Goal: Task Accomplishment & Management: Manage account settings

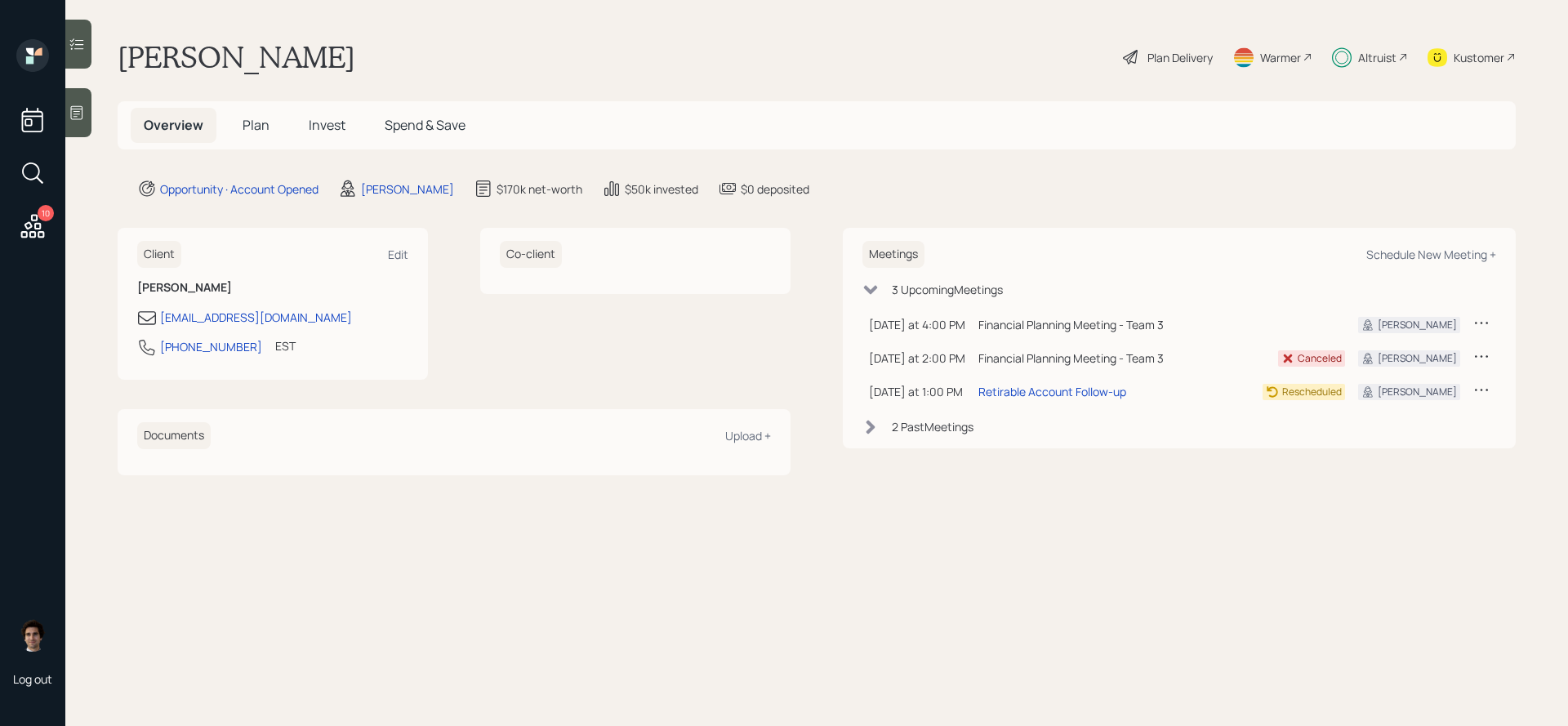
click at [314, 126] on span "Invest" at bounding box center [327, 125] width 37 height 18
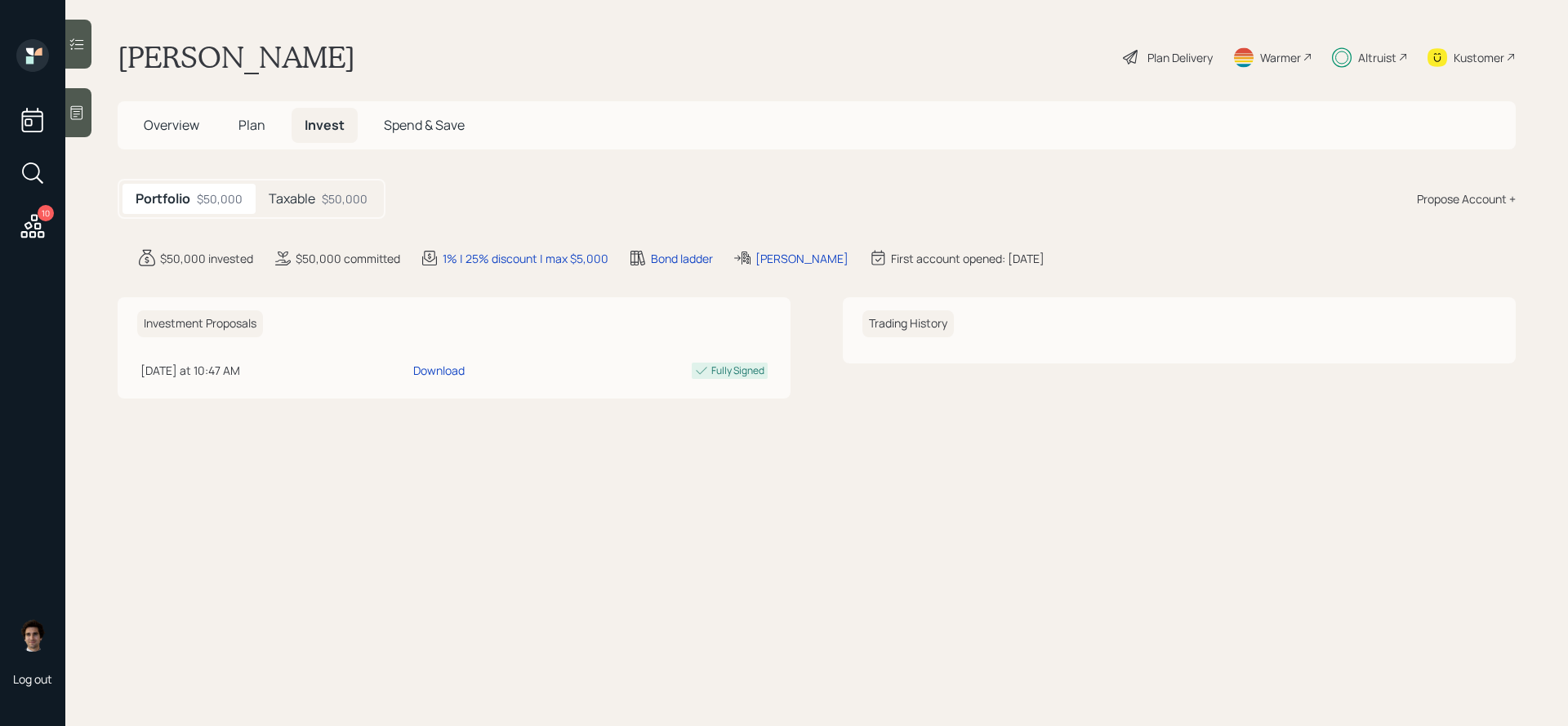
click at [339, 203] on div "$50,000" at bounding box center [344, 199] width 45 height 17
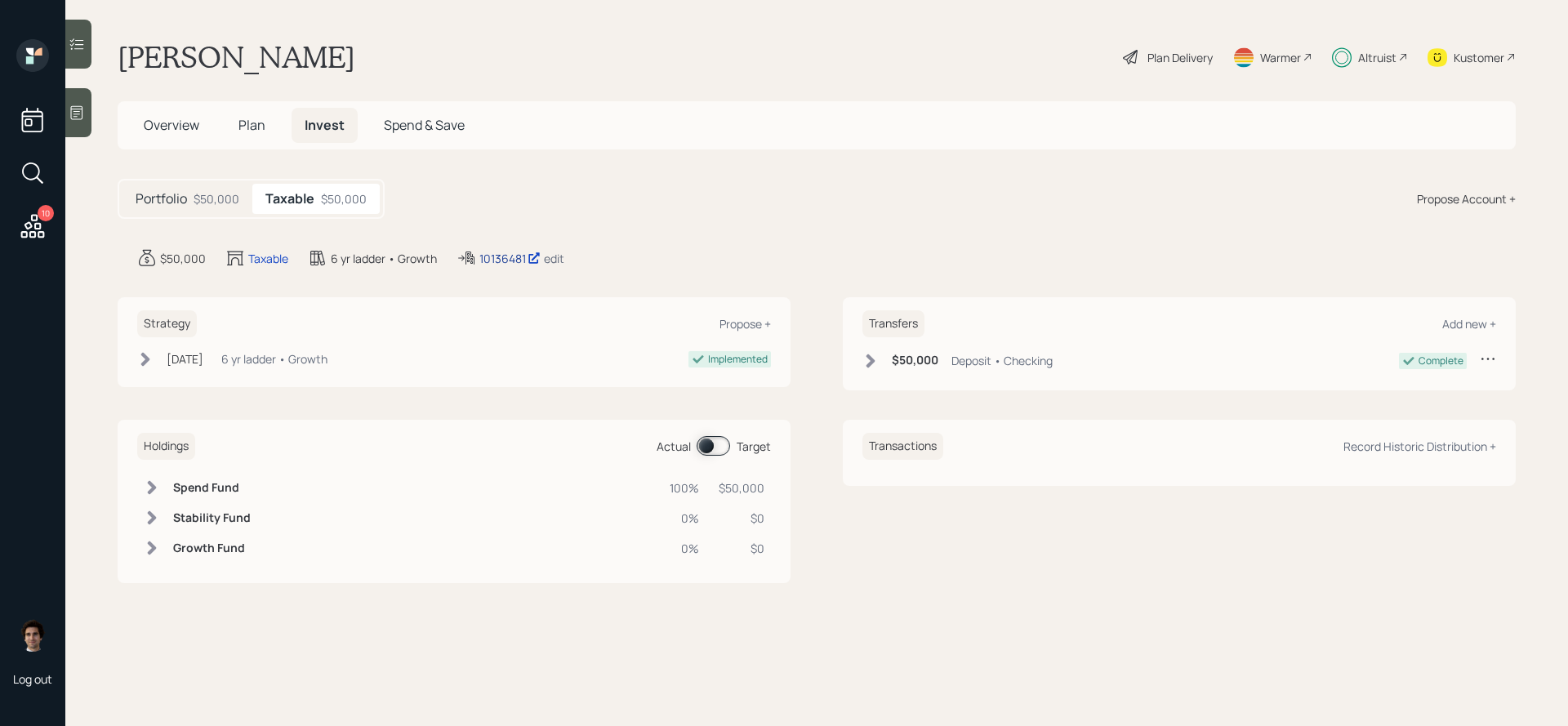
click at [504, 257] on div "10136481" at bounding box center [510, 259] width 61 height 17
click at [1180, 59] on div "Plan Delivery" at bounding box center [1180, 58] width 65 height 17
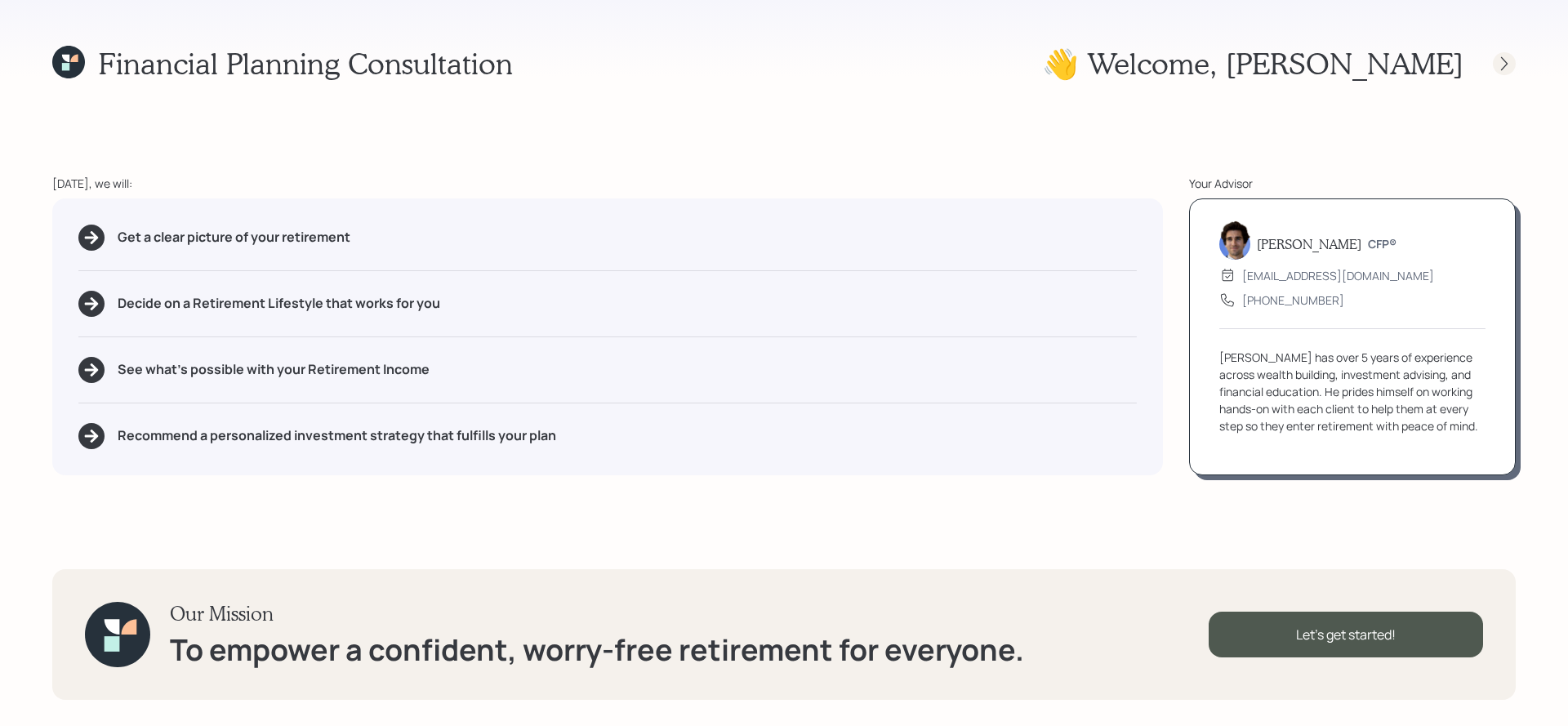
click at [1513, 60] on div at bounding box center [1504, 64] width 23 height 23
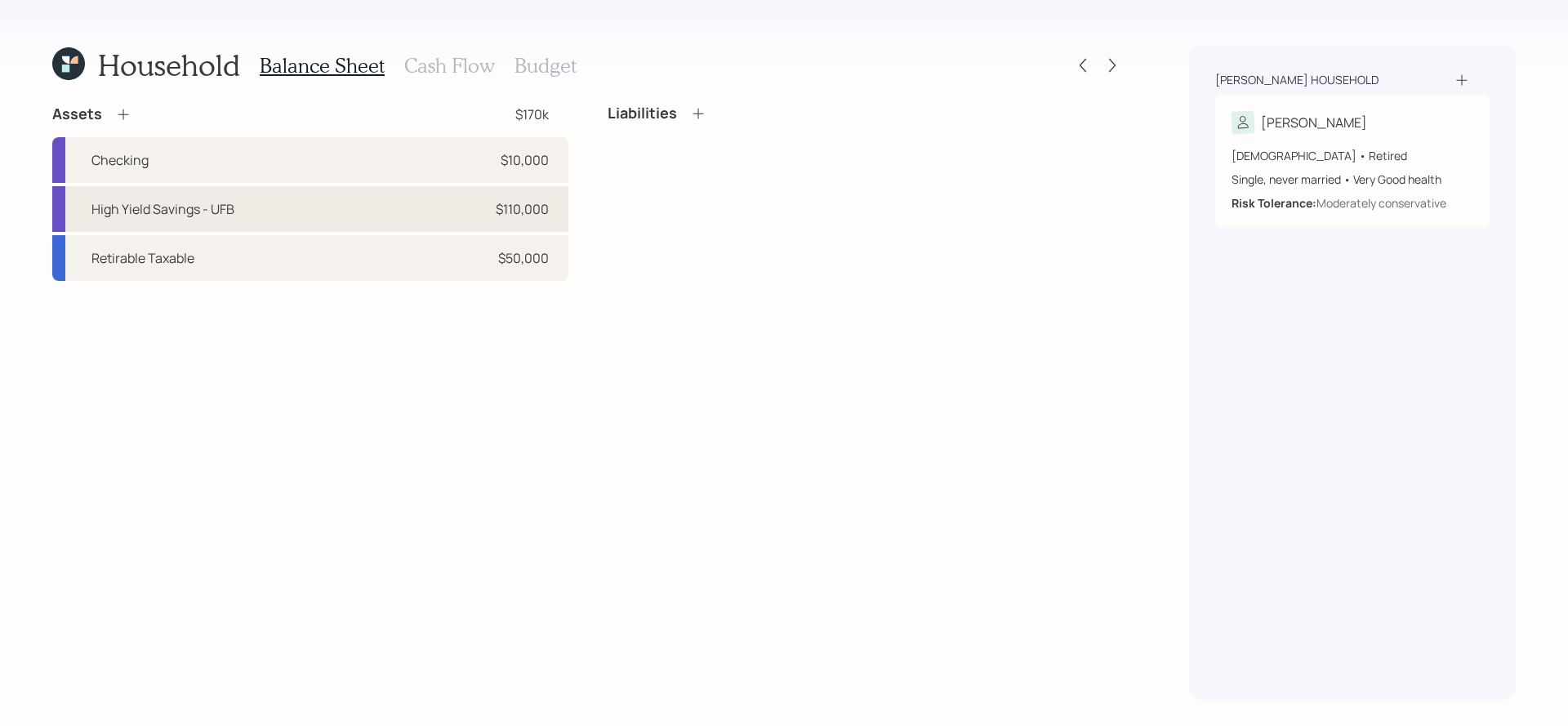
click at [525, 197] on div "High Yield Savings - UFB $110,000" at bounding box center [310, 209] width 516 height 45
select select "cash"
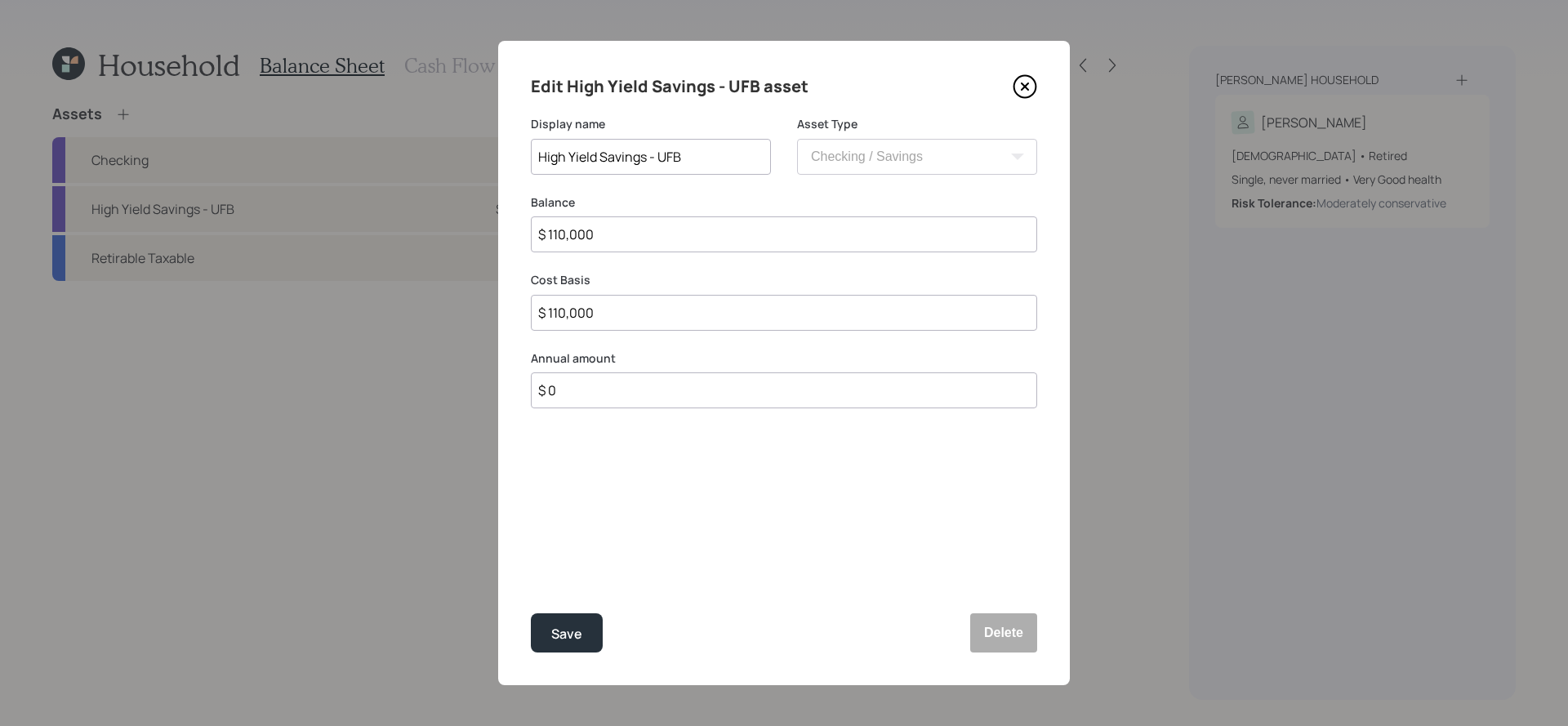
drag, startPoint x: 675, startPoint y: 234, endPoint x: 481, endPoint y: 234, distance: 194.0
click at [481, 234] on div "Edit High Yield Savings - UFB asset Display name High Yield Savings - UFB Asset…" at bounding box center [784, 363] width 1568 height 726
type input "$ 5"
type input "$ 50"
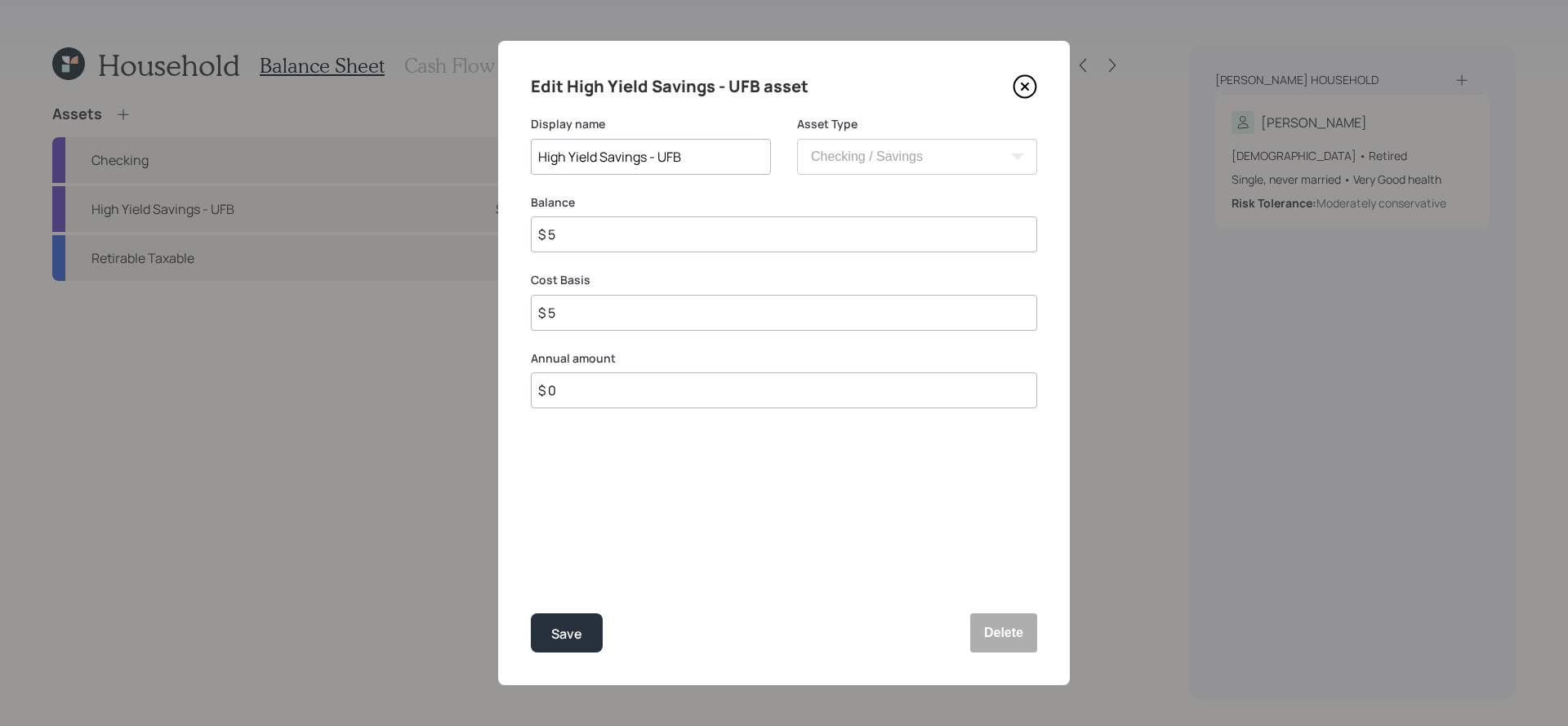
type input "$ 50"
type input "$ 500"
type input "$ 5,000"
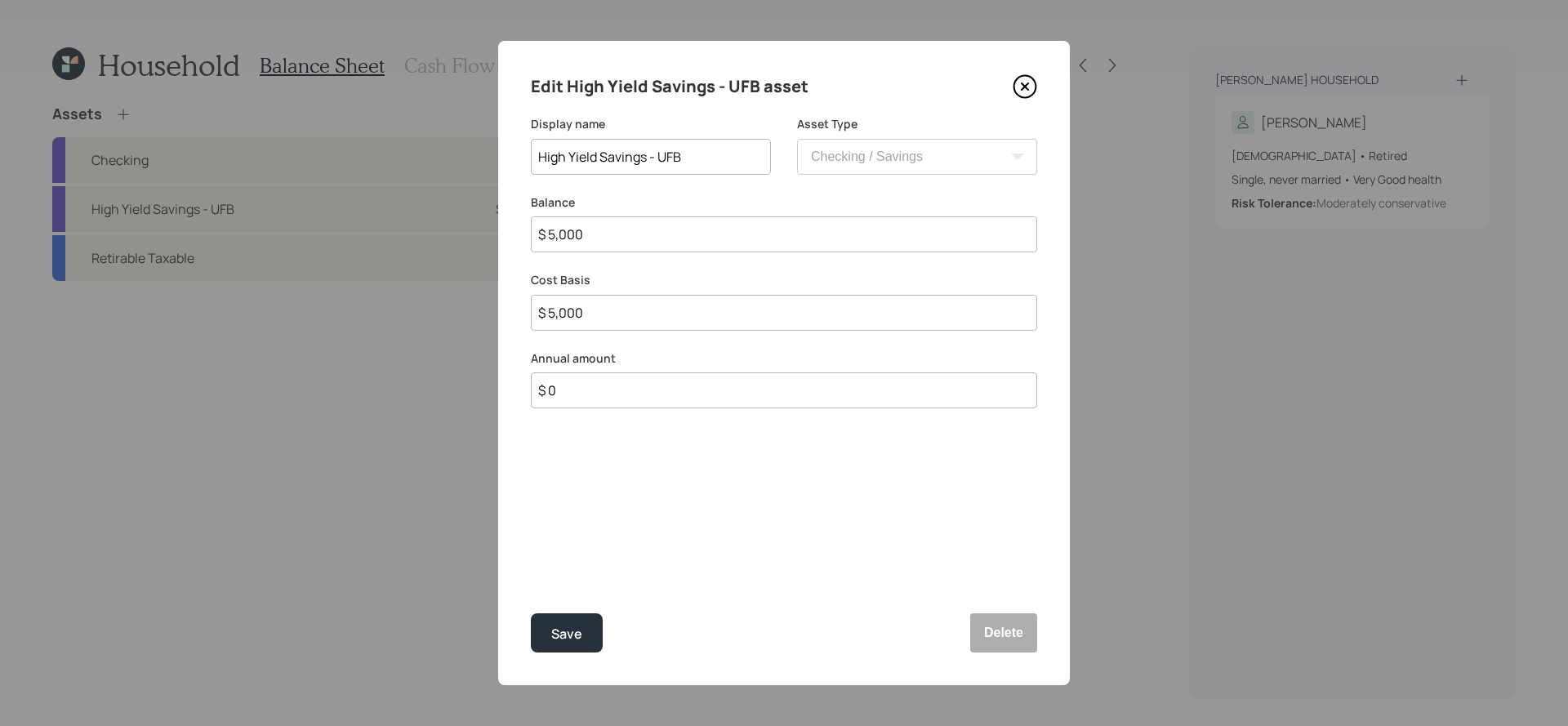
type input "$ 50,000"
click at [531, 613] on button "Save" at bounding box center [567, 632] width 72 height 39
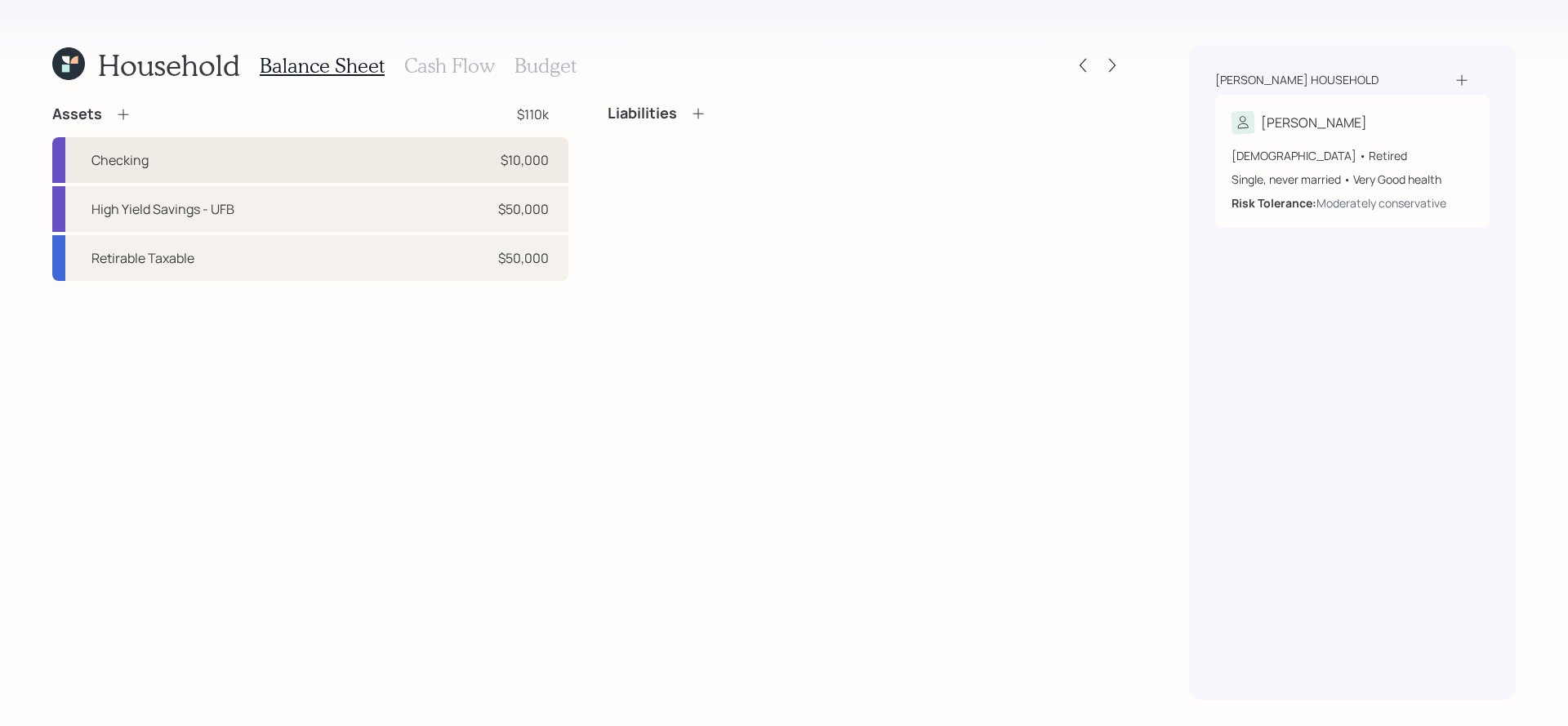
click at [489, 168] on div "Checking $10,000" at bounding box center [310, 159] width 516 height 45
select select "cash"
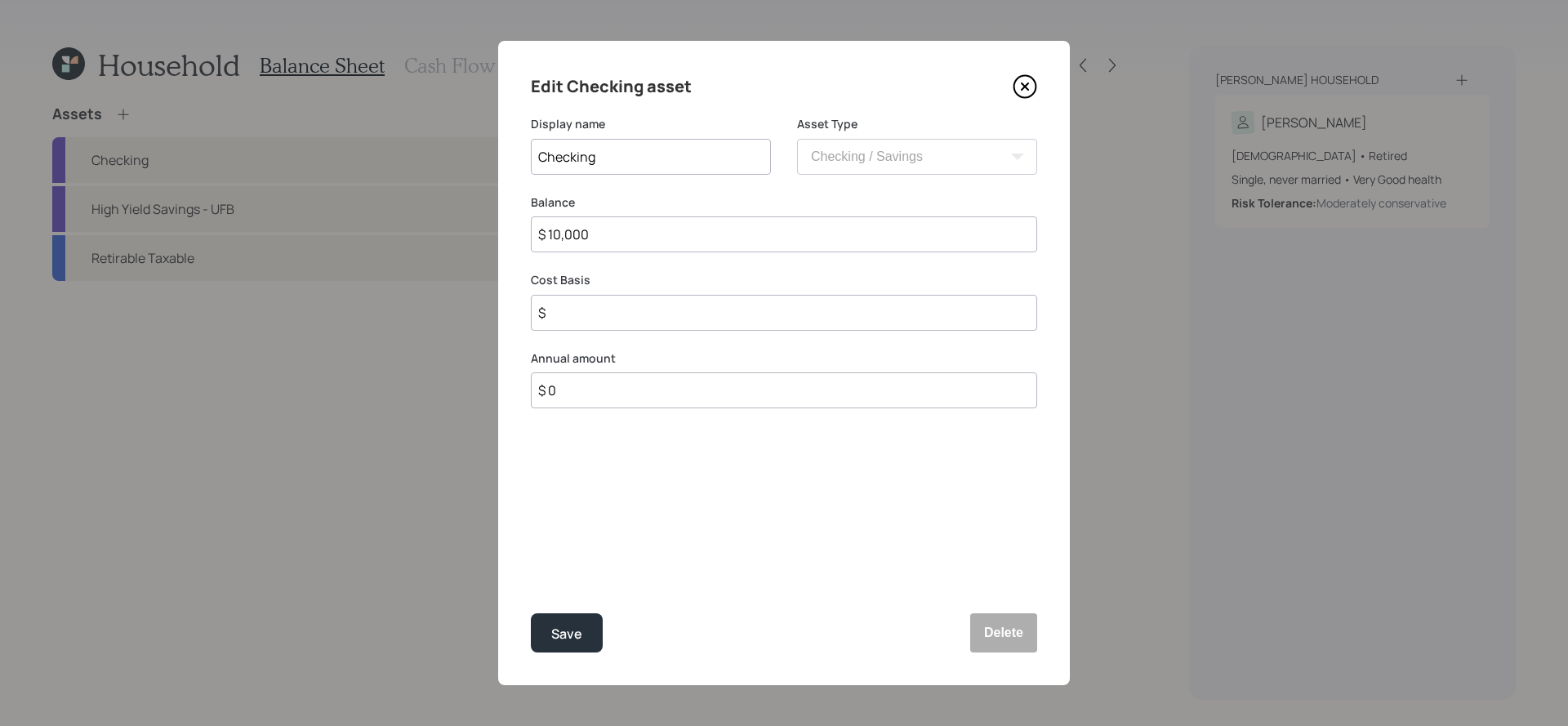
drag, startPoint x: 694, startPoint y: 240, endPoint x: 618, endPoint y: 240, distance: 76.0
click at [618, 240] on input "$ 10,000" at bounding box center [784, 234] width 507 height 36
click at [646, 161] on input "Checking" at bounding box center [651, 156] width 240 height 36
type input "Checking / Savings"
drag, startPoint x: 624, startPoint y: 231, endPoint x: 363, endPoint y: 230, distance: 261.0
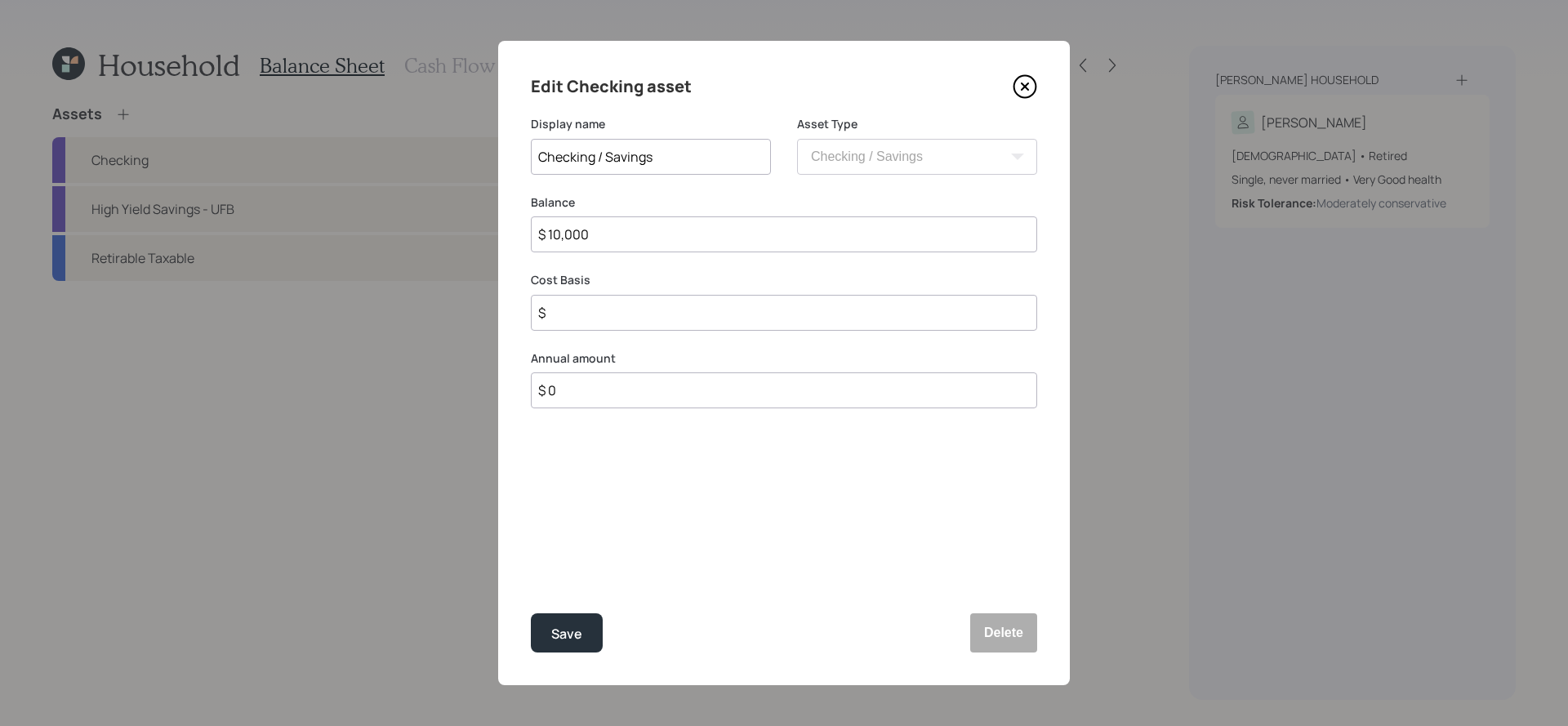
click at [363, 230] on div "Edit Checking asset Display name Checking / Savings Asset Type SEP [PERSON_NAME…" at bounding box center [784, 363] width 1568 height 726
type input "$ 6"
type input "$ 60"
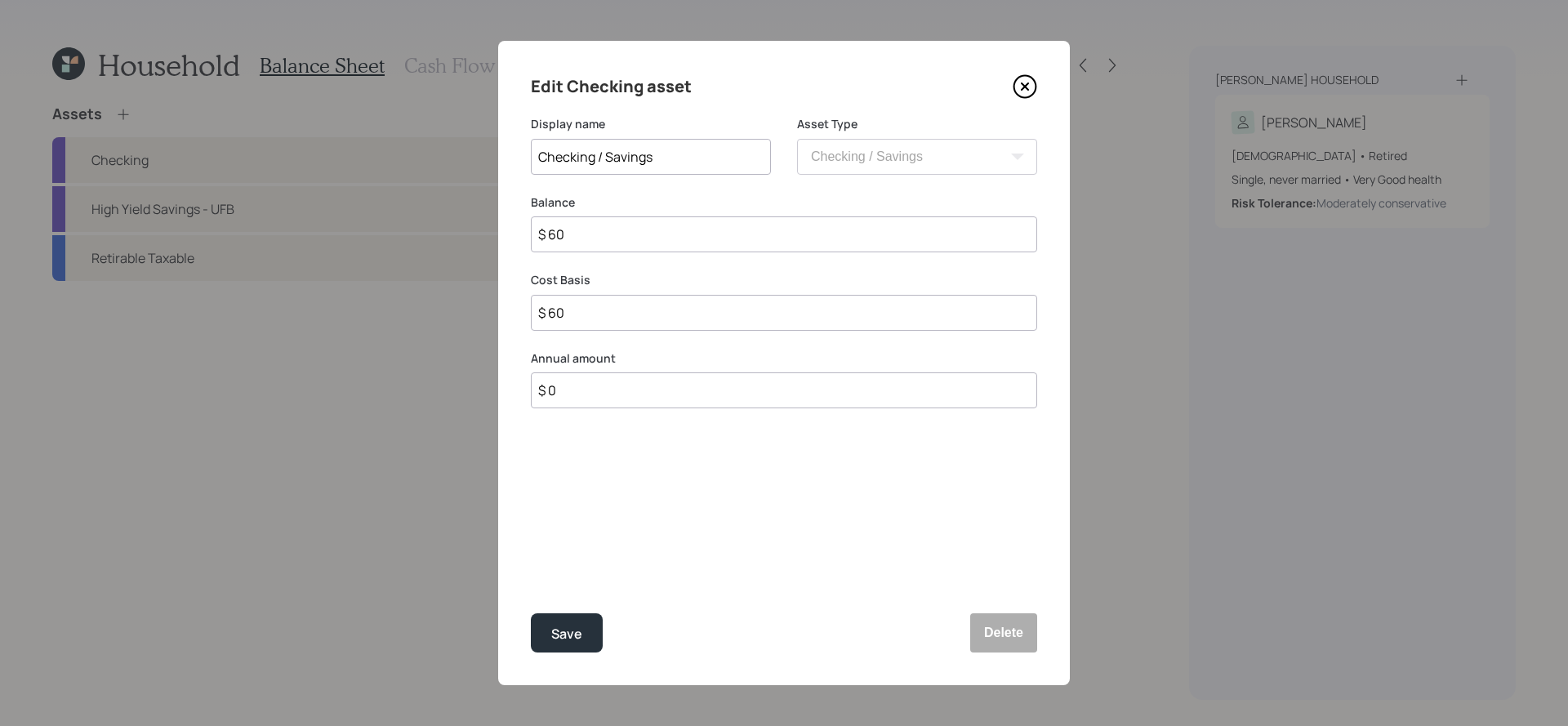
type input "$ 600"
type input "$ 6,000"
type input "$ 60,000"
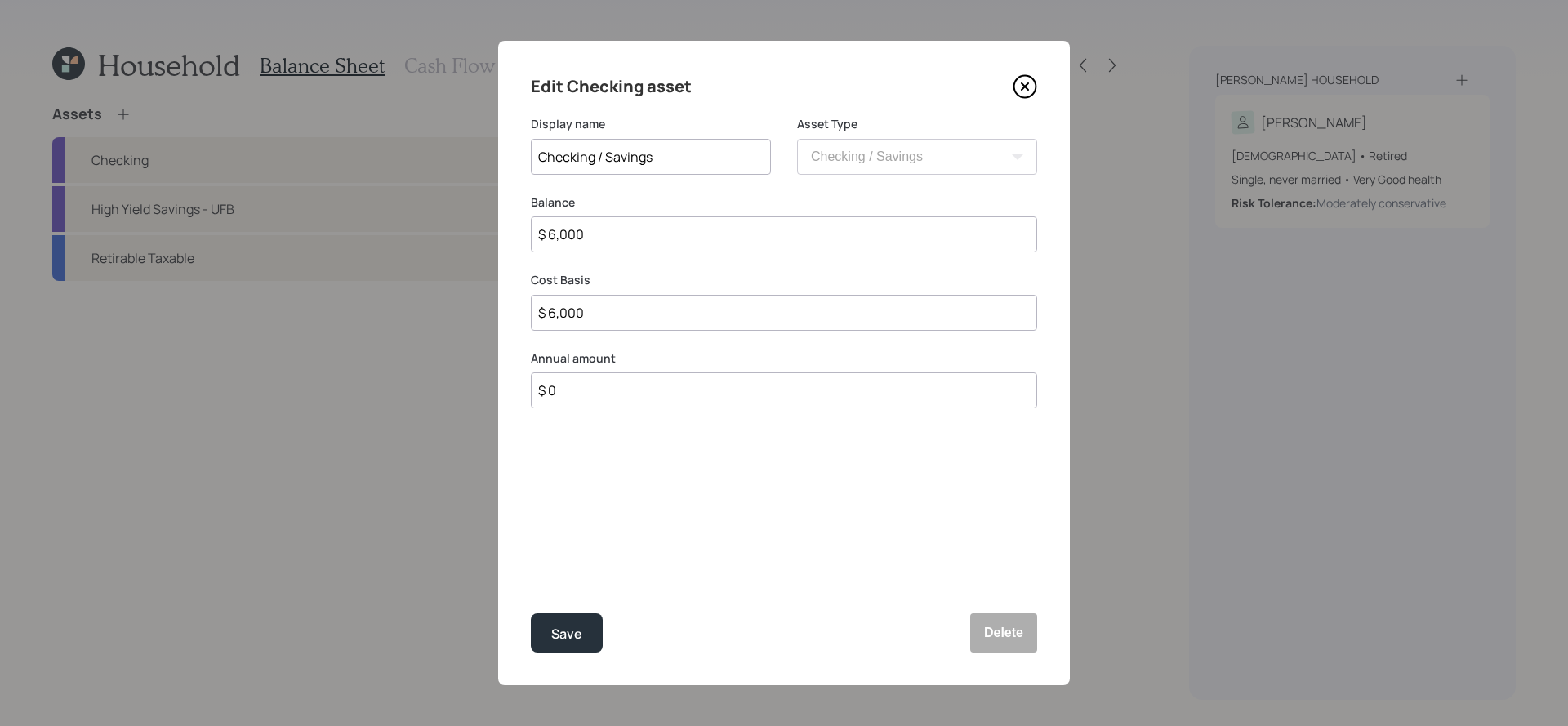
type input "$ 60,000"
click at [531, 613] on button "Save" at bounding box center [567, 632] width 72 height 39
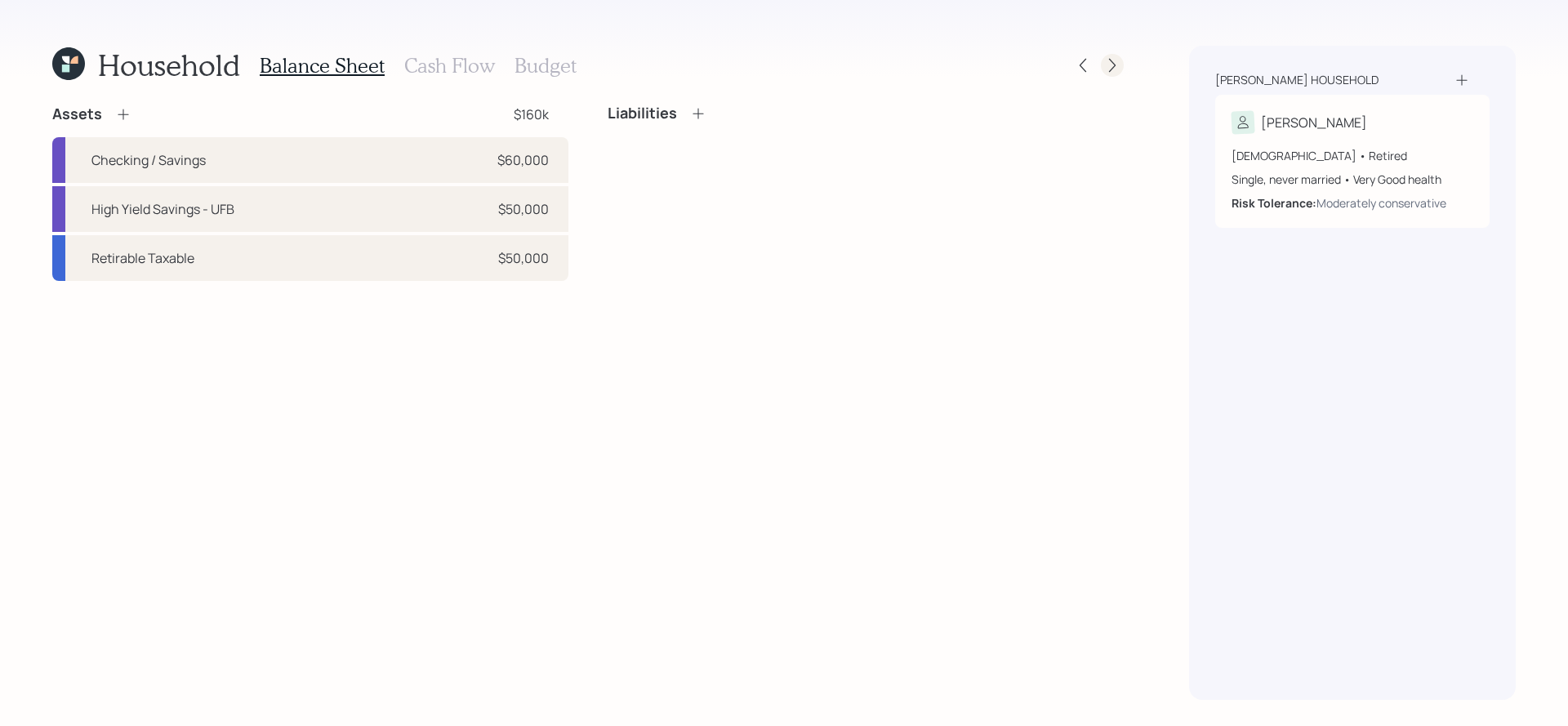
click at [1119, 65] on icon at bounding box center [1112, 65] width 17 height 17
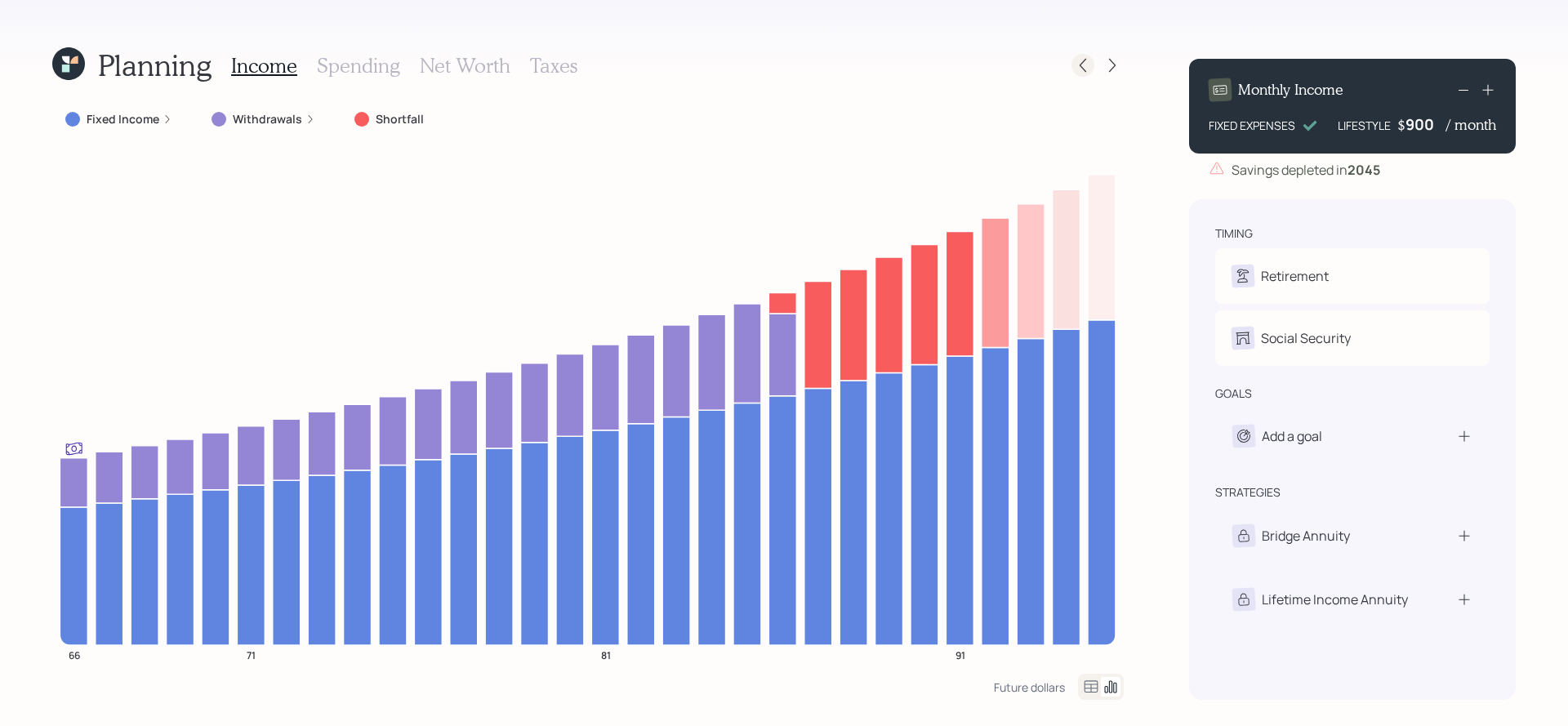
click at [1089, 66] on icon at bounding box center [1083, 65] width 17 height 17
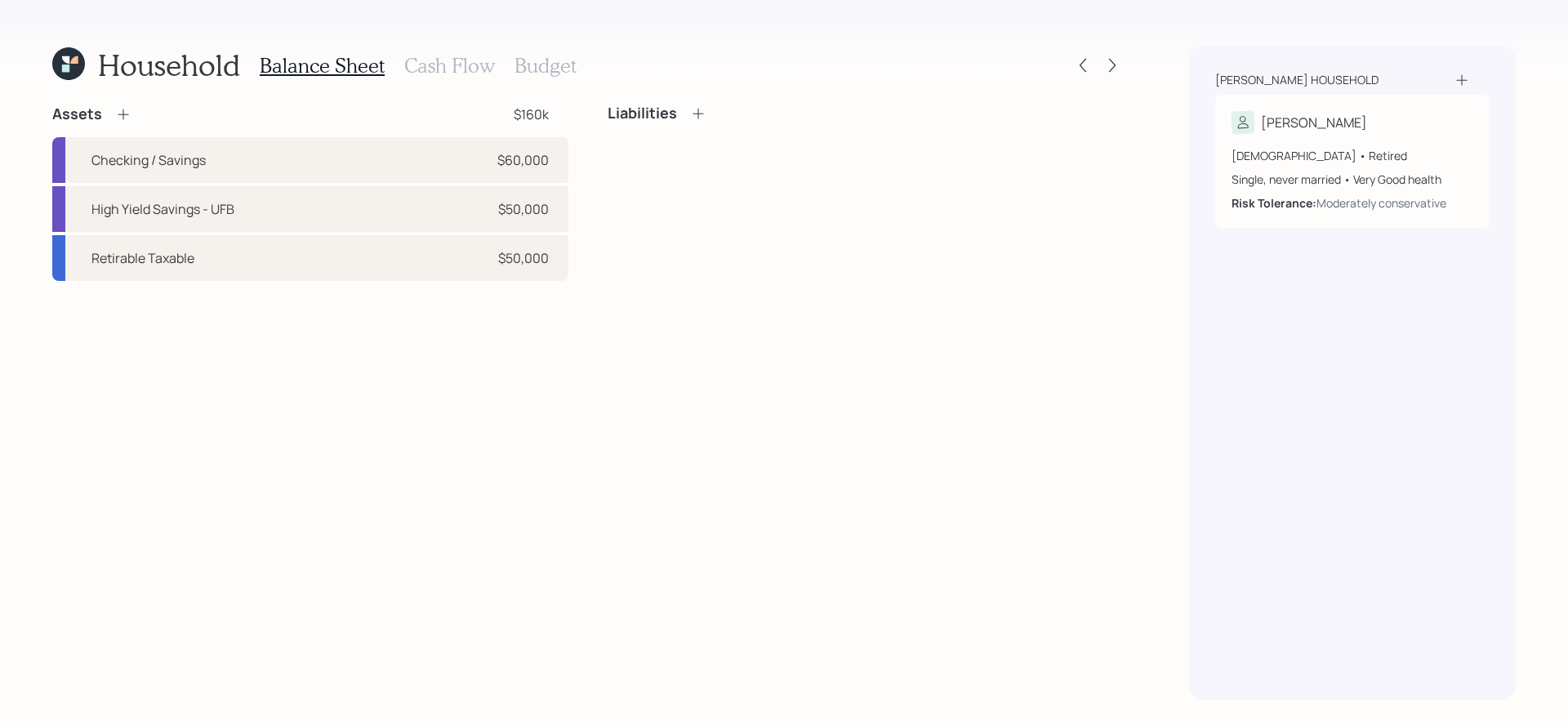
click at [469, 55] on h3 "Cash Flow" at bounding box center [450, 65] width 91 height 24
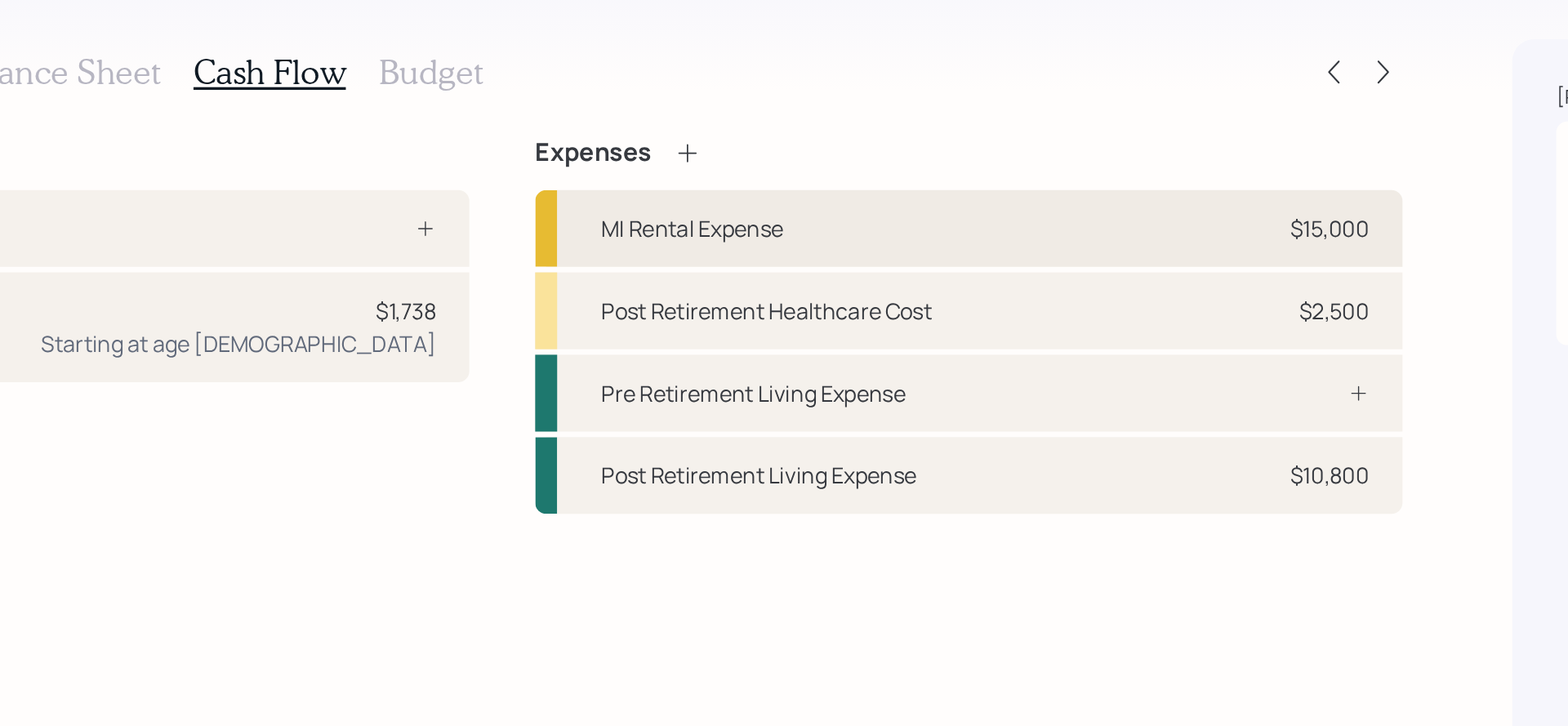
click at [699, 166] on div "MI Rental Expense" at bounding box center [701, 158] width 109 height 19
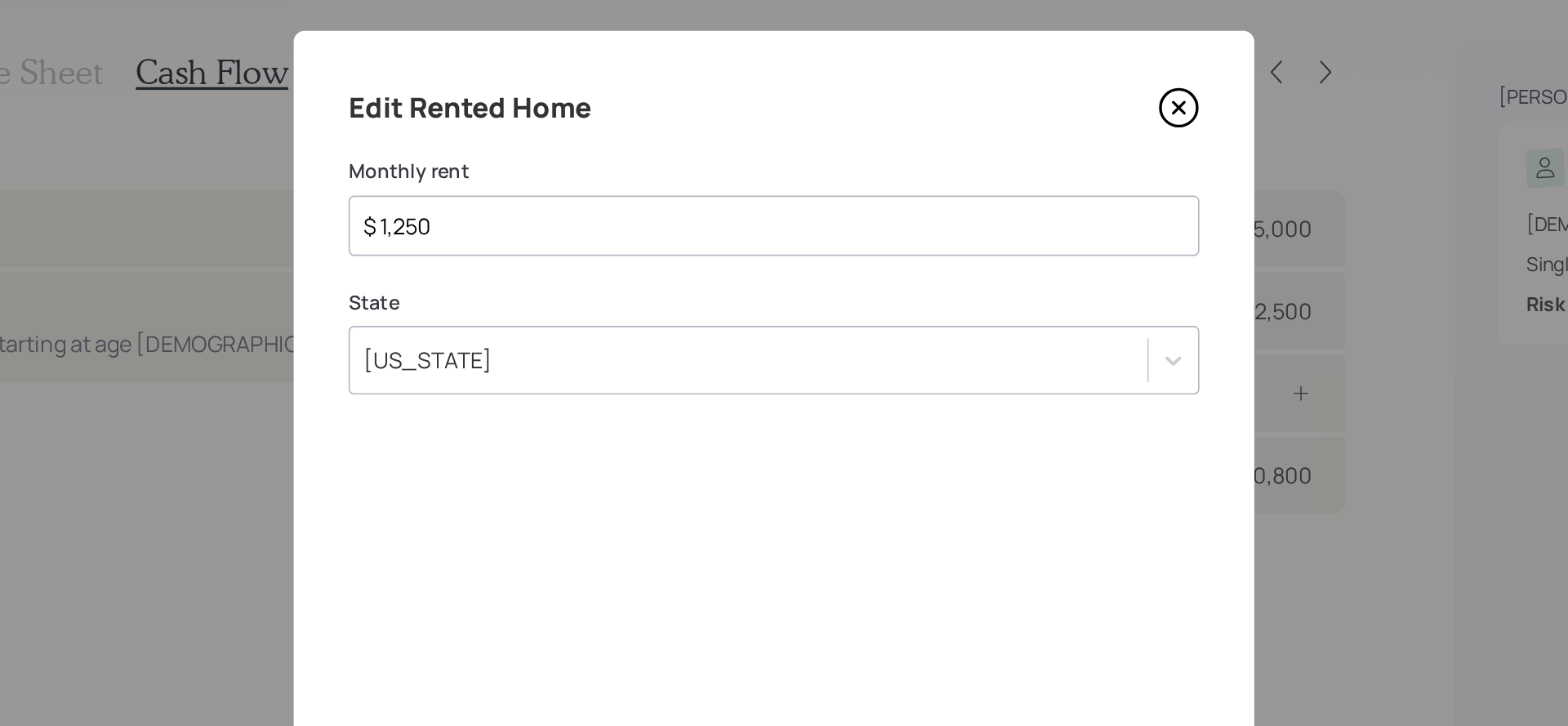
drag, startPoint x: 591, startPoint y: 165, endPoint x: 549, endPoint y: 153, distance: 43.7
click at [549, 153] on input "$ 1,250" at bounding box center [777, 157] width 479 height 19
click at [1027, 96] on icon at bounding box center [1025, 86] width 24 height 24
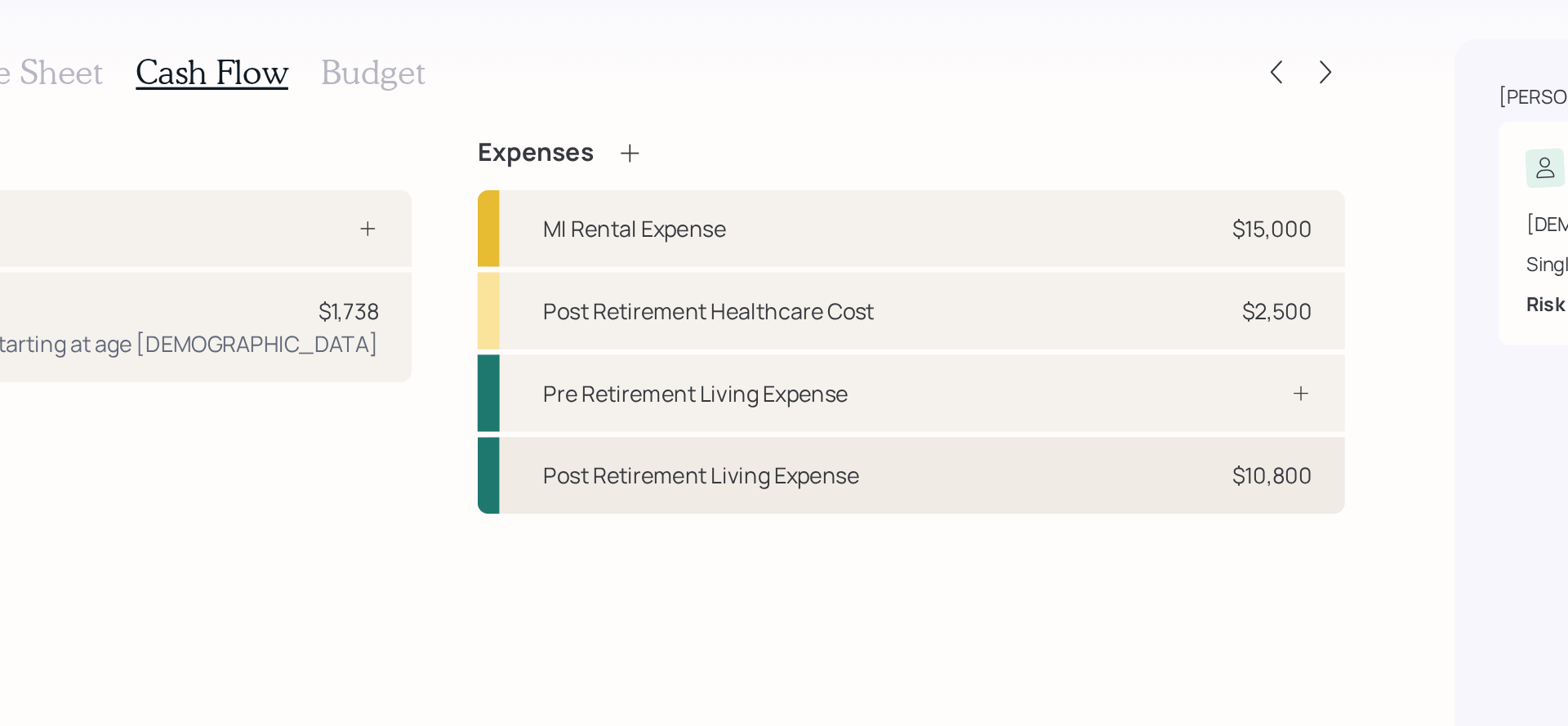
click at [930, 295] on div "Post Retirement Living Expense $10,800" at bounding box center [866, 305] width 516 height 45
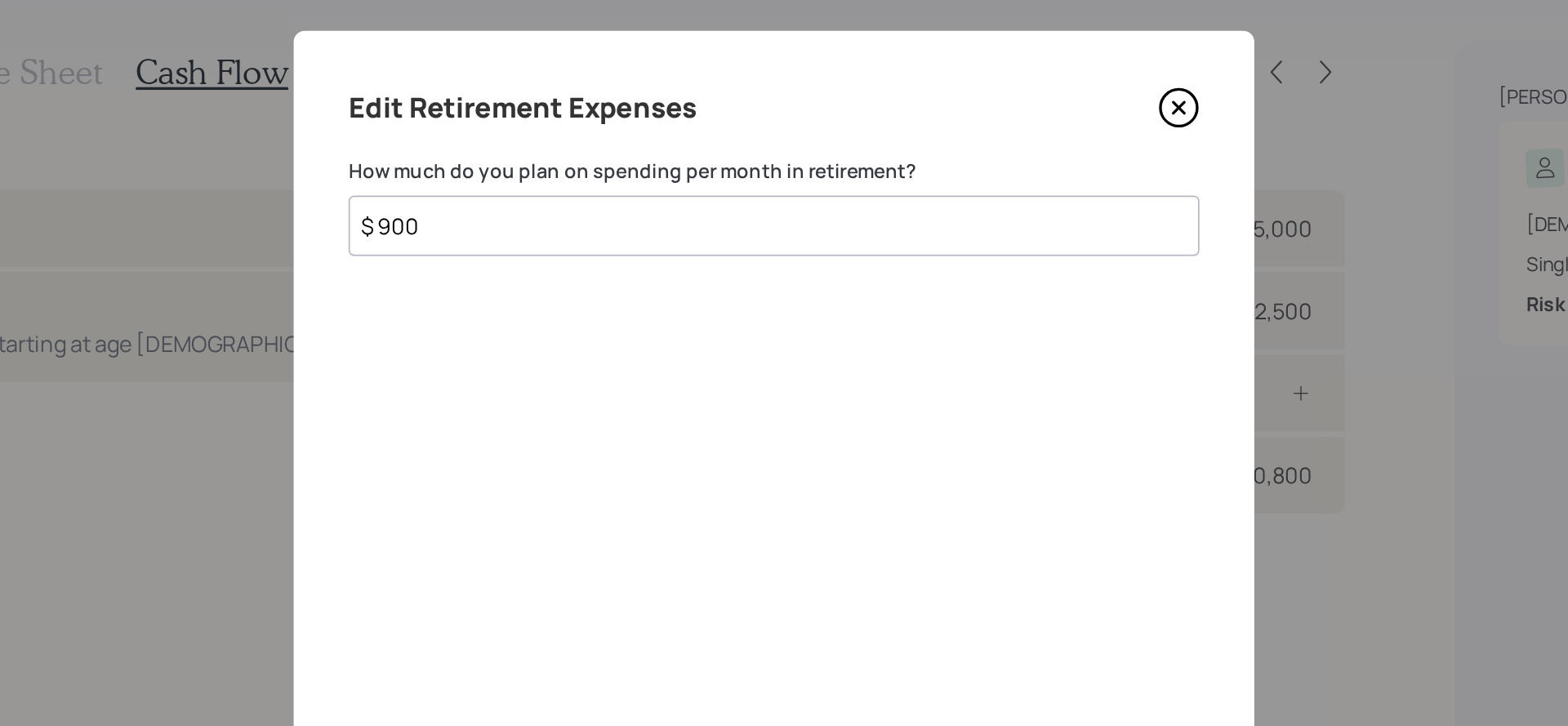
click at [1026, 84] on icon at bounding box center [1025, 86] width 6 height 6
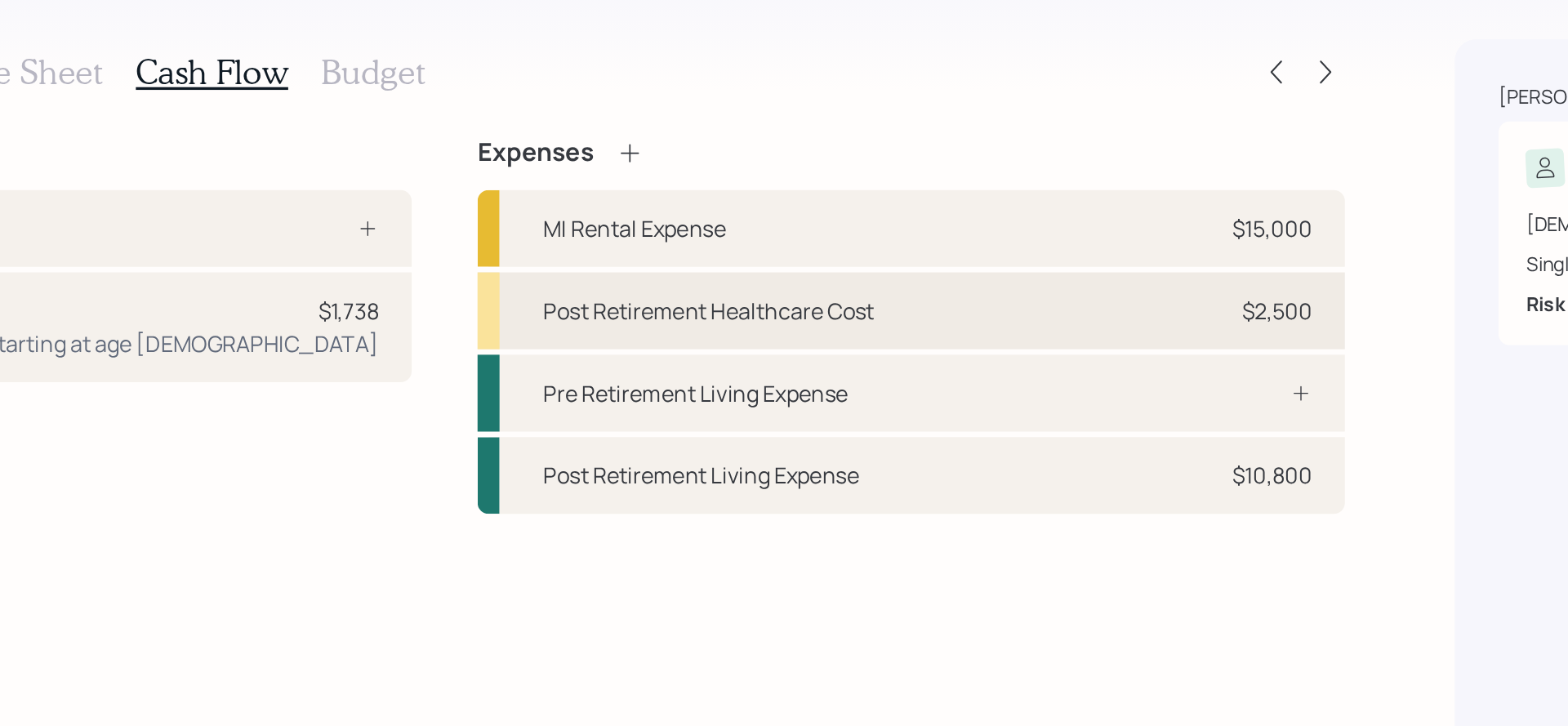
click at [898, 201] on div "Post Retirement Healthcare Cost $2,500" at bounding box center [866, 207] width 516 height 45
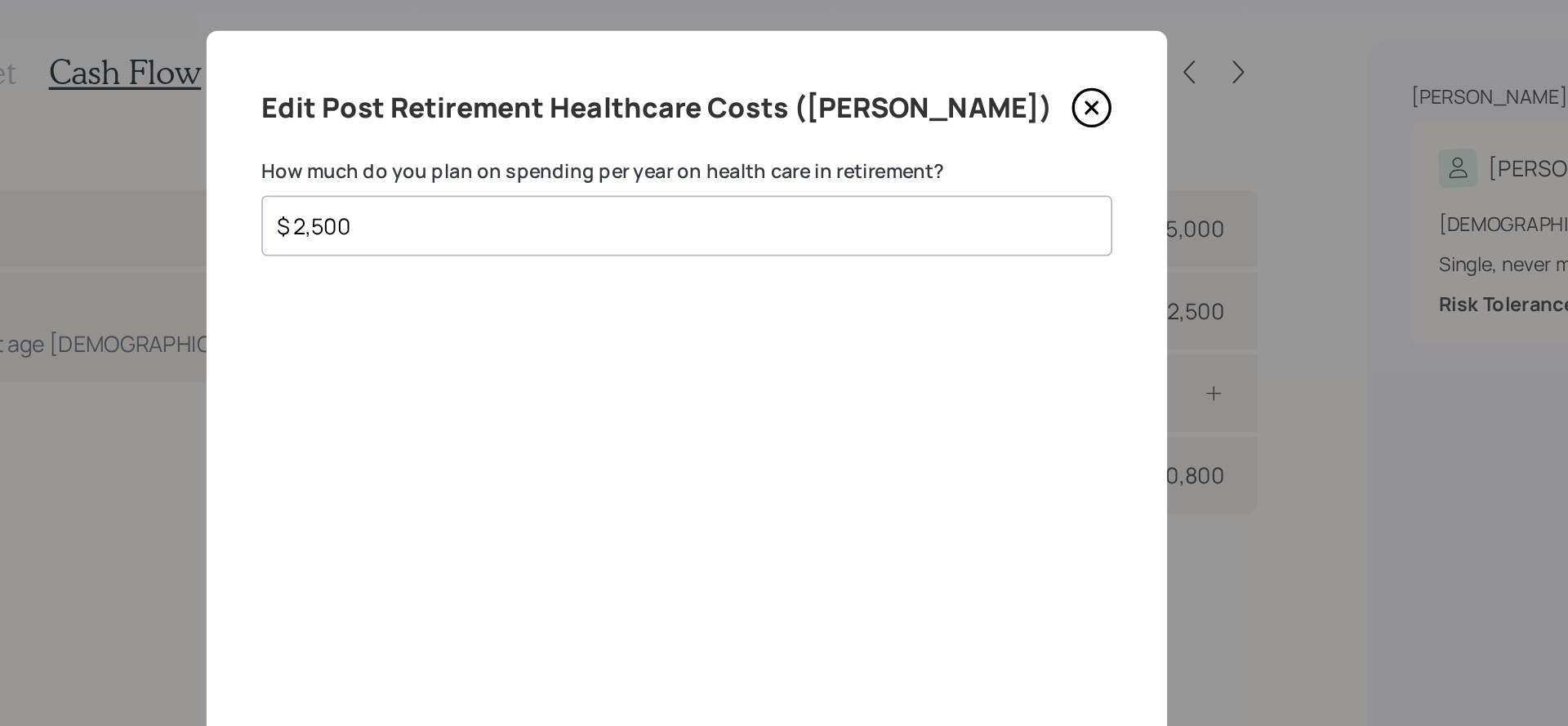
drag, startPoint x: 638, startPoint y: 157, endPoint x: 492, endPoint y: 157, distance: 146.0
click at [492, 157] on div "Edit Post Retirement Healthcare Costs ([PERSON_NAME]) How much do you plan on s…" at bounding box center [784, 363] width 1568 height 726
click at [724, 188] on div "Edit Post Retirement Healthcare Costs ([PERSON_NAME]) How much do you plan on s…" at bounding box center [784, 363] width 572 height 644
click at [725, 164] on input "$ 2,500" at bounding box center [777, 157] width 479 height 19
drag, startPoint x: 725, startPoint y: 164, endPoint x: 490, endPoint y: 157, distance: 235.1
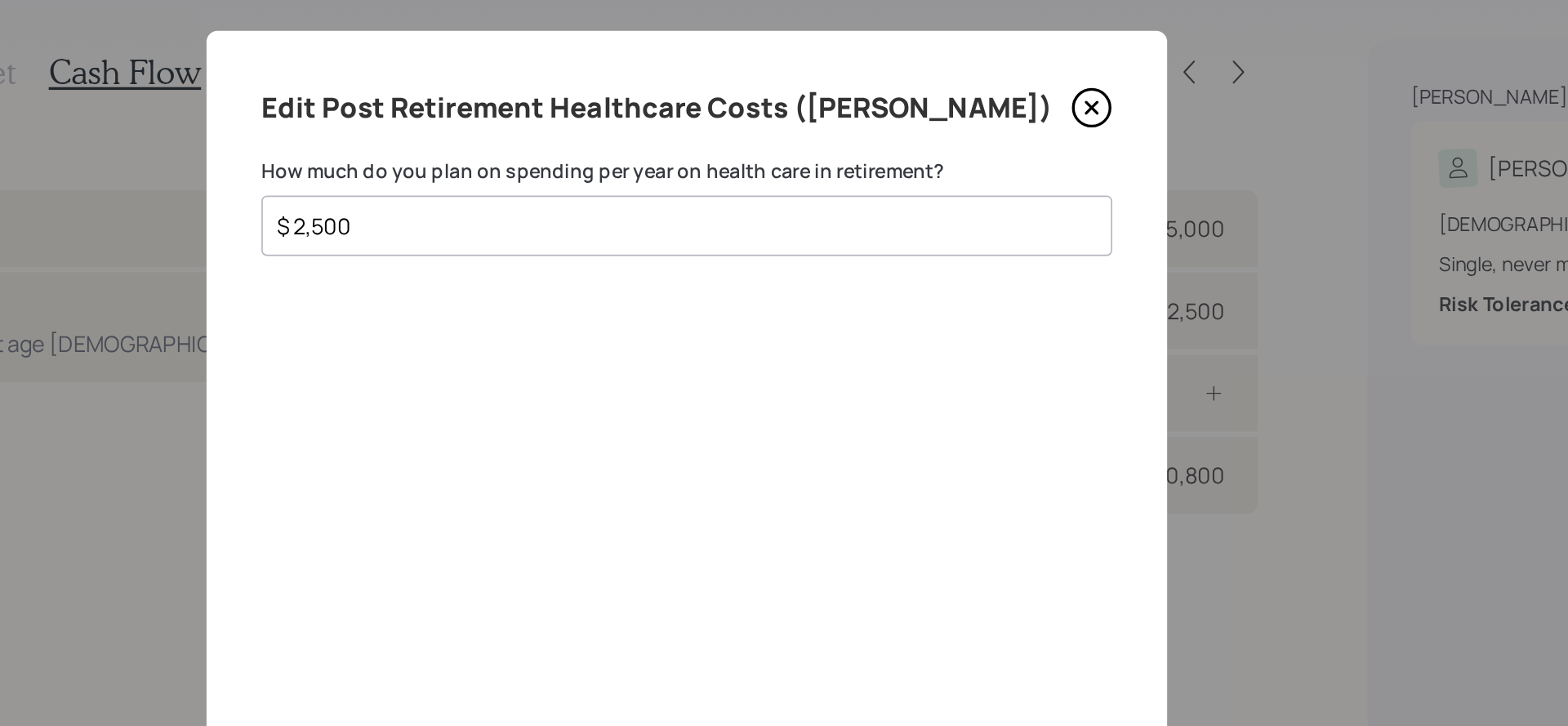
click at [490, 157] on div "Edit Post Retirement Healthcare Costs ([PERSON_NAME]) How much do you plan on s…" at bounding box center [784, 363] width 1568 height 726
click at [594, 163] on input "$ 2,500" at bounding box center [777, 157] width 479 height 19
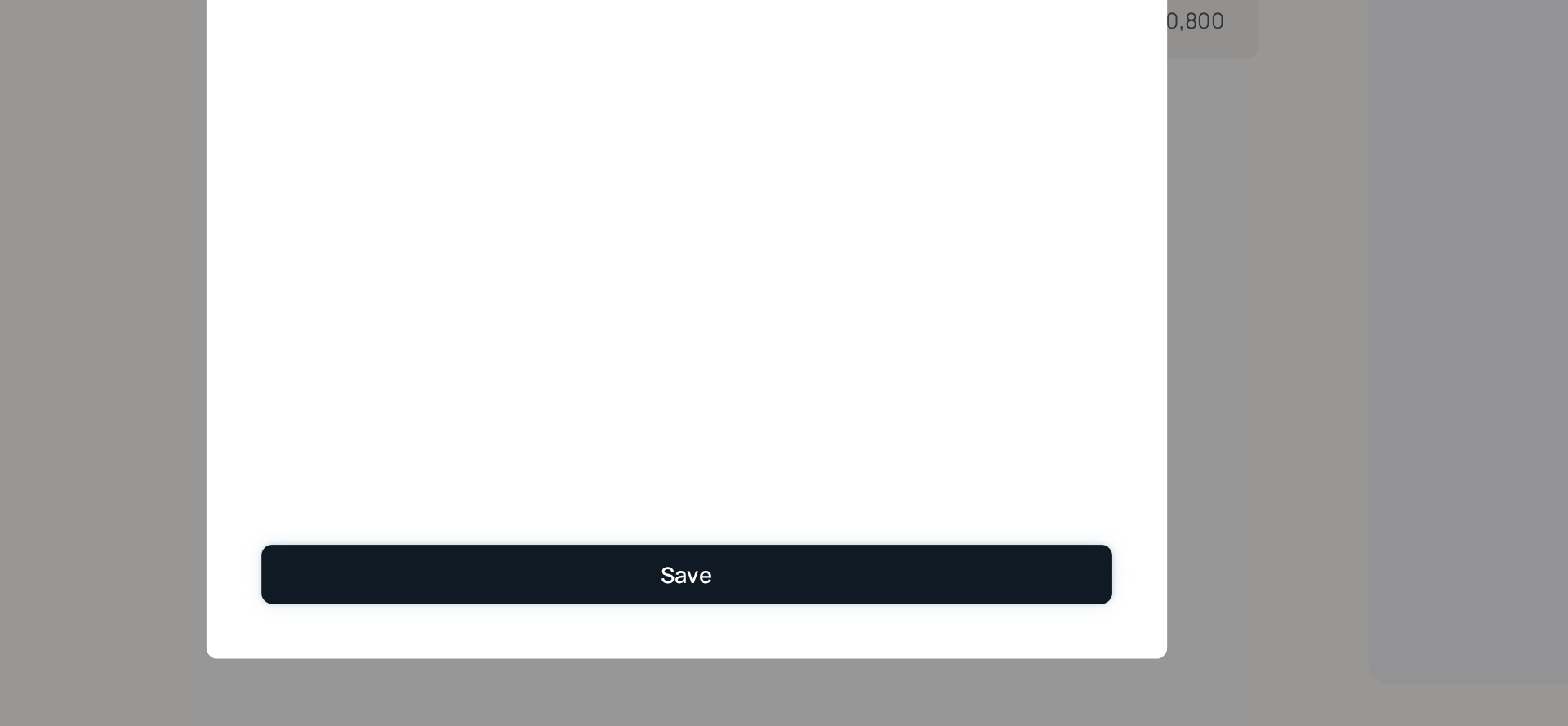
click at [787, 624] on button "Save" at bounding box center [784, 634] width 507 height 35
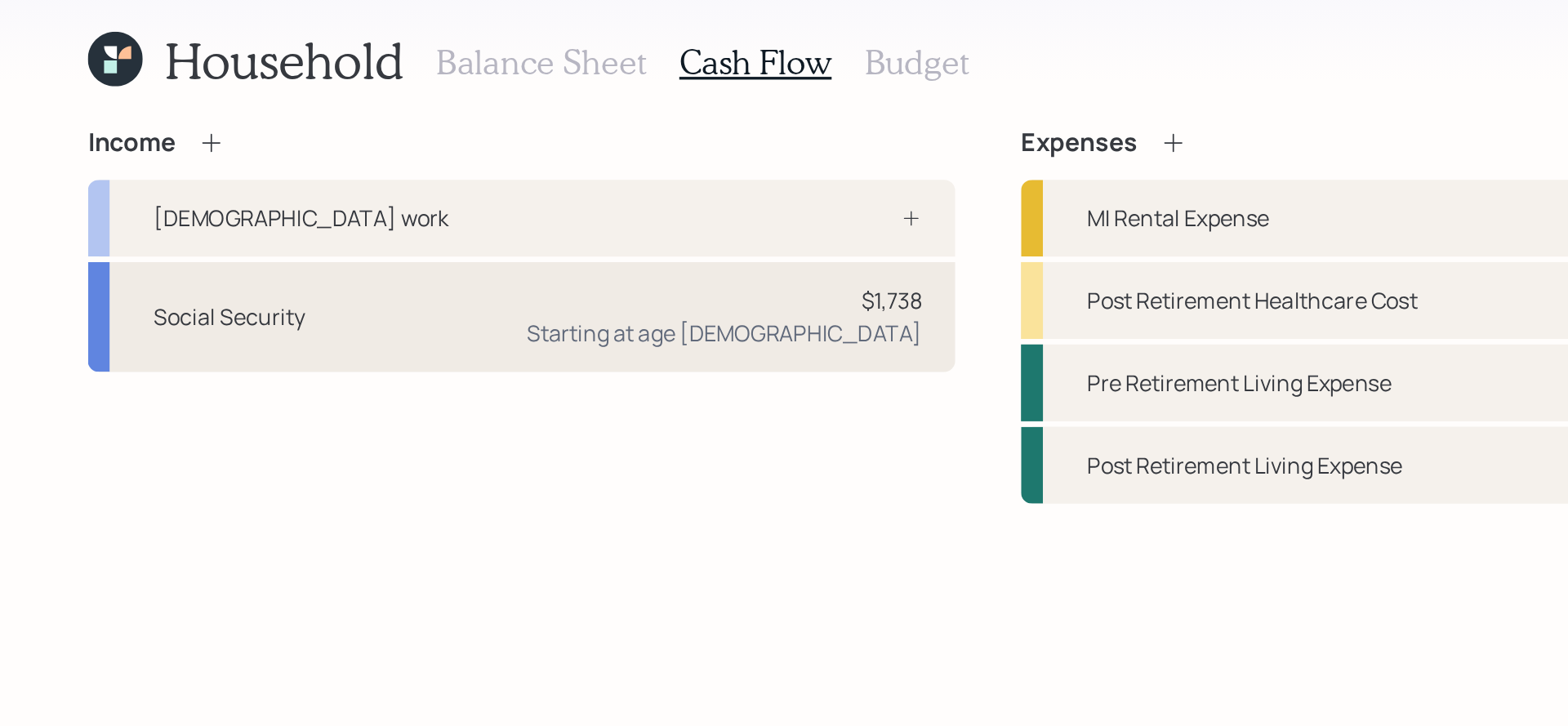
click at [280, 217] on div "Social Security $1,738 Starting at age [DEMOGRAPHIC_DATA]" at bounding box center [310, 217] width 516 height 65
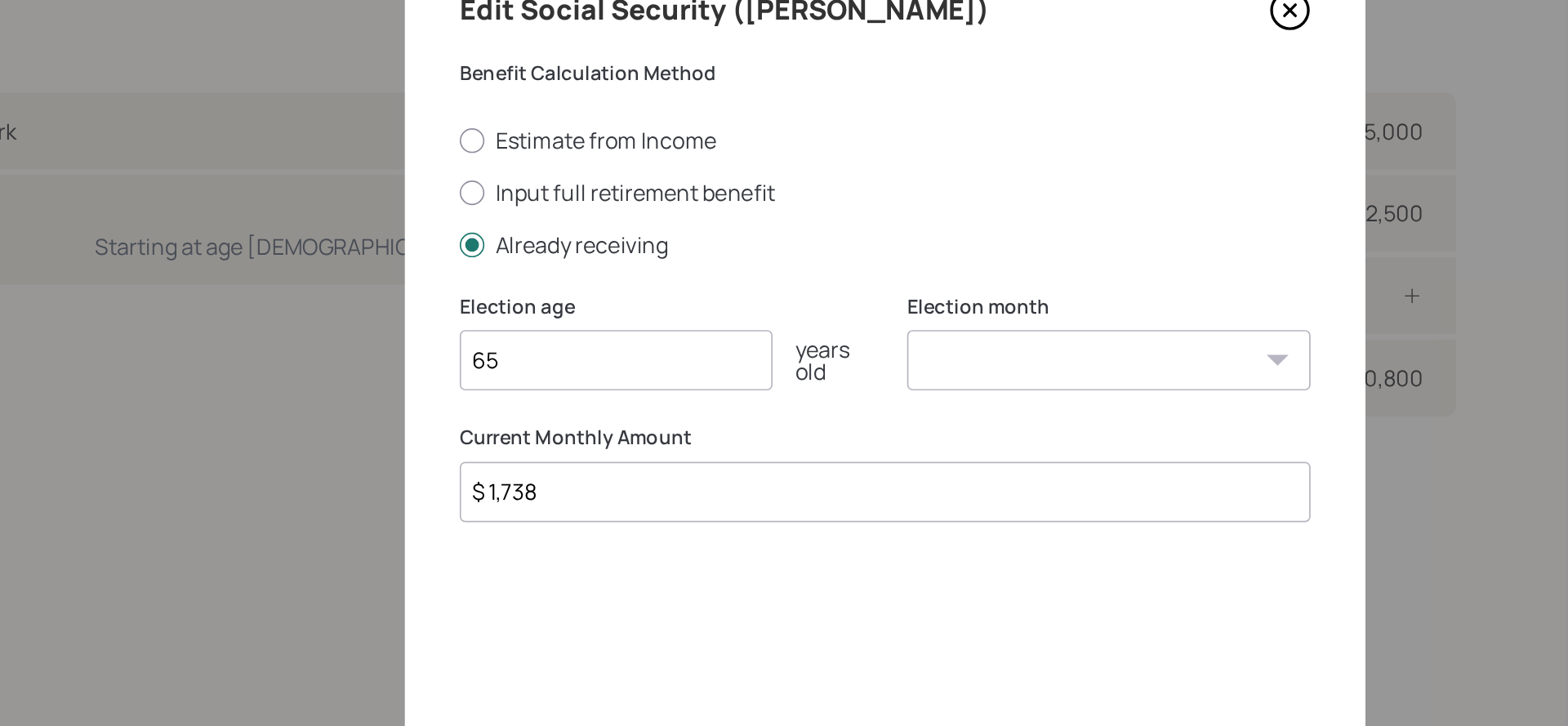
drag, startPoint x: 586, startPoint y: 383, endPoint x: 456, endPoint y: 377, distance: 130.1
click at [456, 377] on div "Edit Social Security ([PERSON_NAME]) Benefit Calculation Method Estimate from I…" at bounding box center [784, 363] width 1568 height 726
click at [654, 462] on div "Edit Social Security ([PERSON_NAME]) Benefit Calculation Method Estimate from I…" at bounding box center [784, 363] width 572 height 644
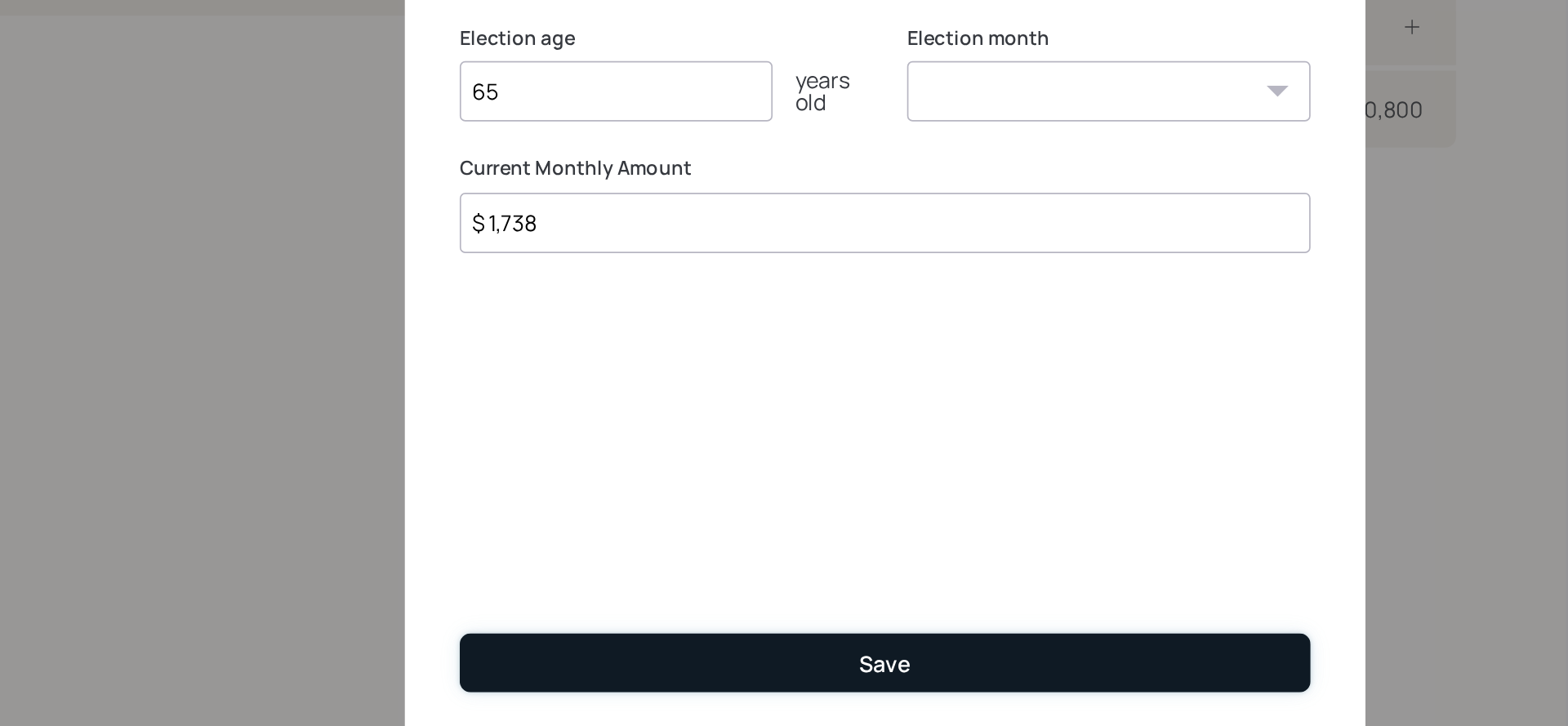
click at [654, 625] on button "Save" at bounding box center [784, 634] width 507 height 35
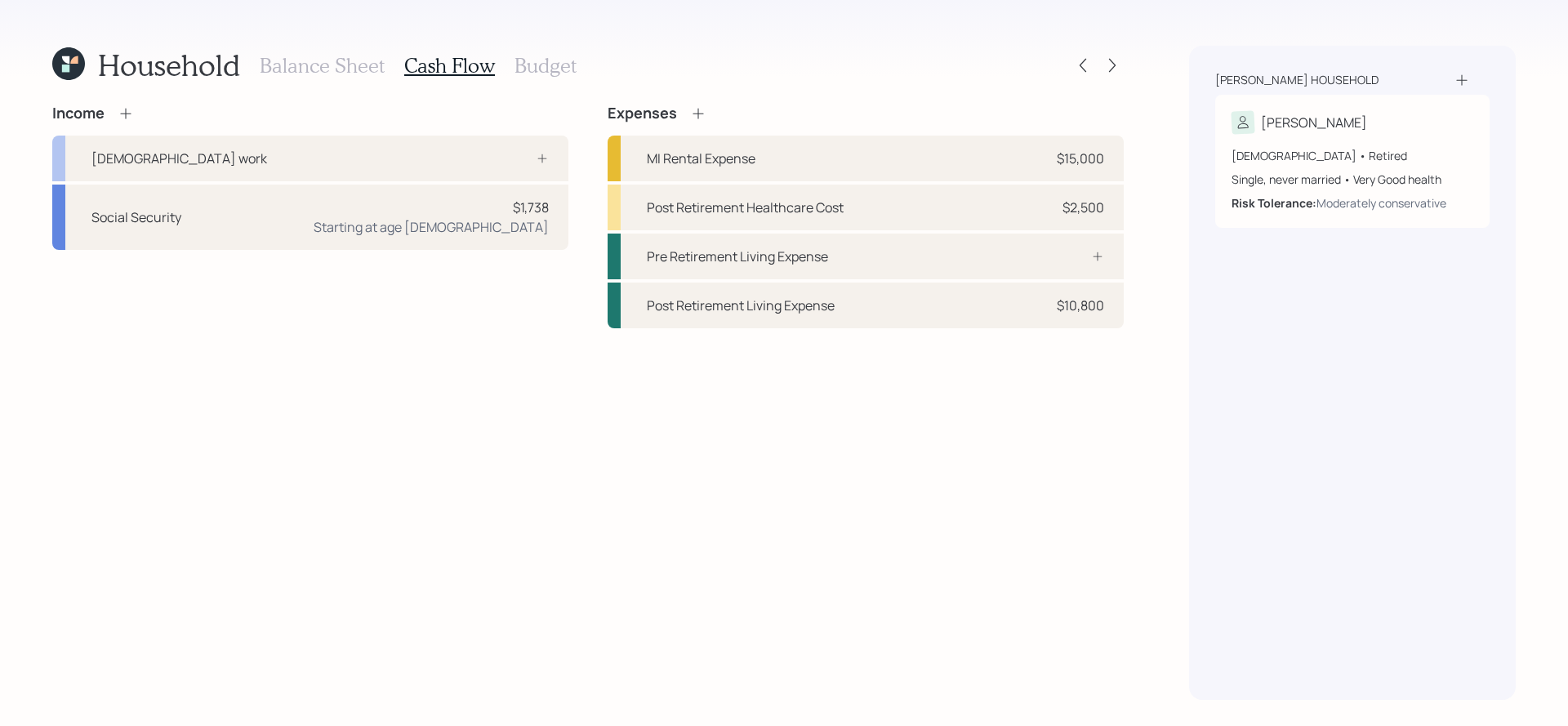
click at [550, 68] on h3 "Budget" at bounding box center [545, 65] width 62 height 24
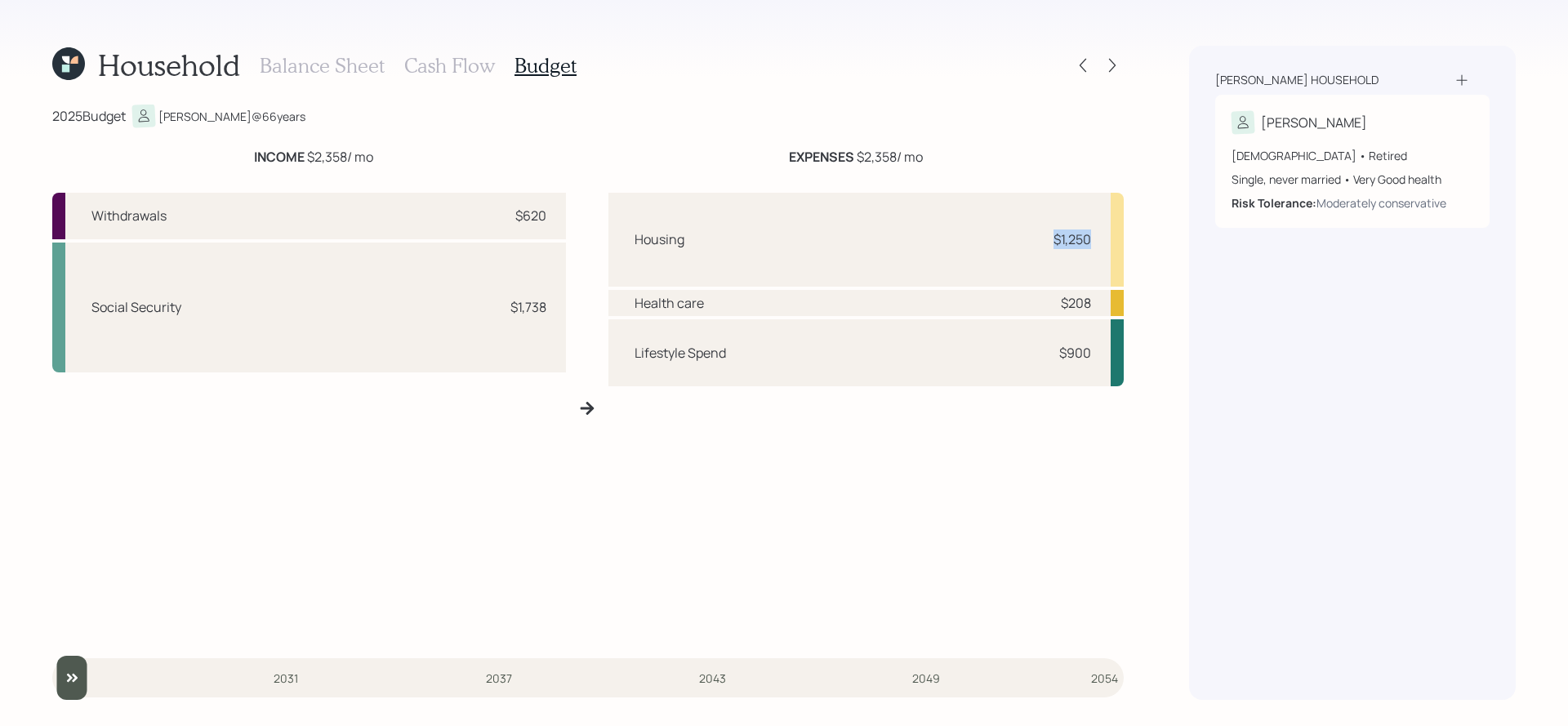
drag, startPoint x: 1106, startPoint y: 247, endPoint x: 1026, endPoint y: 247, distance: 80.0
click at [1026, 247] on div "Housing $1,250" at bounding box center [866, 240] width 515 height 94
drag, startPoint x: 1094, startPoint y: 300, endPoint x: 1033, endPoint y: 301, distance: 61.0
click at [1033, 301] on div "Health care $208" at bounding box center [866, 302] width 515 height 26
drag, startPoint x: 1095, startPoint y: 360, endPoint x: 1051, endPoint y: 353, distance: 44.6
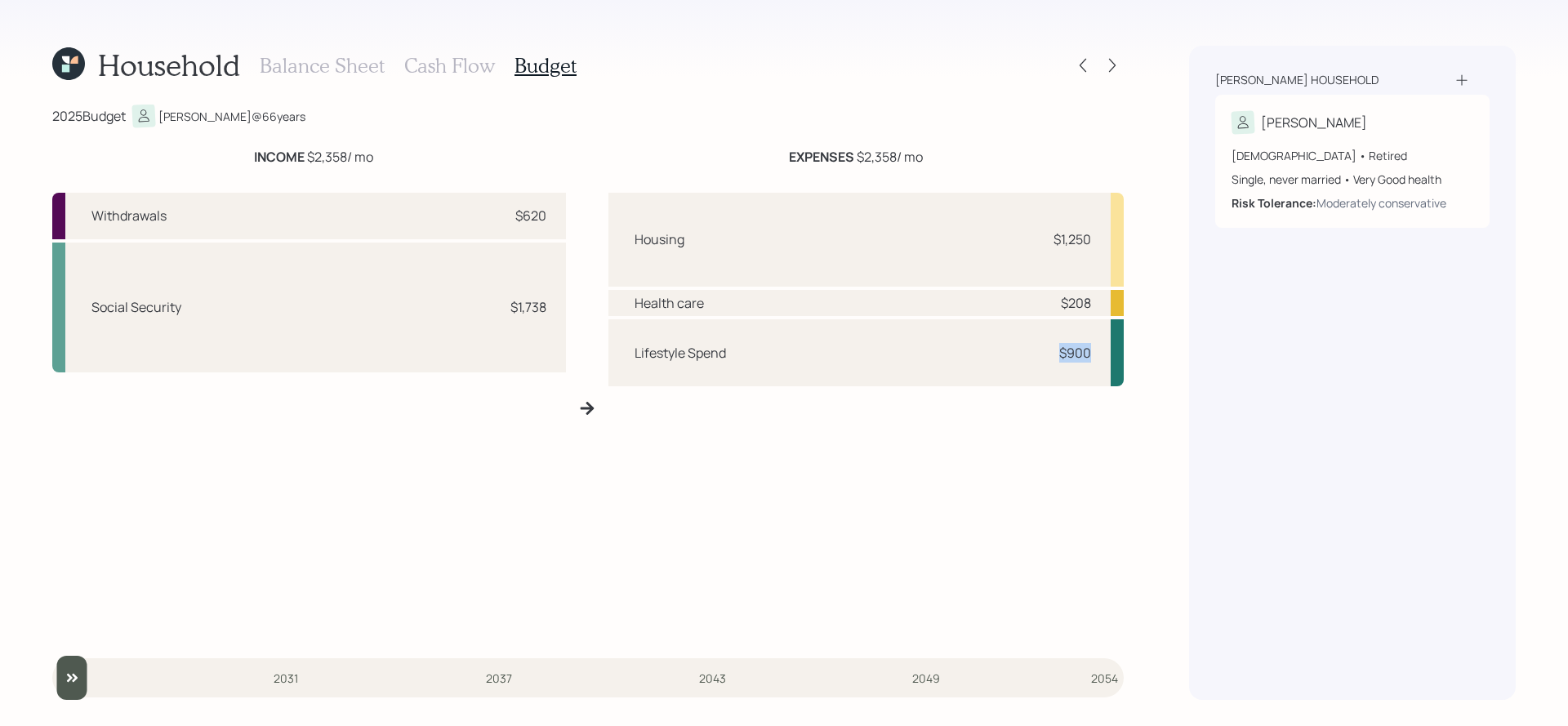
click at [1051, 353] on div "Lifestyle Spend $900" at bounding box center [866, 352] width 515 height 67
drag, startPoint x: 554, startPoint y: 214, endPoint x: 508, endPoint y: 214, distance: 46.0
click at [508, 214] on div "Withdrawals $620" at bounding box center [309, 215] width 514 height 46
click at [549, 227] on div "Withdrawals $620" at bounding box center [309, 215] width 514 height 46
drag, startPoint x: 559, startPoint y: 215, endPoint x: 489, endPoint y: 215, distance: 70.0
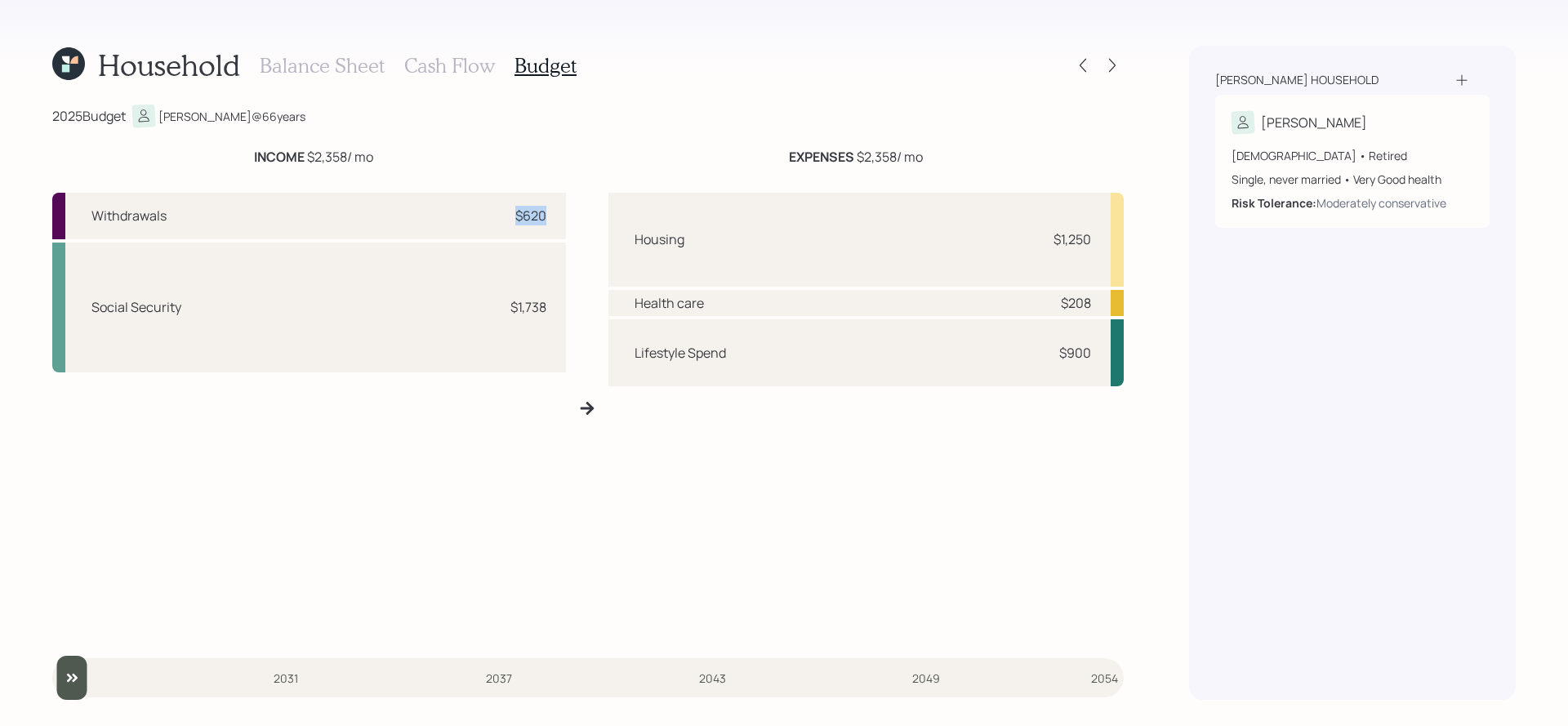
click at [489, 215] on div "Withdrawals $620" at bounding box center [309, 215] width 514 height 46
click at [337, 73] on h3 "Balance Sheet" at bounding box center [322, 65] width 125 height 24
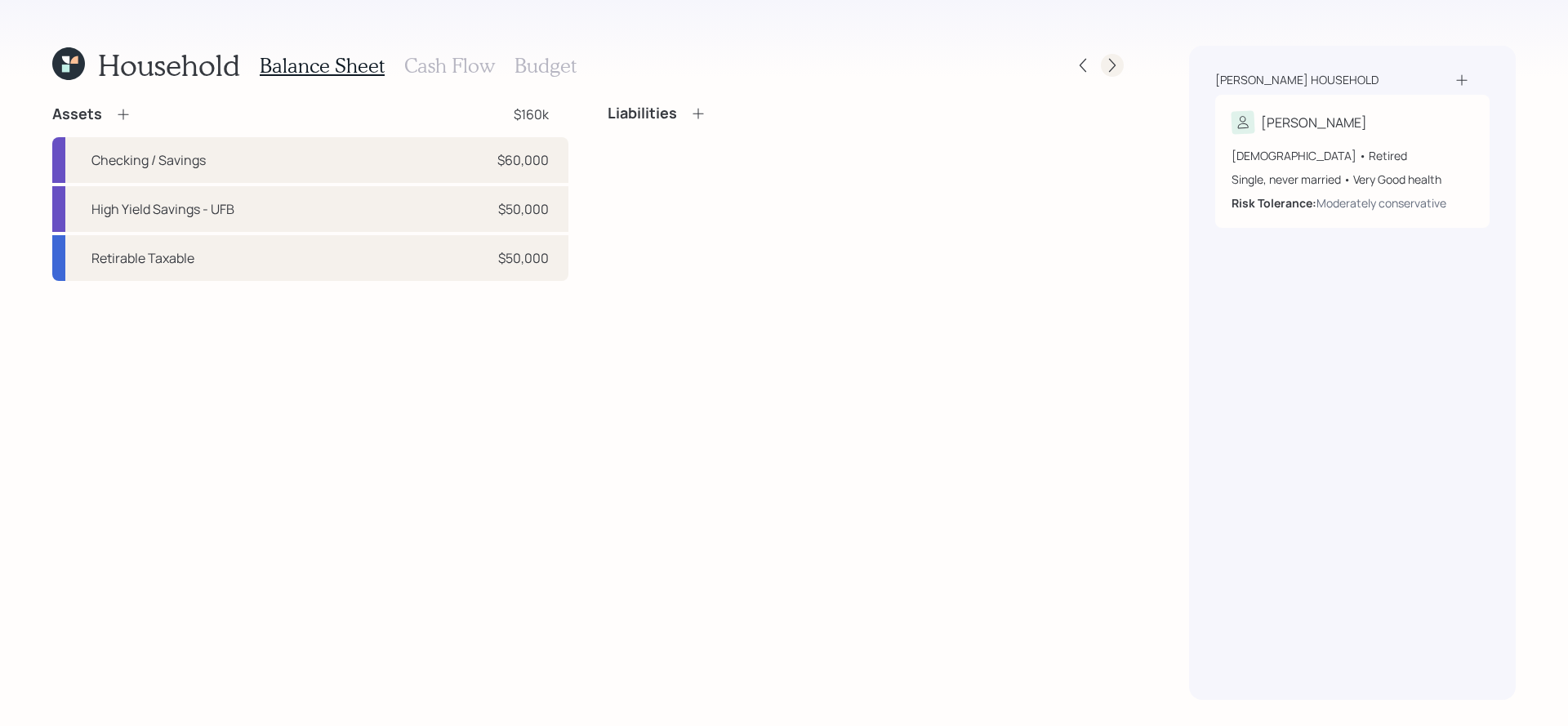
click at [1115, 68] on icon at bounding box center [1112, 65] width 17 height 17
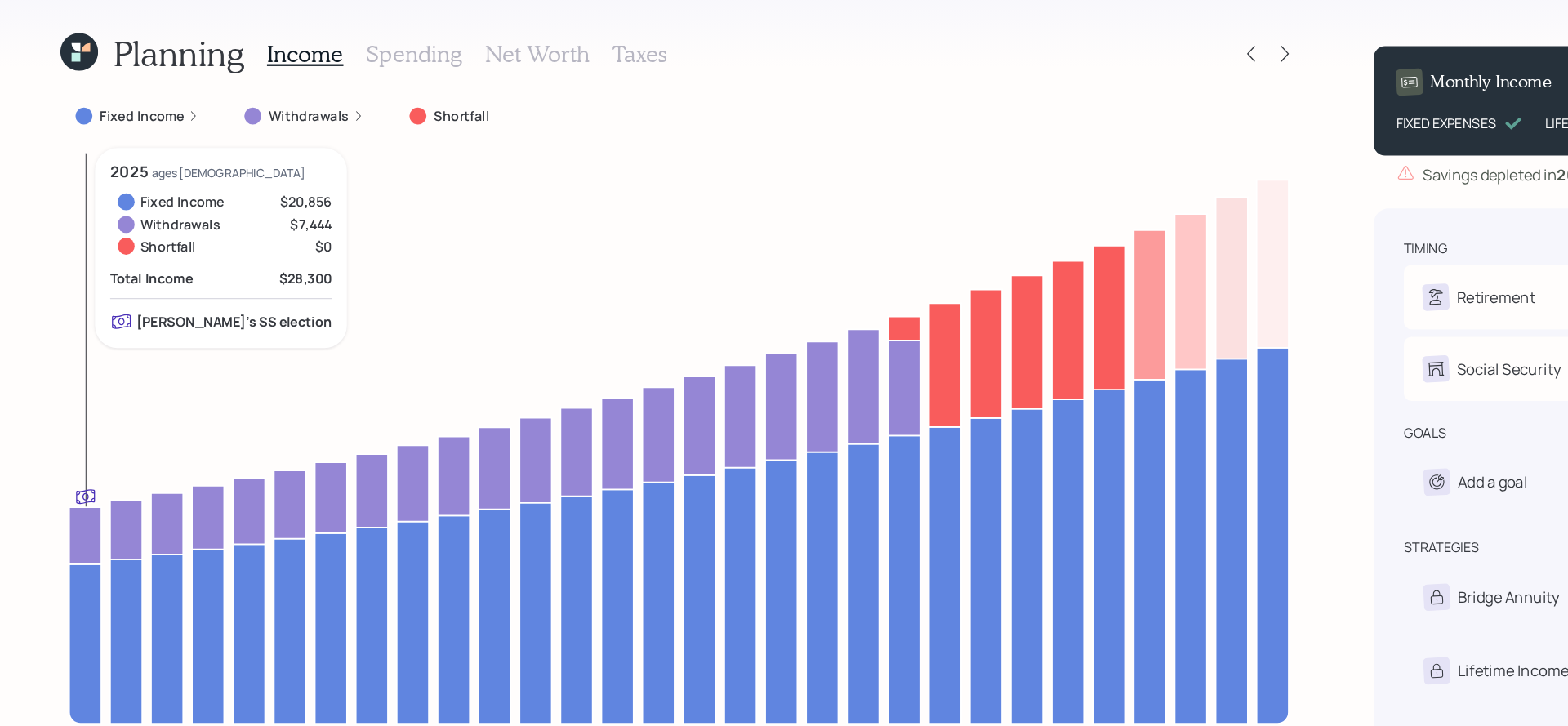
click at [66, 554] on icon at bounding box center [73, 576] width 28 height 138
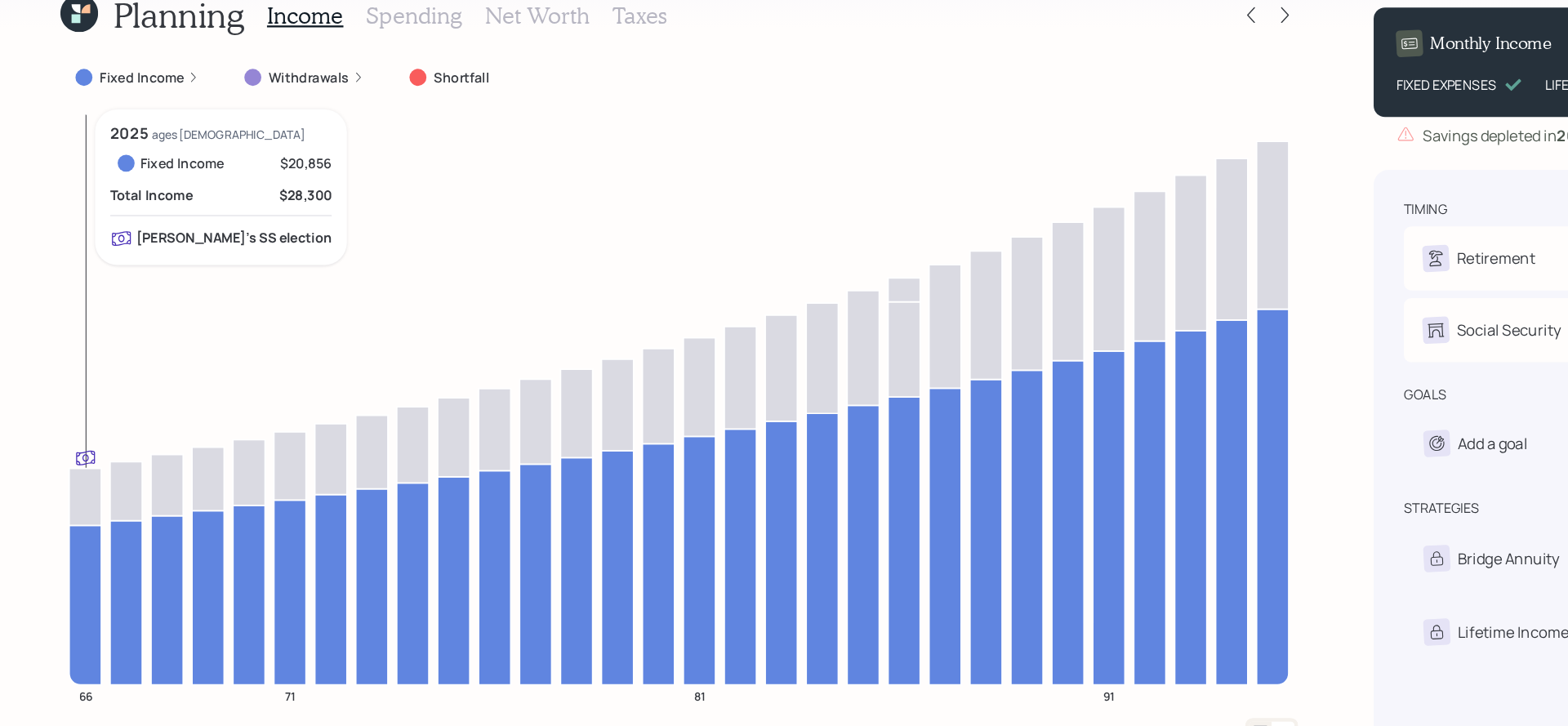
click at [66, 587] on icon at bounding box center [73, 576] width 28 height 138
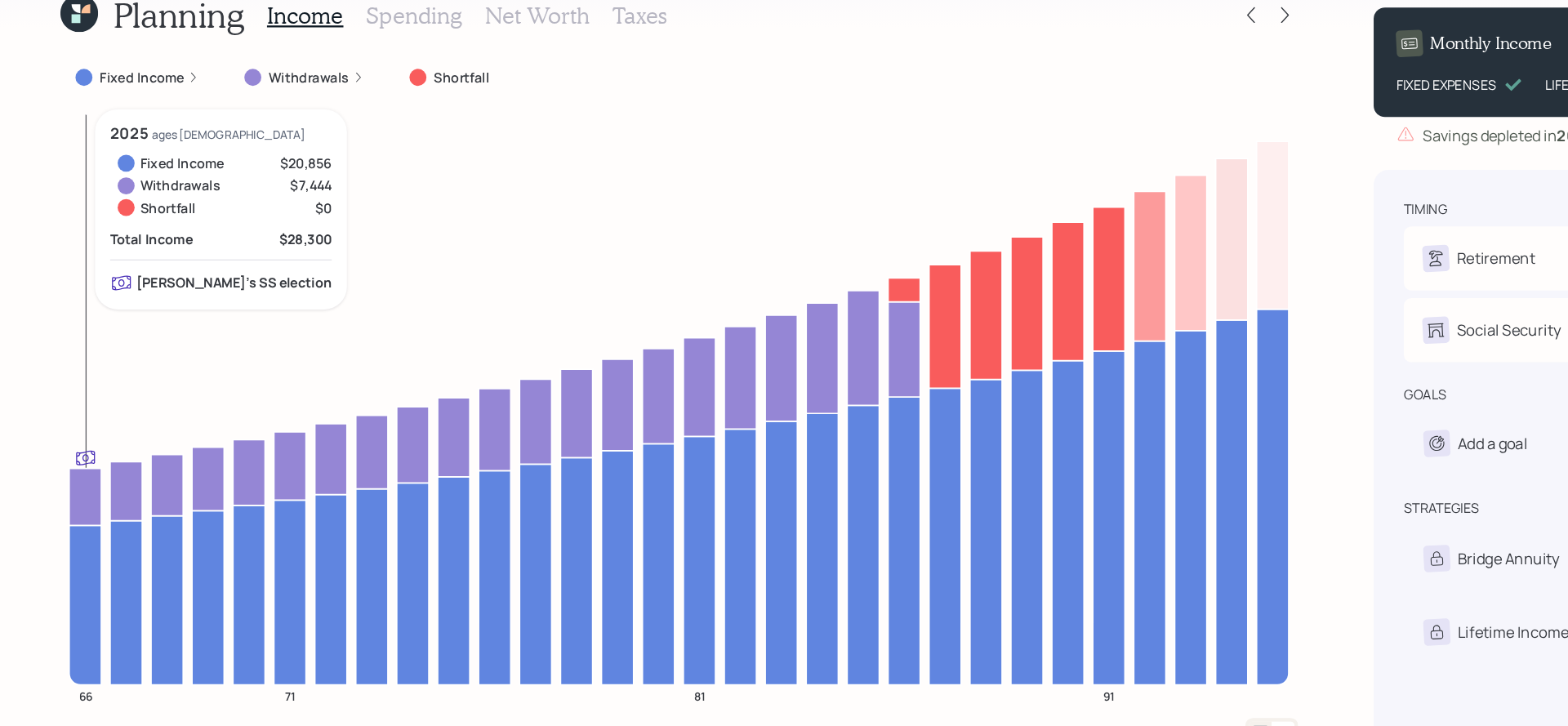
click at [71, 472] on icon at bounding box center [73, 481] width 28 height 49
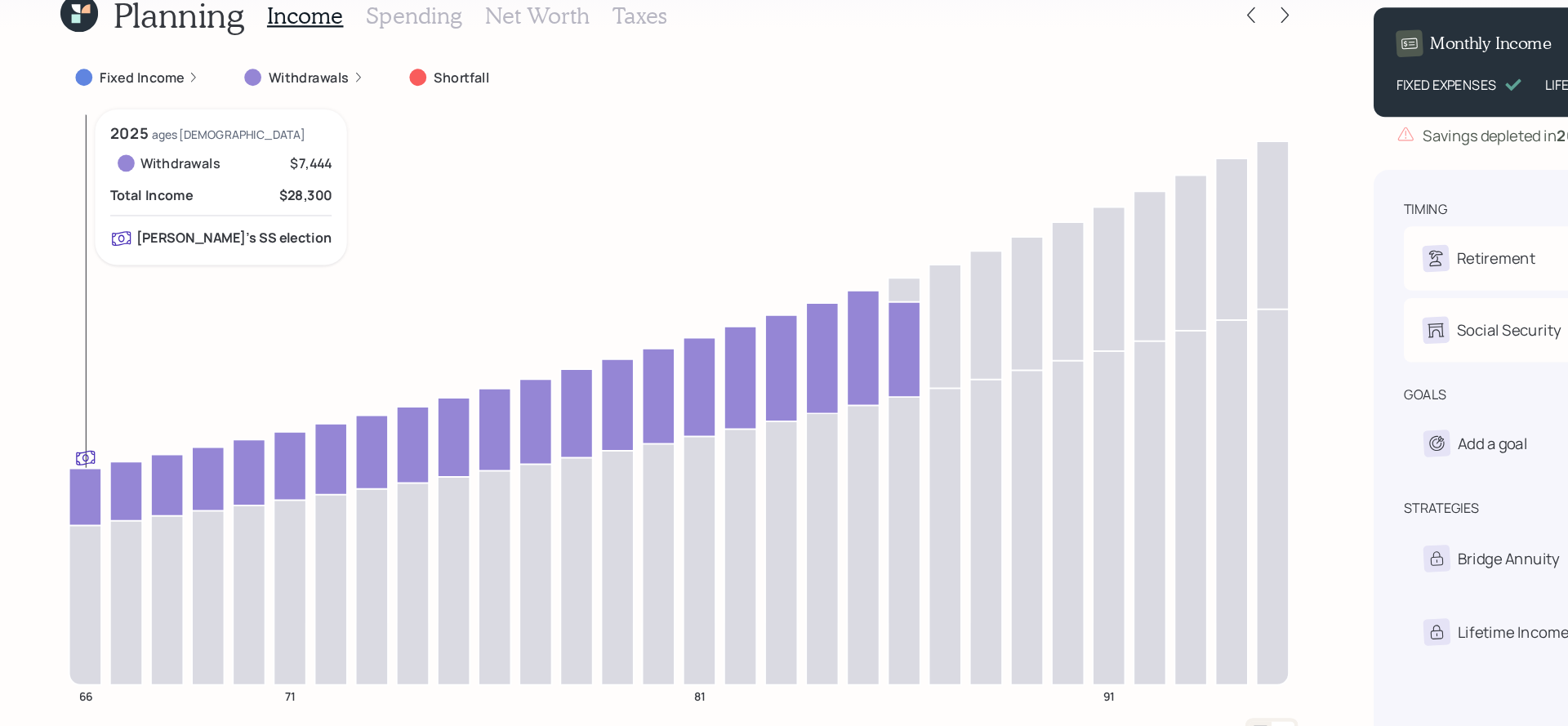
click at [71, 472] on icon at bounding box center [73, 481] width 28 height 49
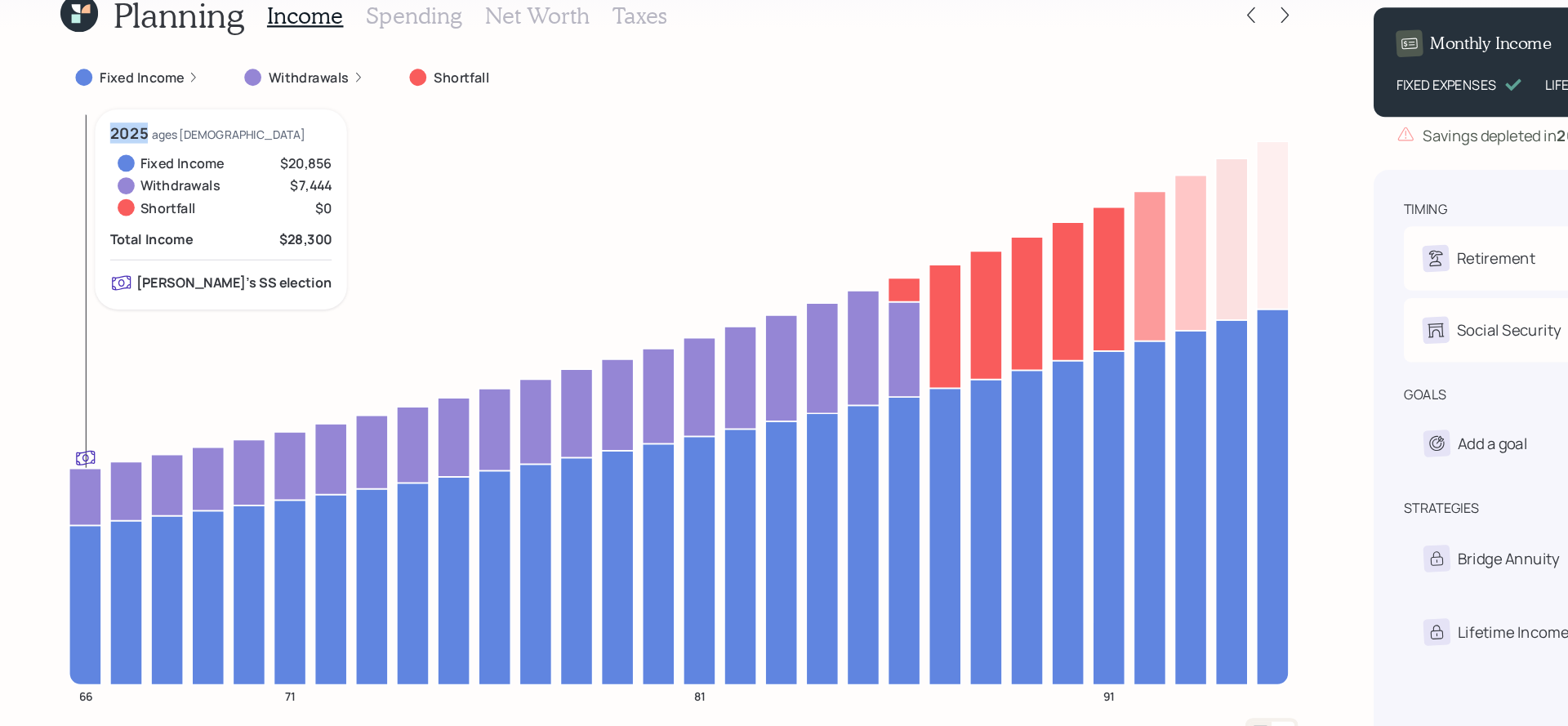
click at [71, 472] on icon at bounding box center [73, 481] width 28 height 49
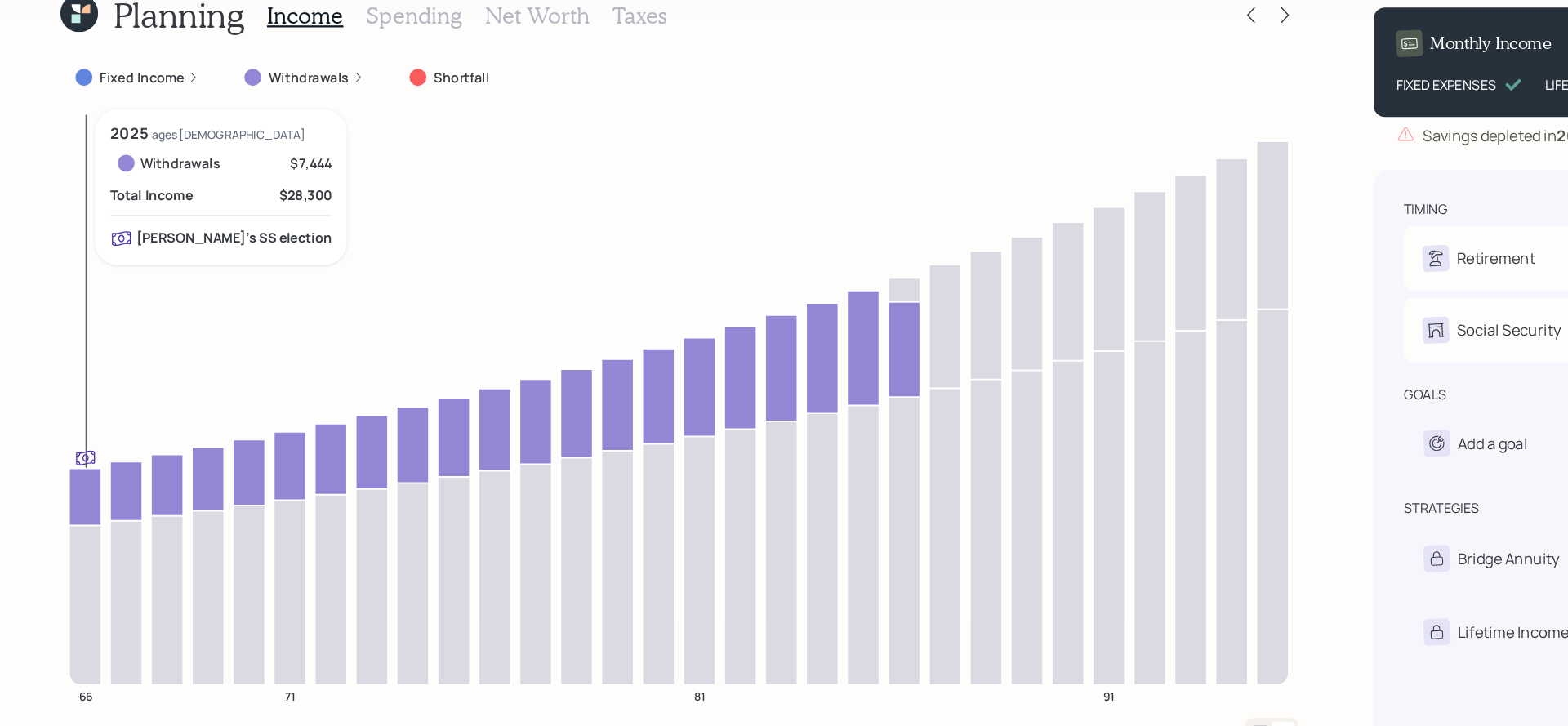
click at [71, 472] on icon at bounding box center [73, 481] width 28 height 49
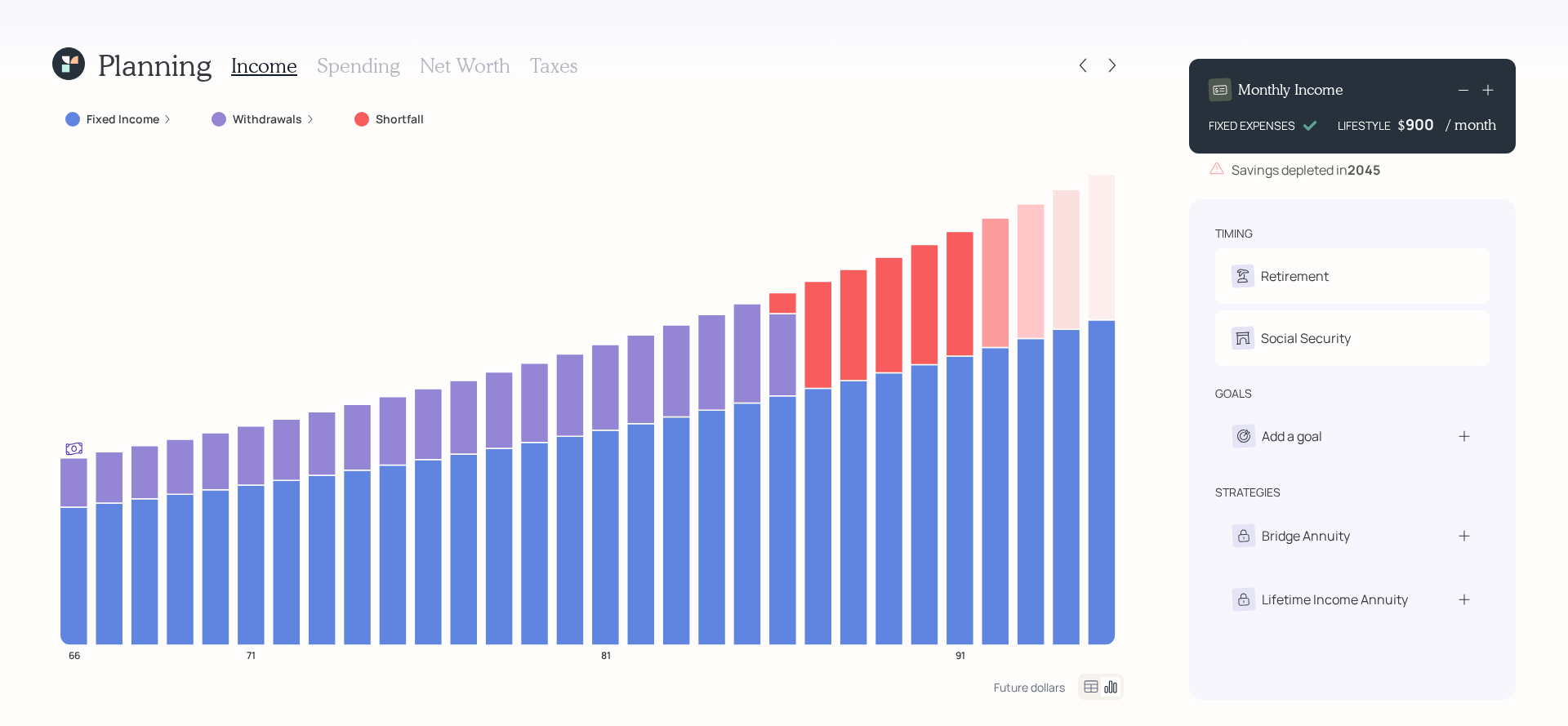
click at [1466, 90] on rect at bounding box center [1463, 90] width 10 height 1
click at [1490, 92] on icon at bounding box center [1488, 90] width 17 height 17
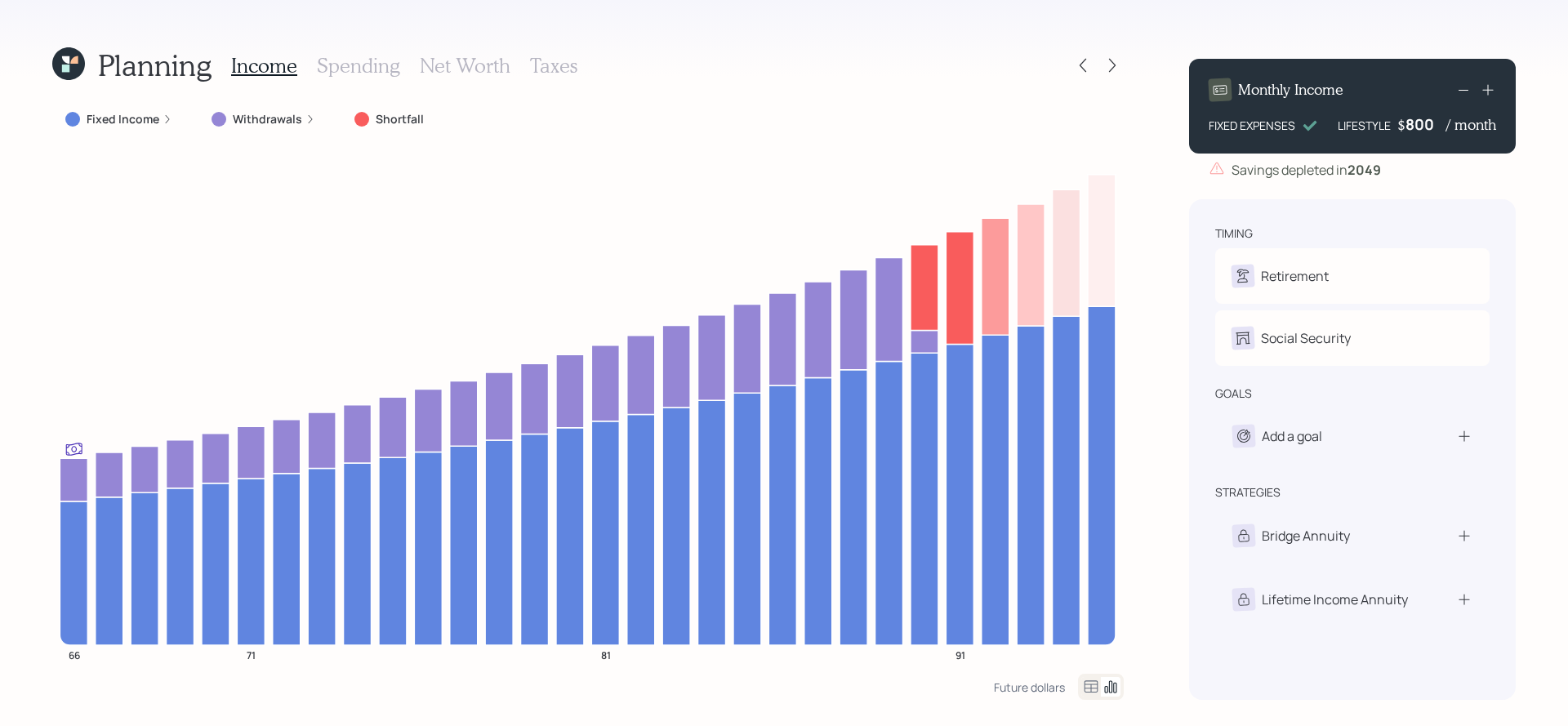
click at [1490, 92] on icon at bounding box center [1488, 90] width 17 height 17
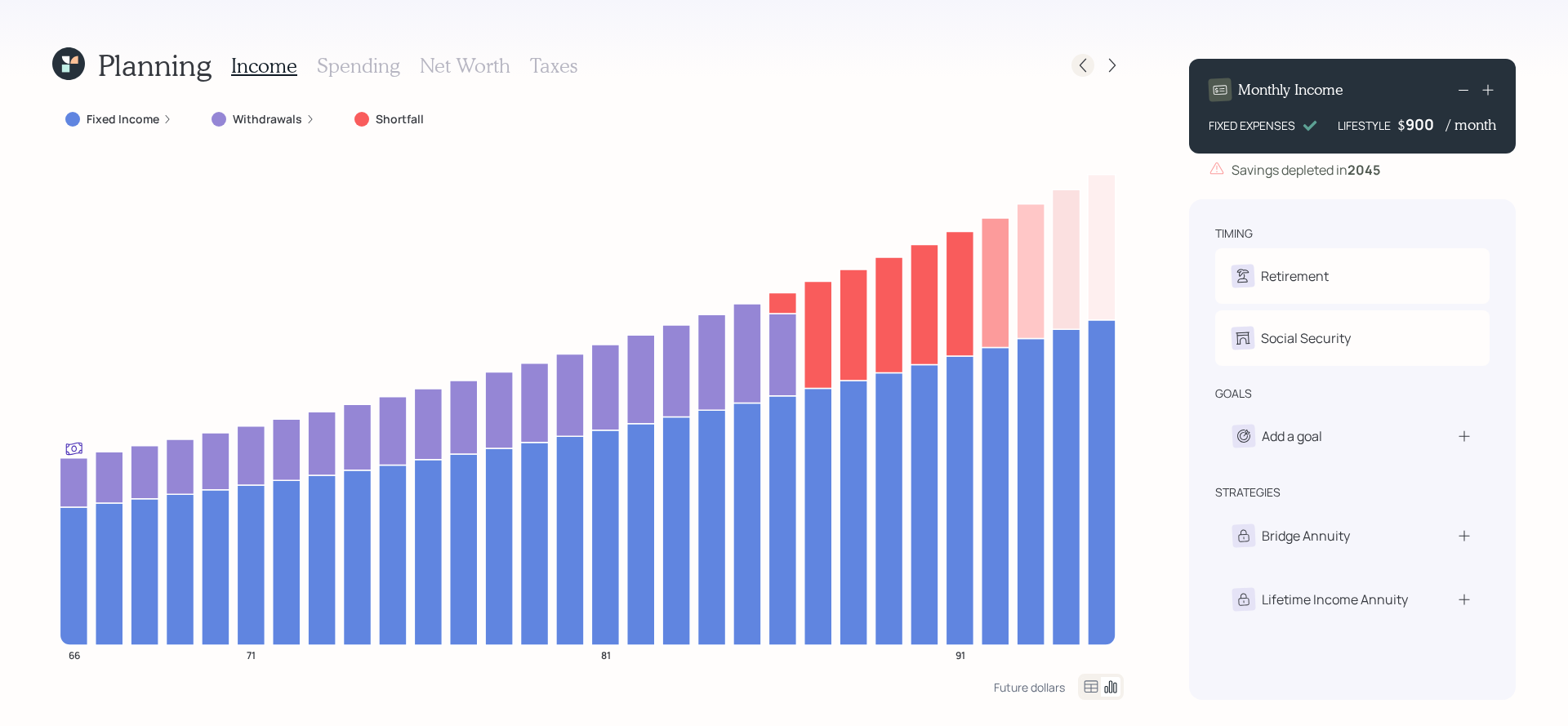
click at [1088, 62] on icon at bounding box center [1083, 65] width 17 height 17
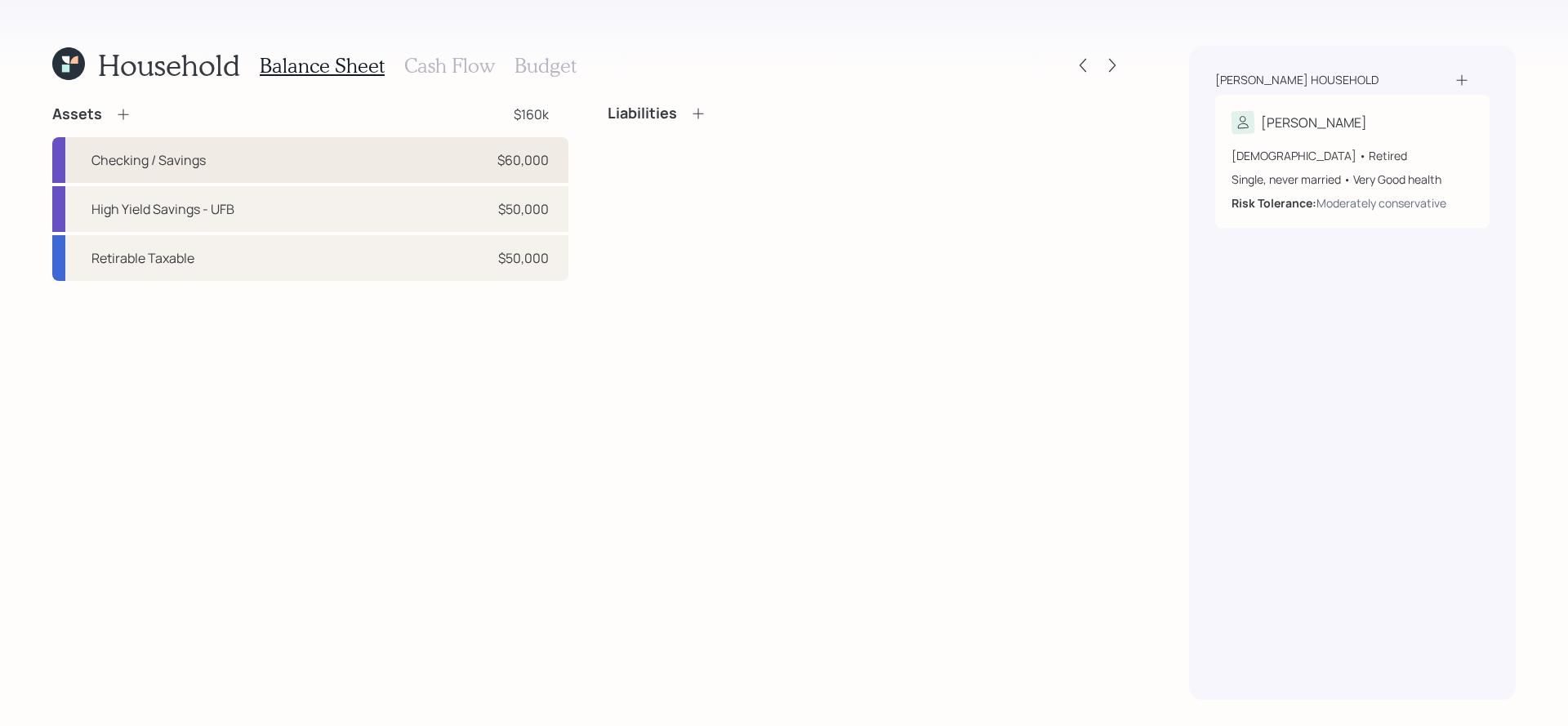
click at [544, 172] on div "Checking / Savings $60,000" at bounding box center [310, 159] width 516 height 45
select select "cash"
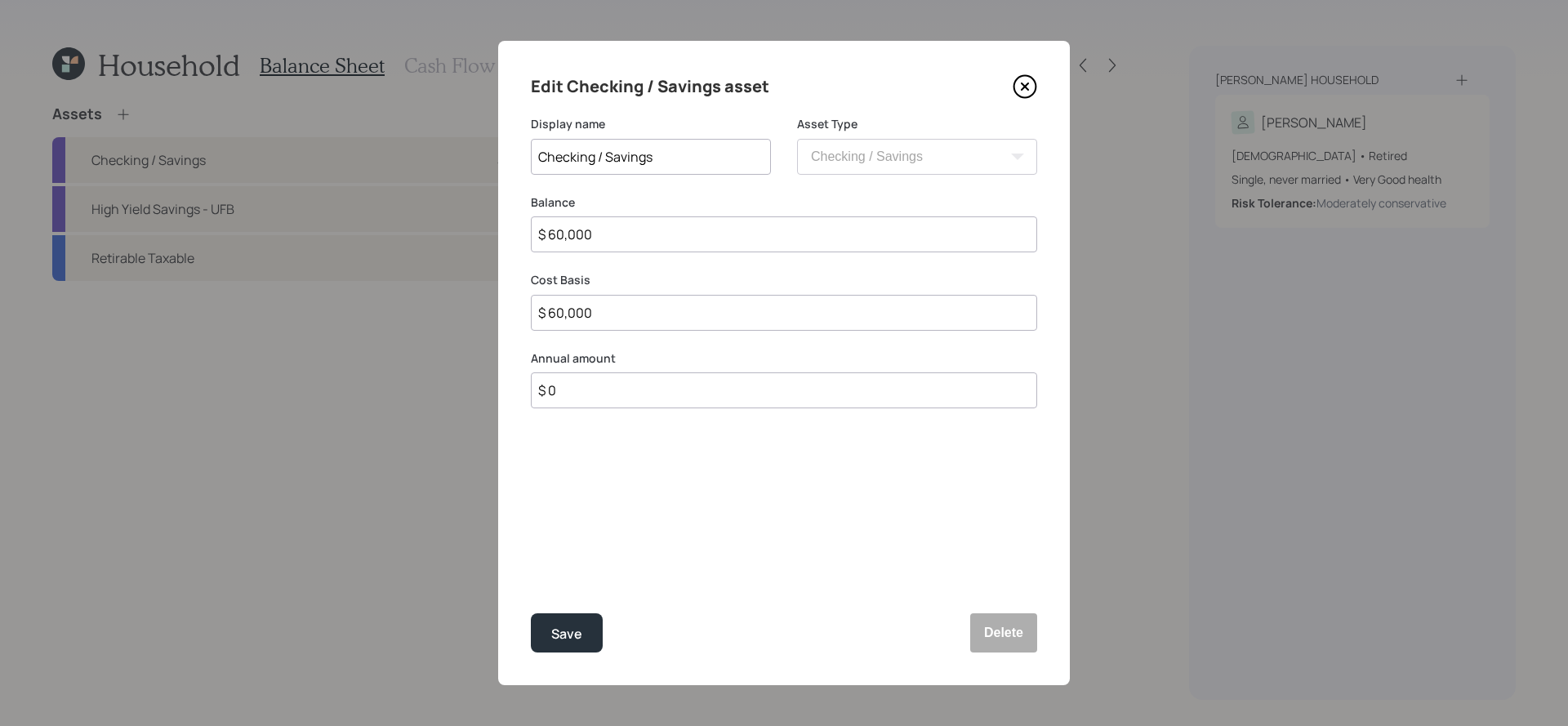
drag, startPoint x: 610, startPoint y: 241, endPoint x: 446, endPoint y: 240, distance: 164.0
click at [446, 240] on div "Edit Checking / Savings asset Display name Checking / Savings Asset Type SEP [P…" at bounding box center [784, 363] width 1568 height 726
type input "$ 1"
type input "$ 10"
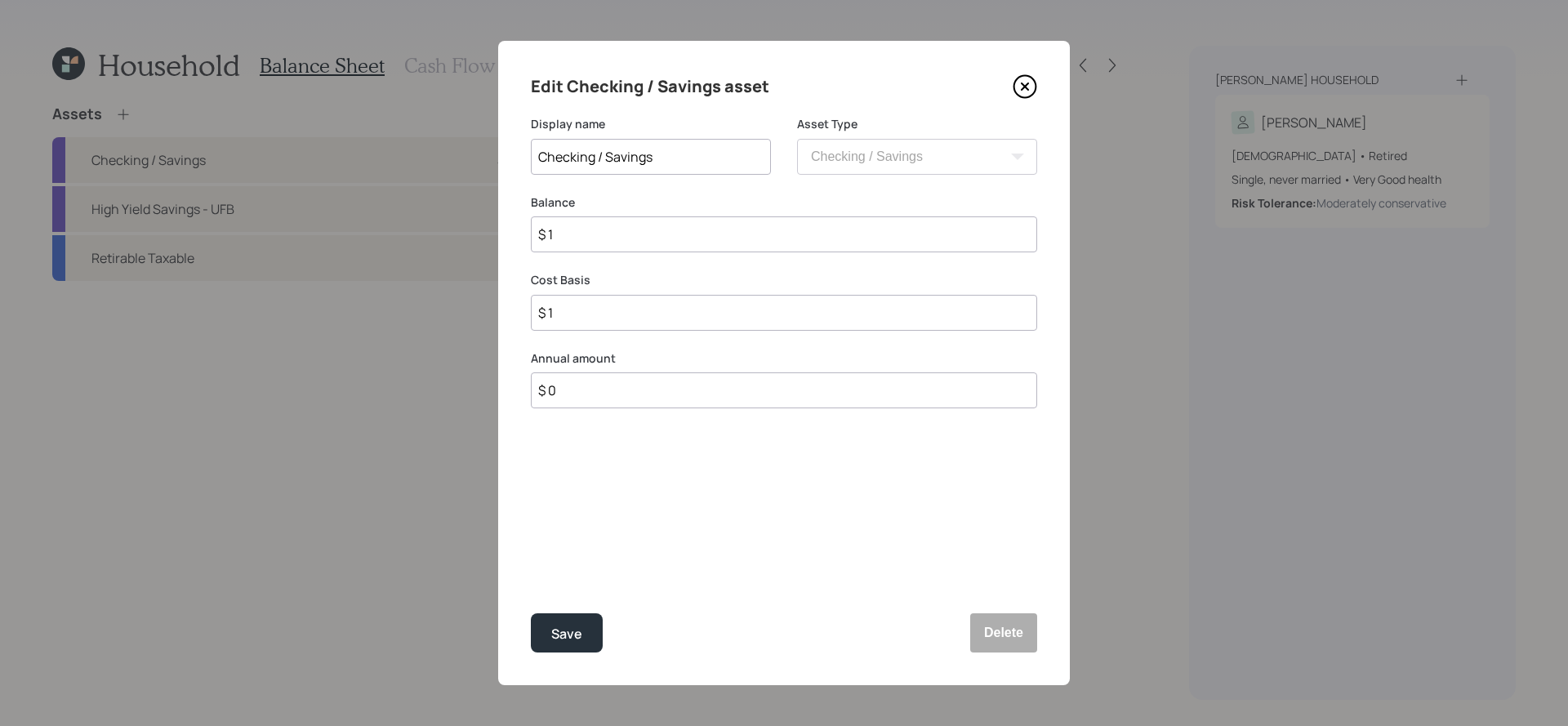
type input "$ 10"
type input "$ 100"
type input "$ 1,000"
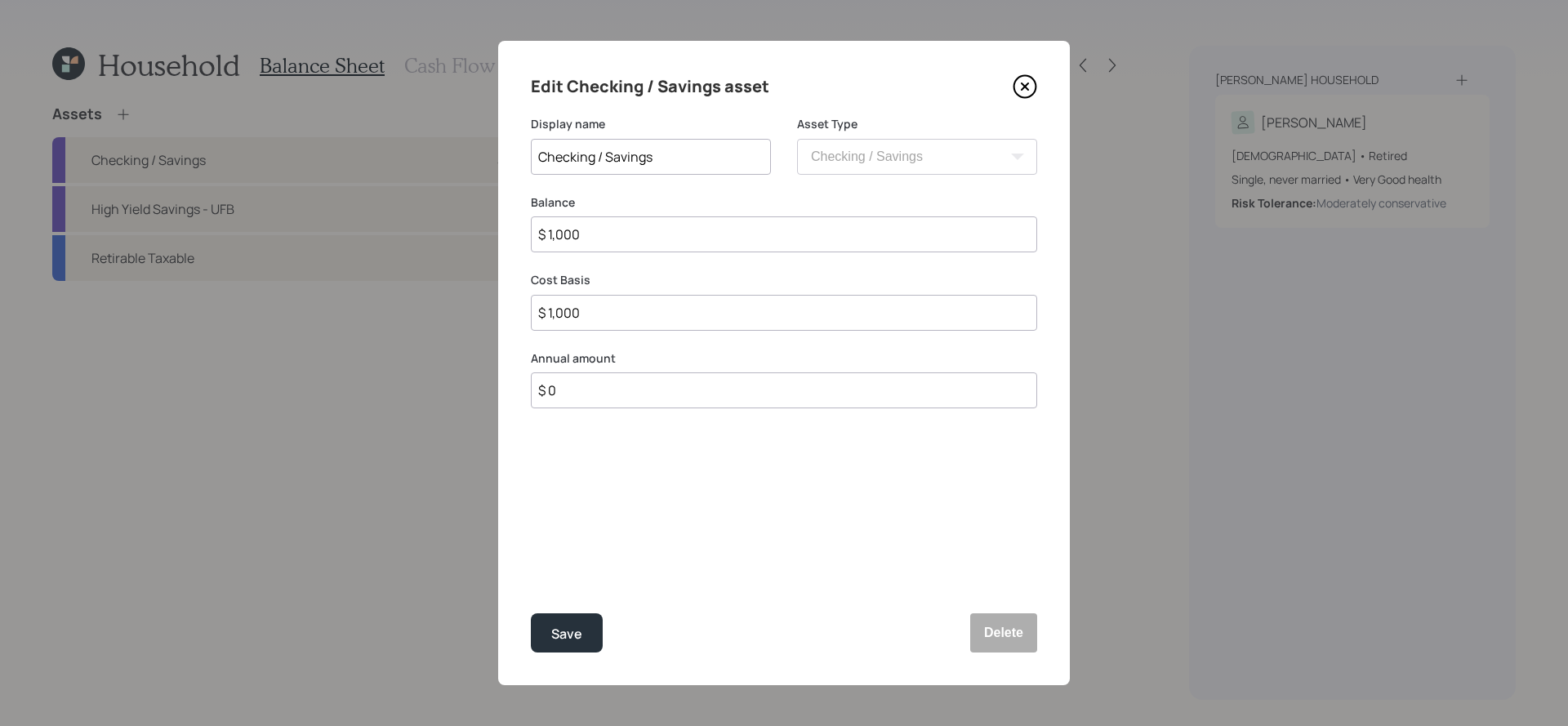
type input "$ 10,000"
click at [531, 613] on button "Save" at bounding box center [567, 632] width 72 height 39
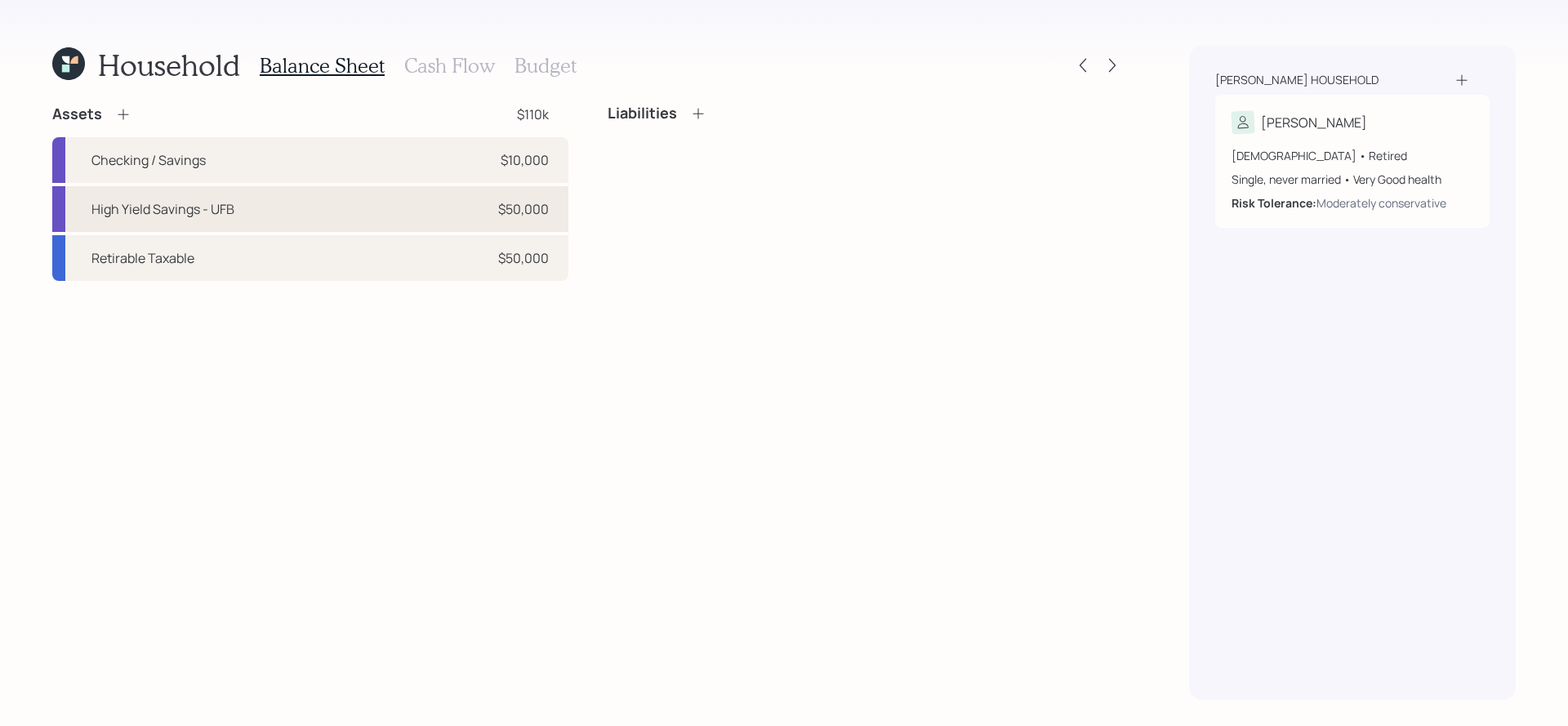
click at [445, 198] on div "High Yield Savings - UFB $50,000" at bounding box center [310, 209] width 516 height 45
select select "cash"
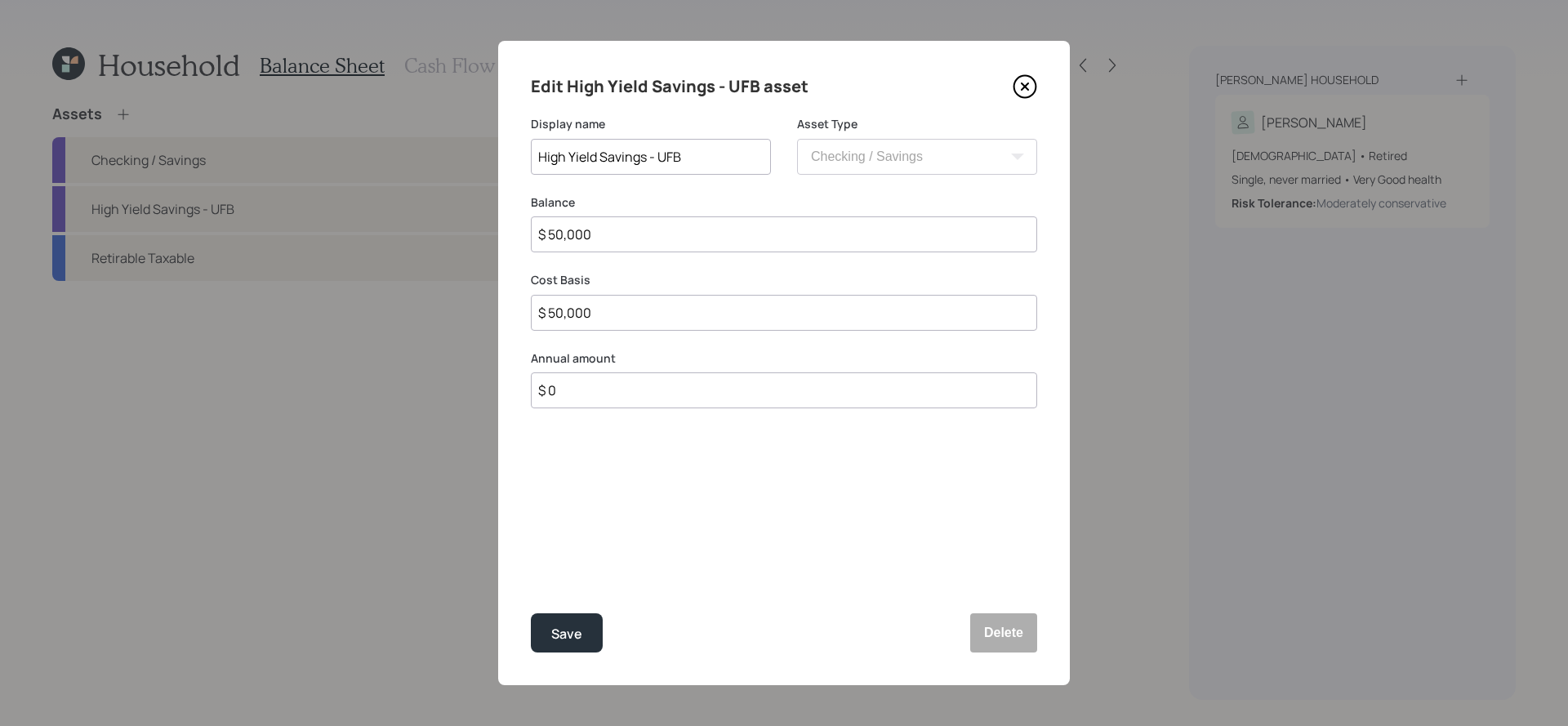
drag, startPoint x: 636, startPoint y: 234, endPoint x: 438, endPoint y: 232, distance: 198.0
click at [438, 232] on div "Edit High Yield Savings - UFB asset Display name High Yield Savings - UFB Asset…" at bounding box center [784, 363] width 1568 height 726
type input "$ 1"
type input "$ 10"
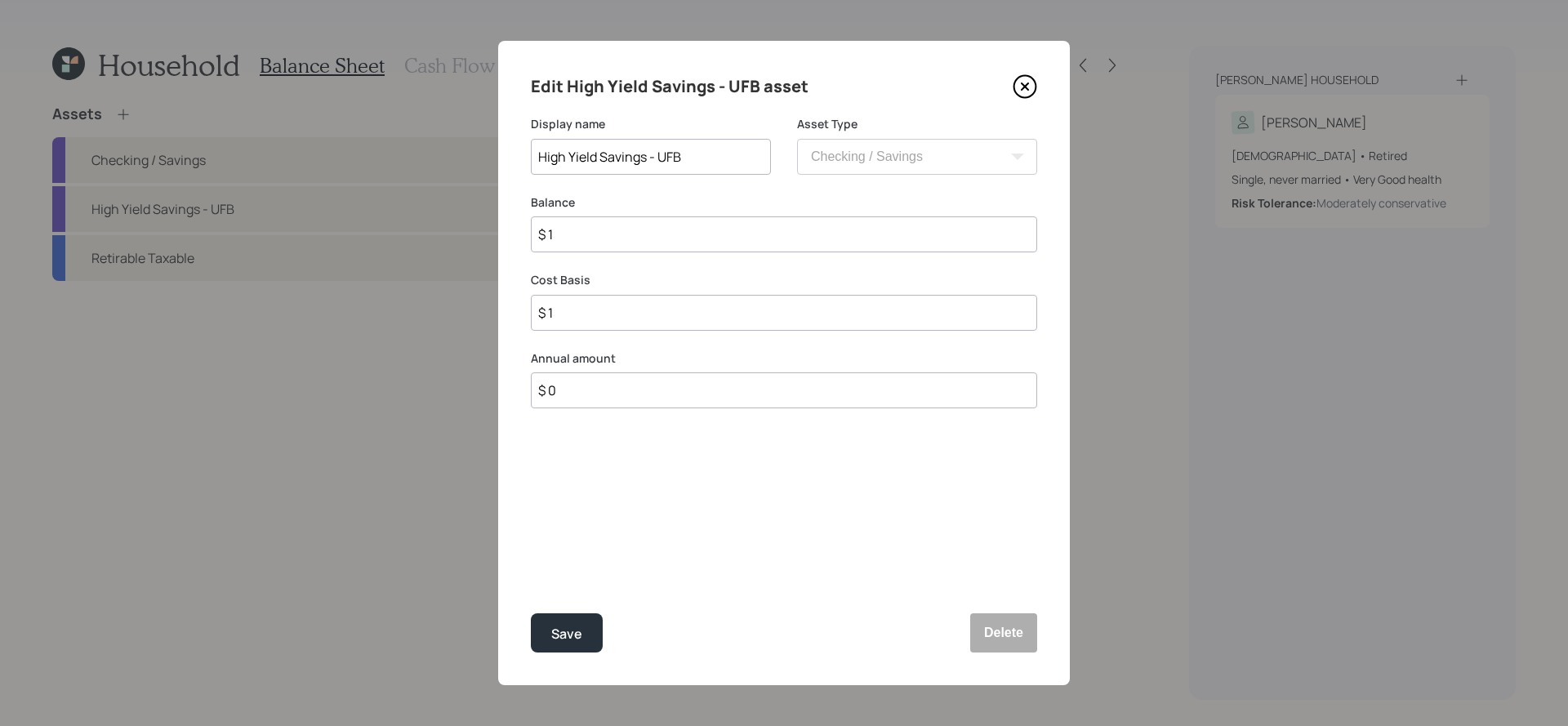
type input "$ 10"
type input "$ 100"
type input "$ 1,000"
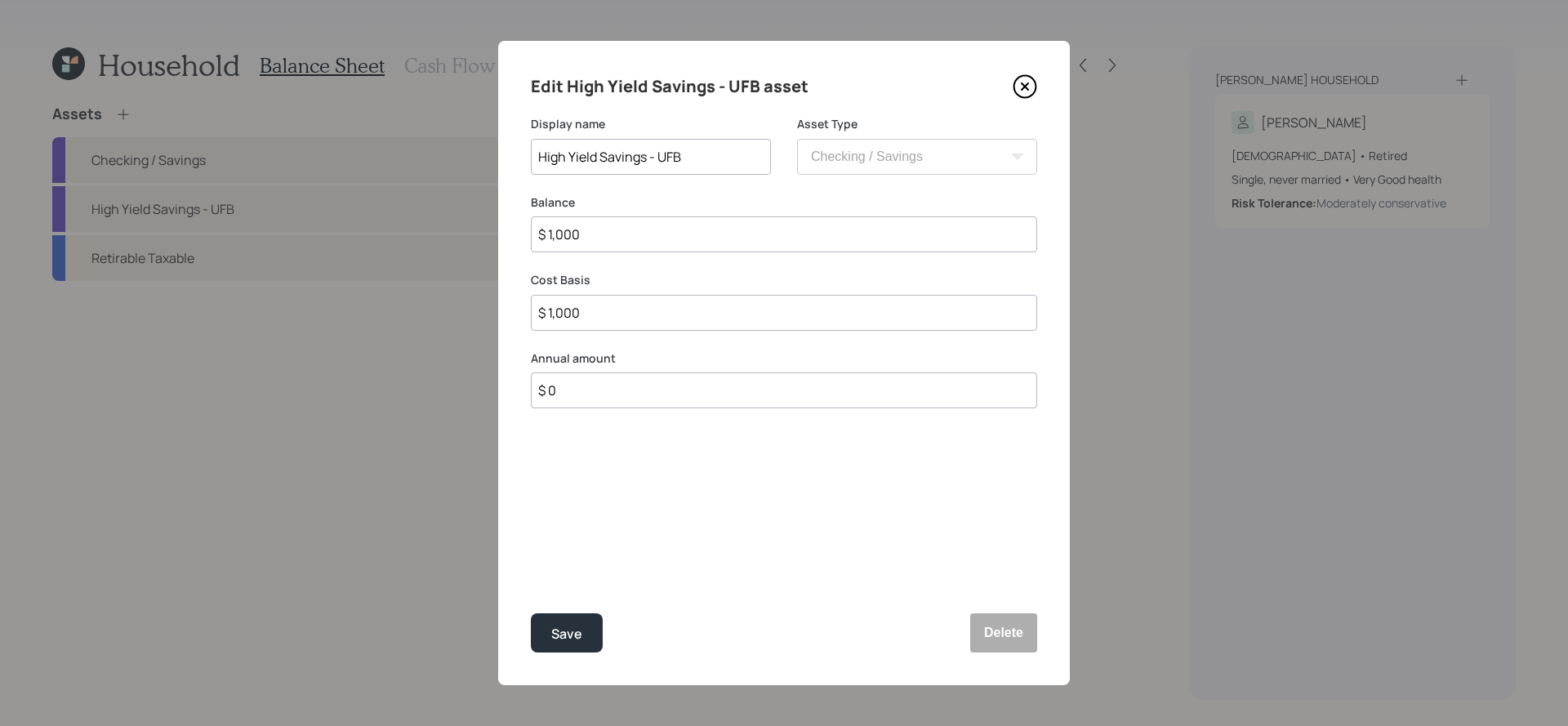
type input "$ 10,000"
type input "$ 100,000"
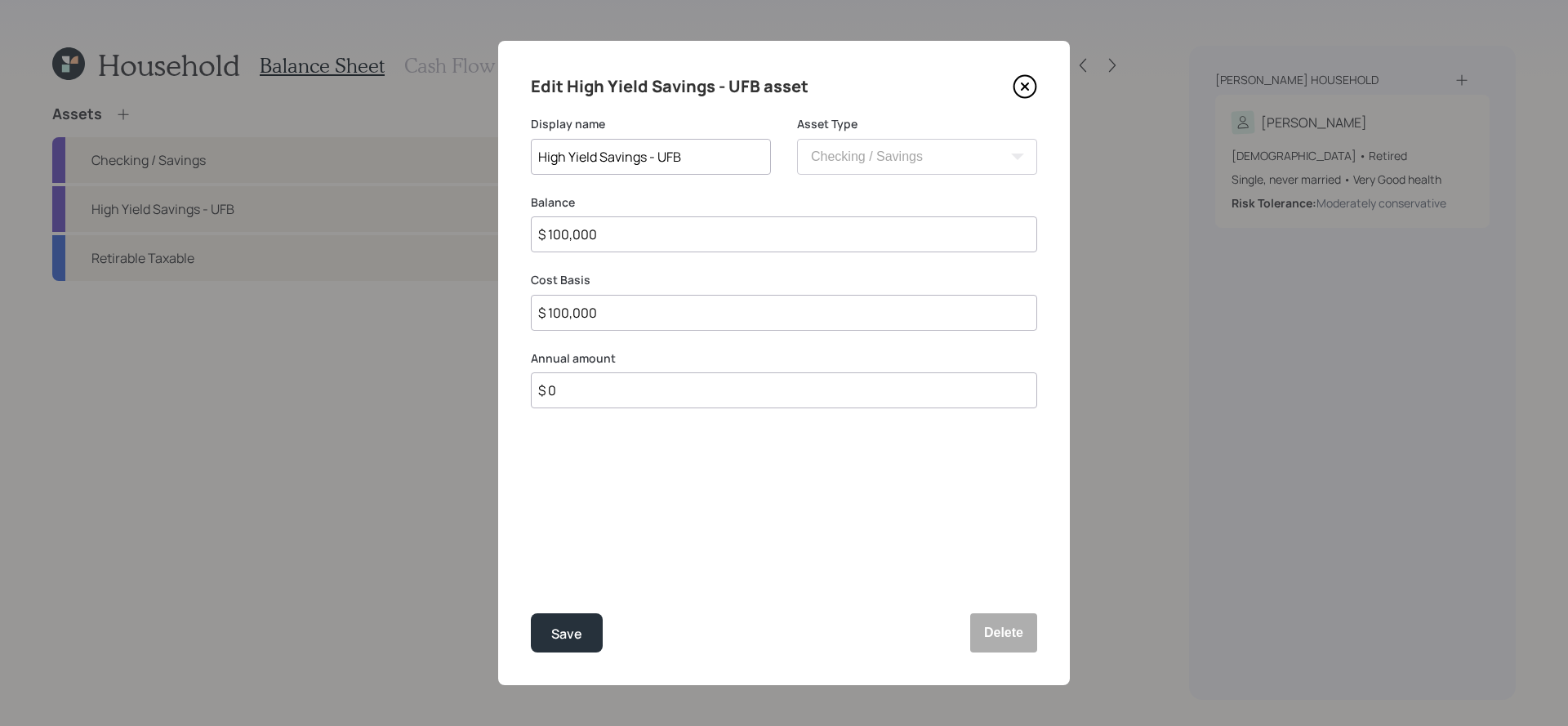
click at [531, 613] on button "Save" at bounding box center [567, 632] width 72 height 39
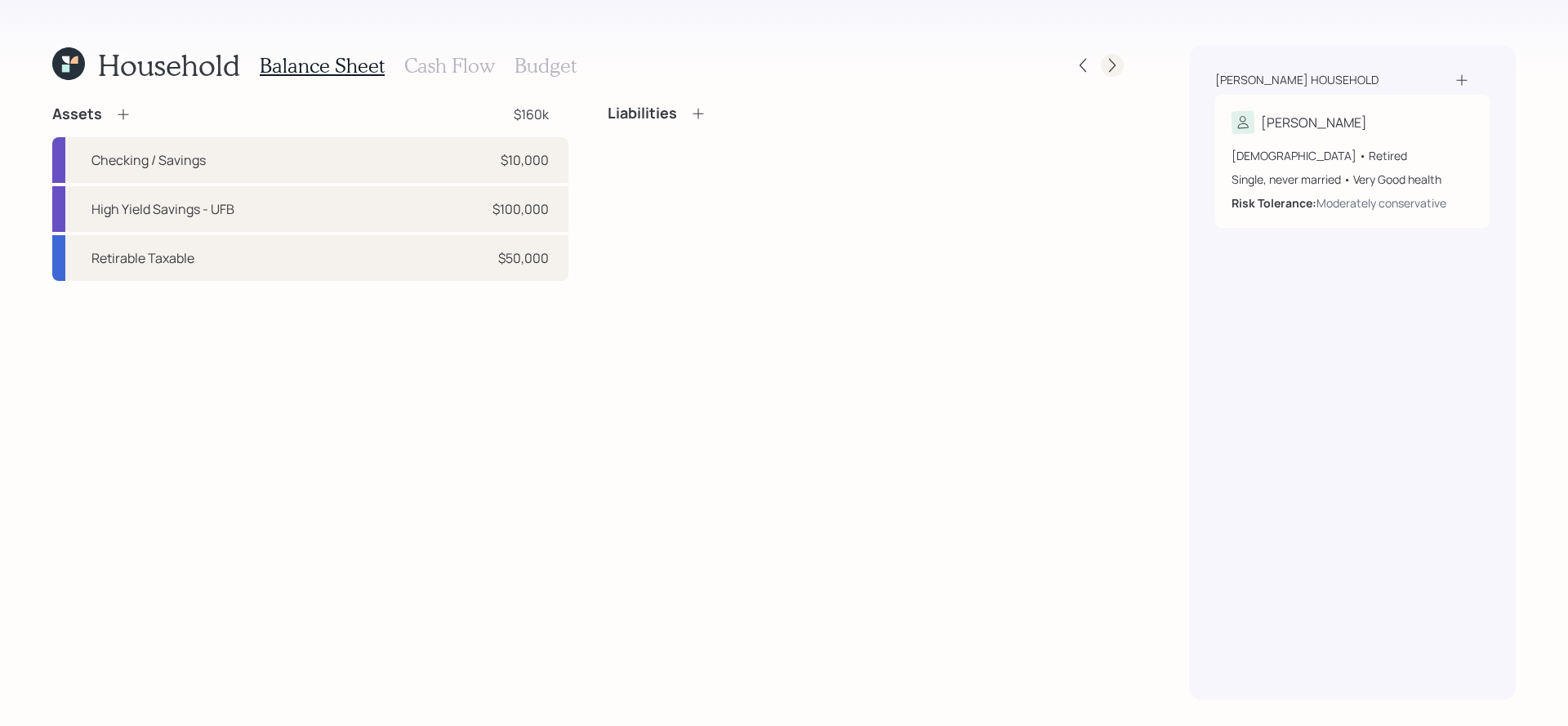
click at [1108, 58] on icon at bounding box center [1112, 65] width 17 height 17
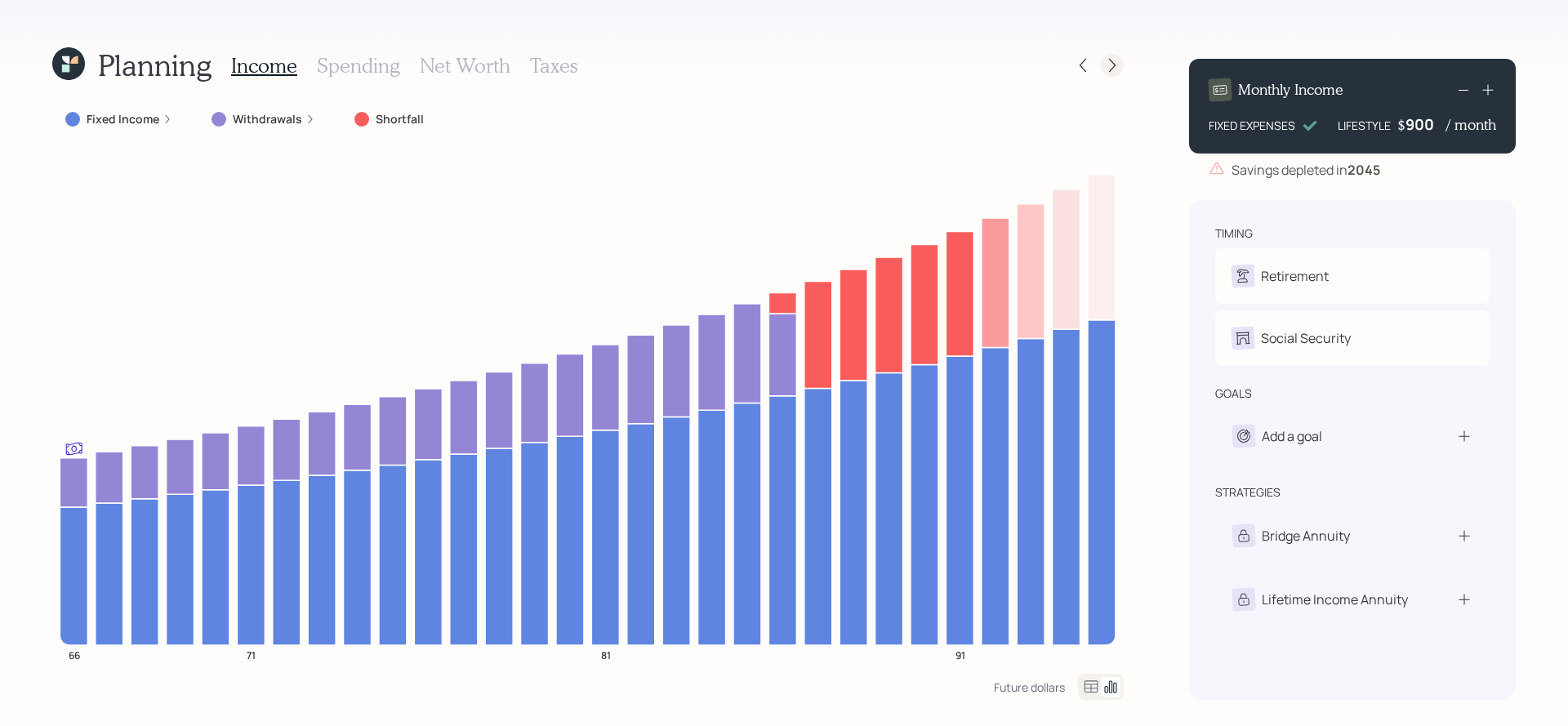
click at [1105, 66] on icon at bounding box center [1112, 65] width 17 height 17
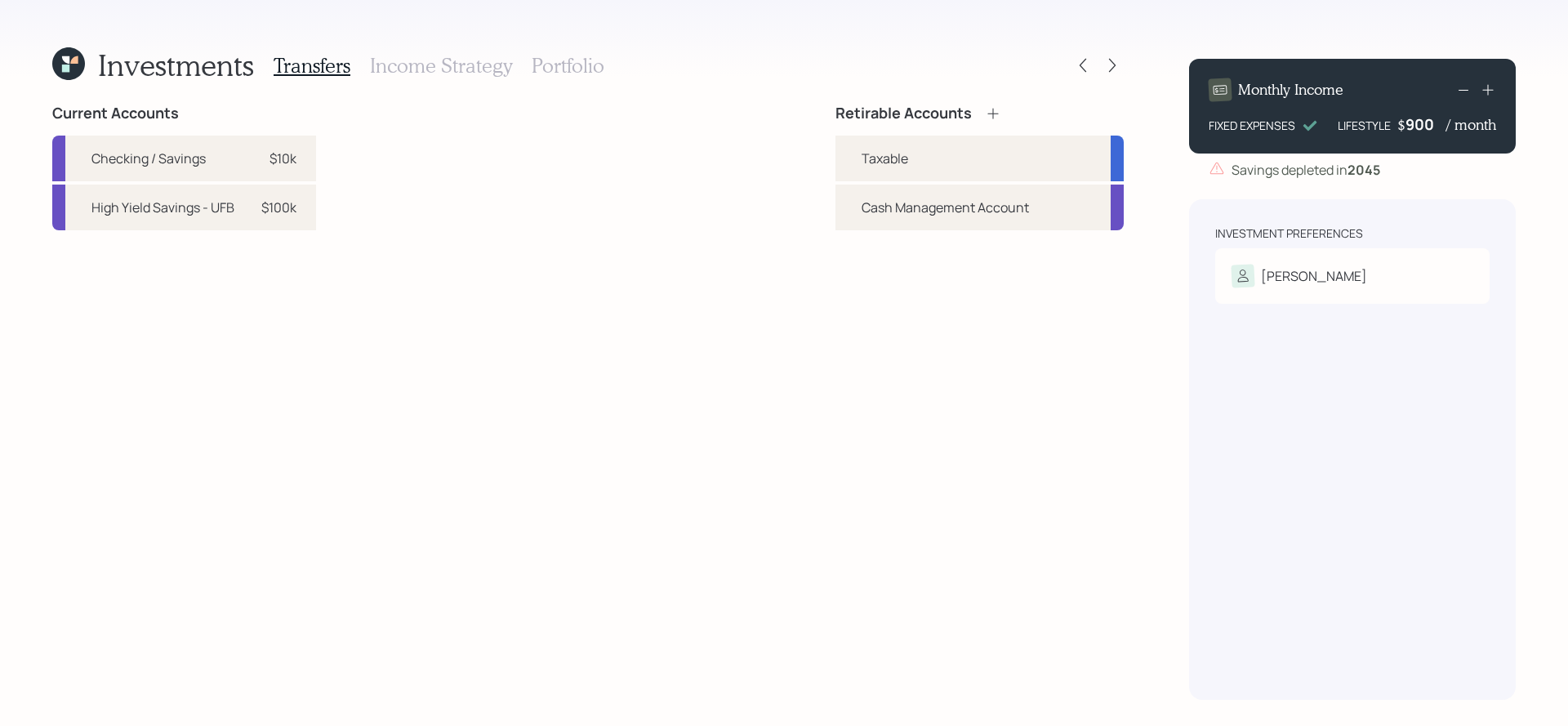
click at [532, 64] on h3 "Portfolio" at bounding box center [568, 65] width 72 height 24
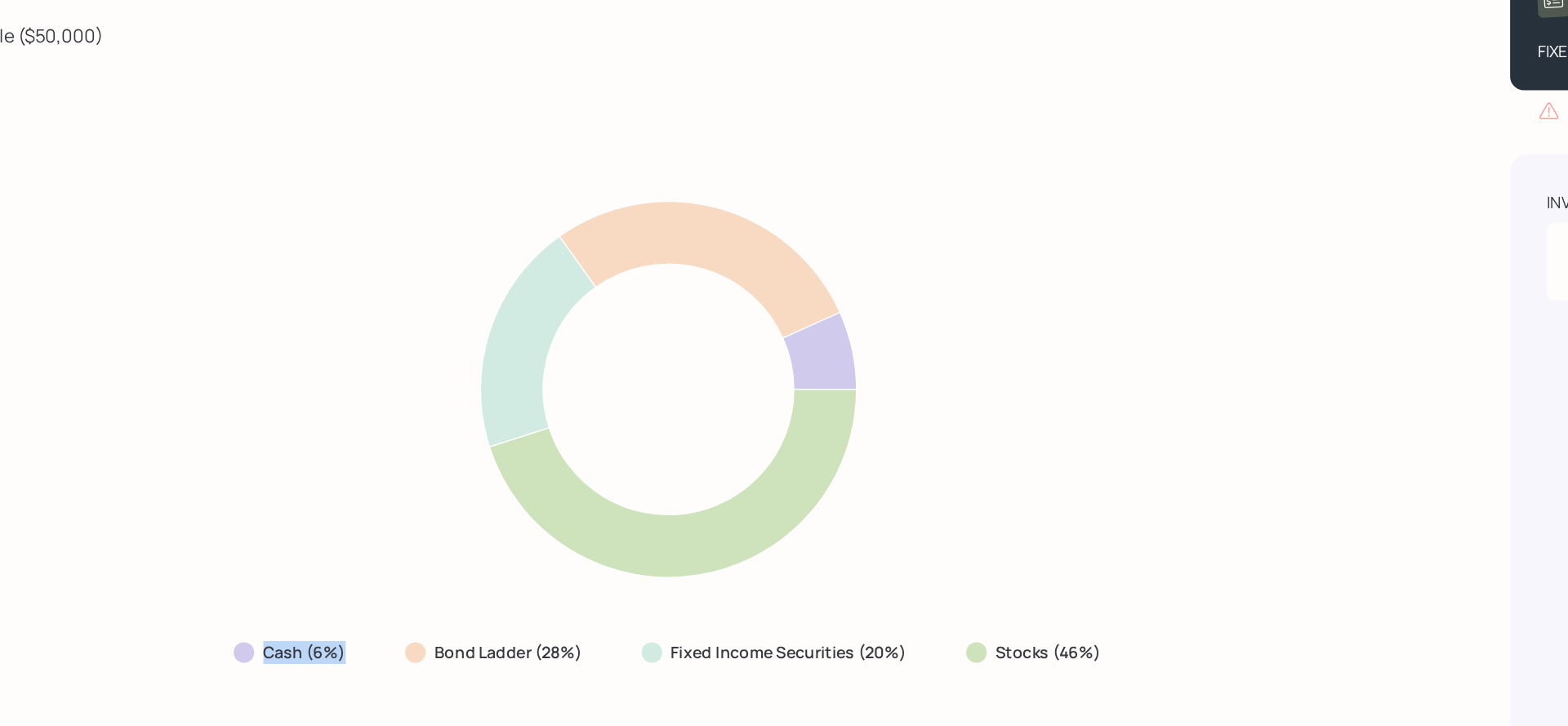
drag, startPoint x: 372, startPoint y: 558, endPoint x: 288, endPoint y: 556, distance: 84.0
click at [288, 556] on div "Cash (6%)" at bounding box center [319, 555] width 110 height 30
drag, startPoint x: 523, startPoint y: 553, endPoint x: 419, endPoint y: 555, distance: 104.0
click at [419, 555] on div "Bond Ladder (28%)" at bounding box center [464, 555] width 130 height 17
click at [525, 560] on label "Bond Ladder (28%)" at bounding box center [473, 555] width 106 height 17
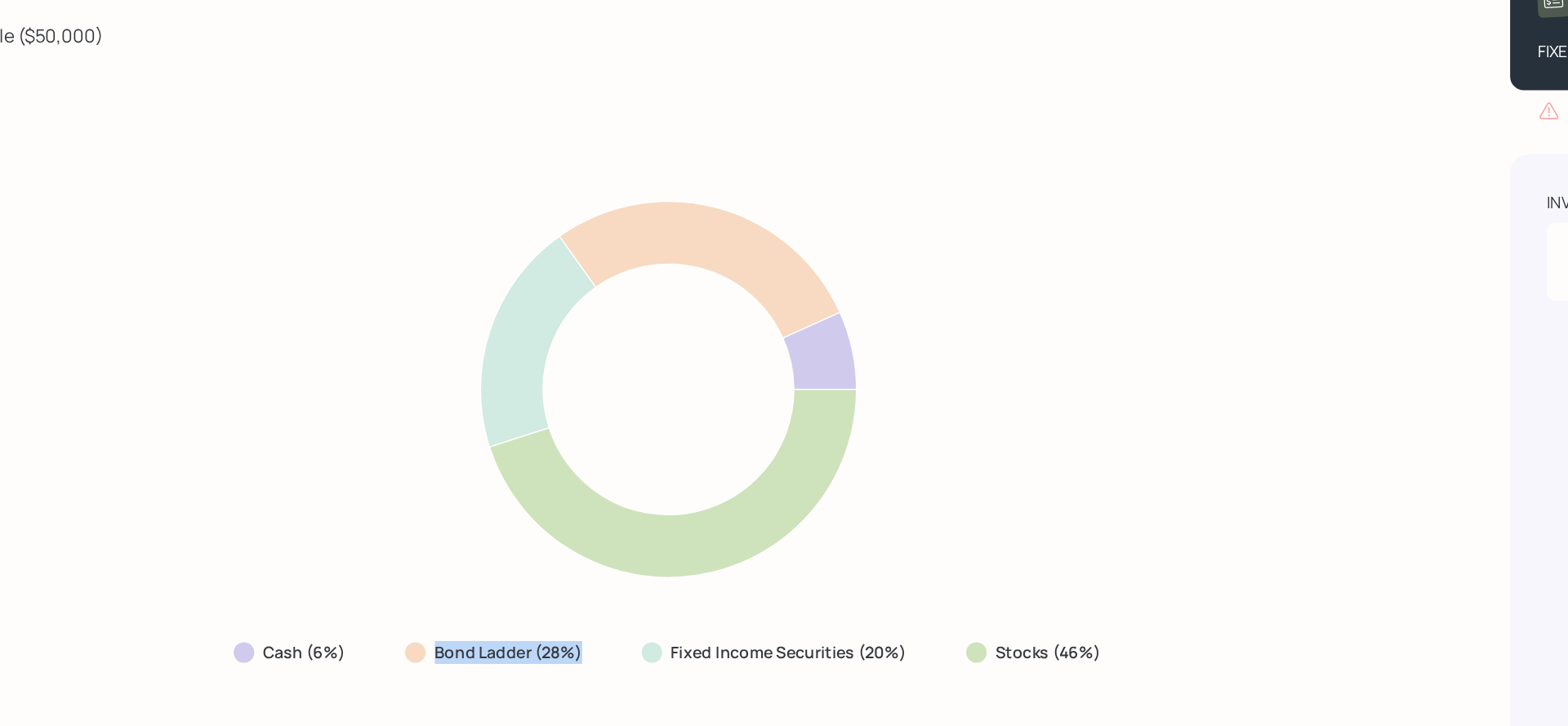
drag, startPoint x: 525, startPoint y: 560, endPoint x: 406, endPoint y: 560, distance: 119.0
click at [406, 560] on div "Bond Ladder (28%)" at bounding box center [464, 555] width 130 height 17
drag, startPoint x: 926, startPoint y: 567, endPoint x: 795, endPoint y: 563, distance: 131.1
click at [795, 563] on div "Cash (6%) Bond Ladder (28%) Fixed Income Securities (20%) Stocks (46%)" at bounding box center [588, 398] width 1072 height 511
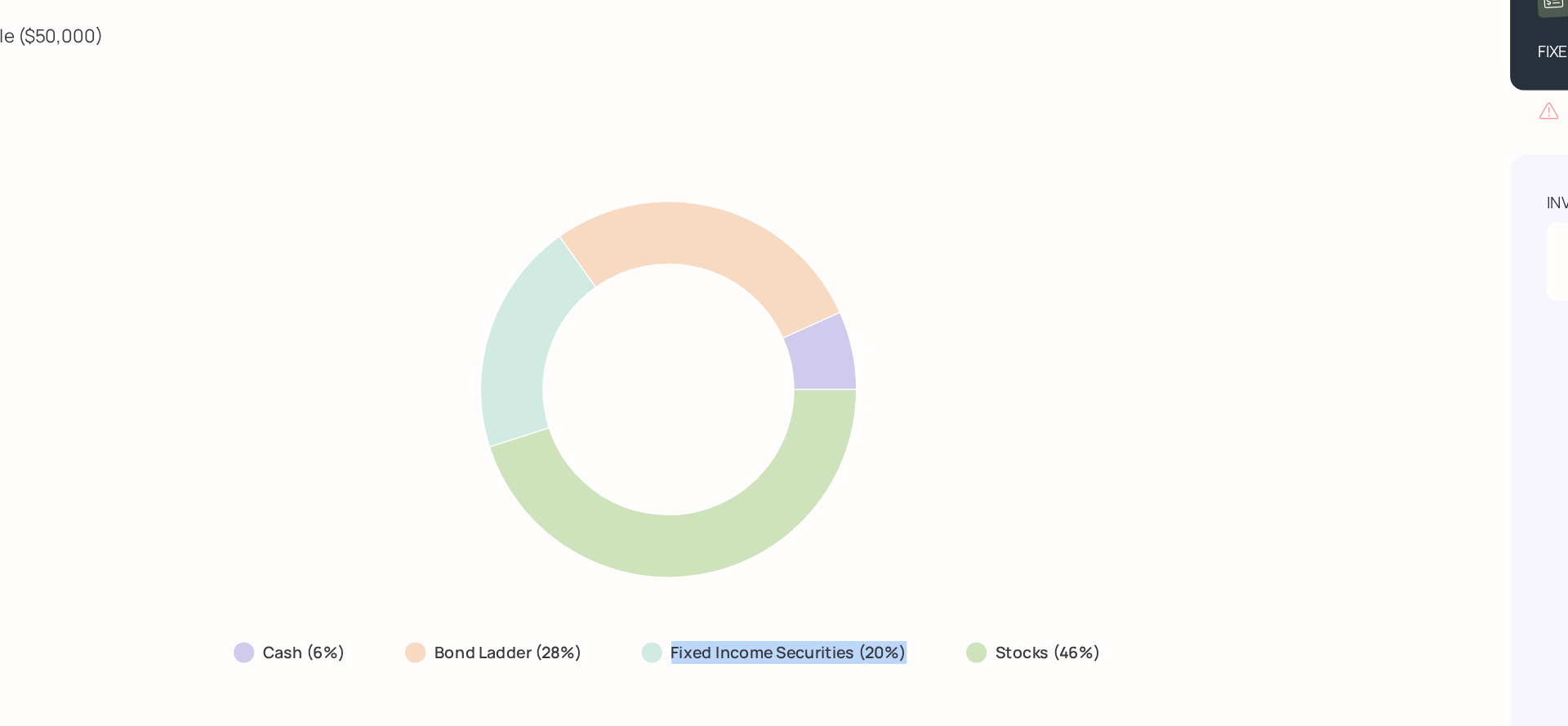
drag, startPoint x: 765, startPoint y: 554, endPoint x: 590, endPoint y: 557, distance: 175.0
click at [590, 557] on div "Fixed Income Securities (20%)" at bounding box center [665, 555] width 219 height 30
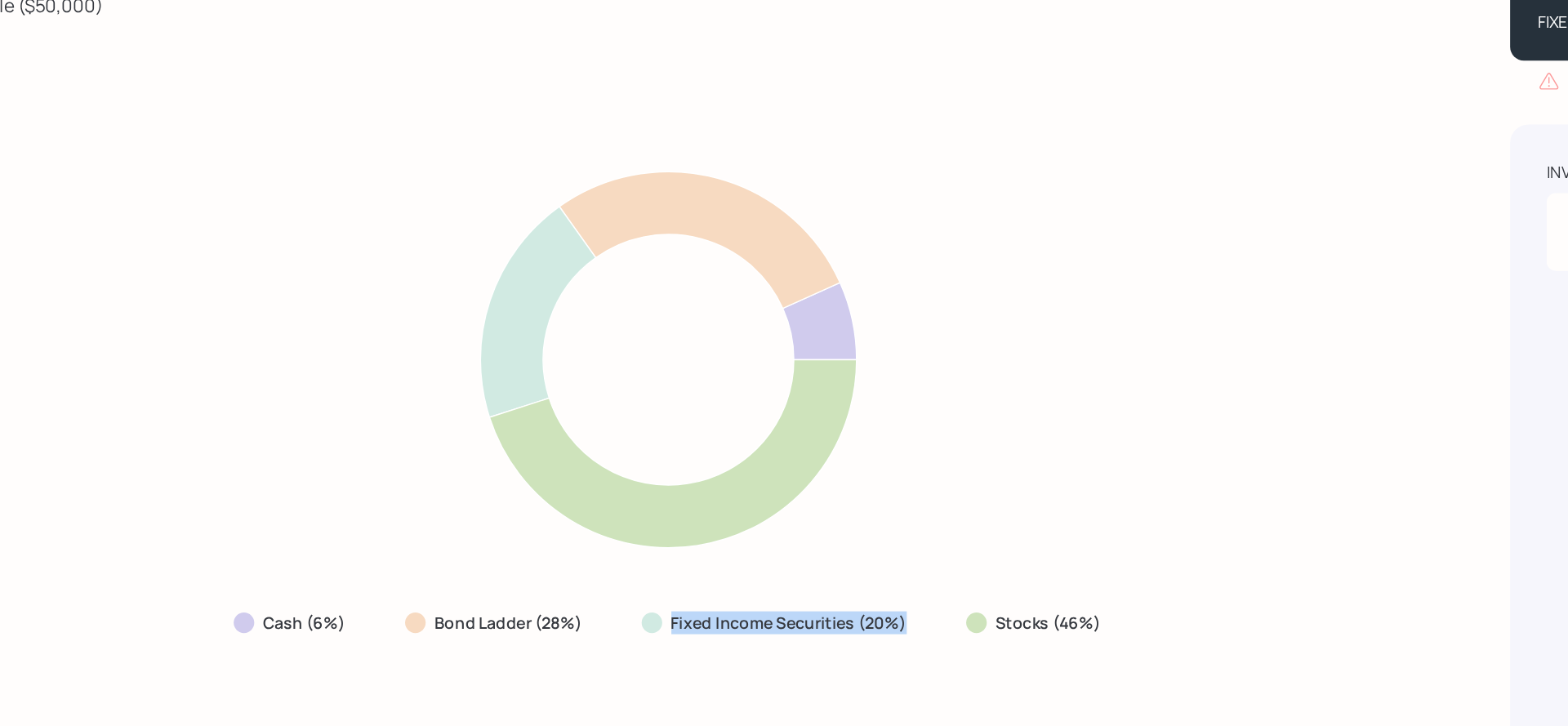
click at [598, 569] on div "Cash (6%) Bond Ladder (28%) Fixed Income Securities (20%) Stocks (46%)" at bounding box center [588, 398] width 1072 height 511
drag, startPoint x: 548, startPoint y: 554, endPoint x: 405, endPoint y: 555, distance: 143.0
click at [405, 555] on div "Cash (6%) Bond Ladder (28%) Fixed Income Securities (20%) Stocks (46%)" at bounding box center [589, 555] width 650 height 30
drag, startPoint x: 748, startPoint y: 563, endPoint x: 624, endPoint y: 562, distance: 124.0
click at [624, 562] on div "Fixed Income Securities (20%)" at bounding box center [665, 555] width 219 height 30
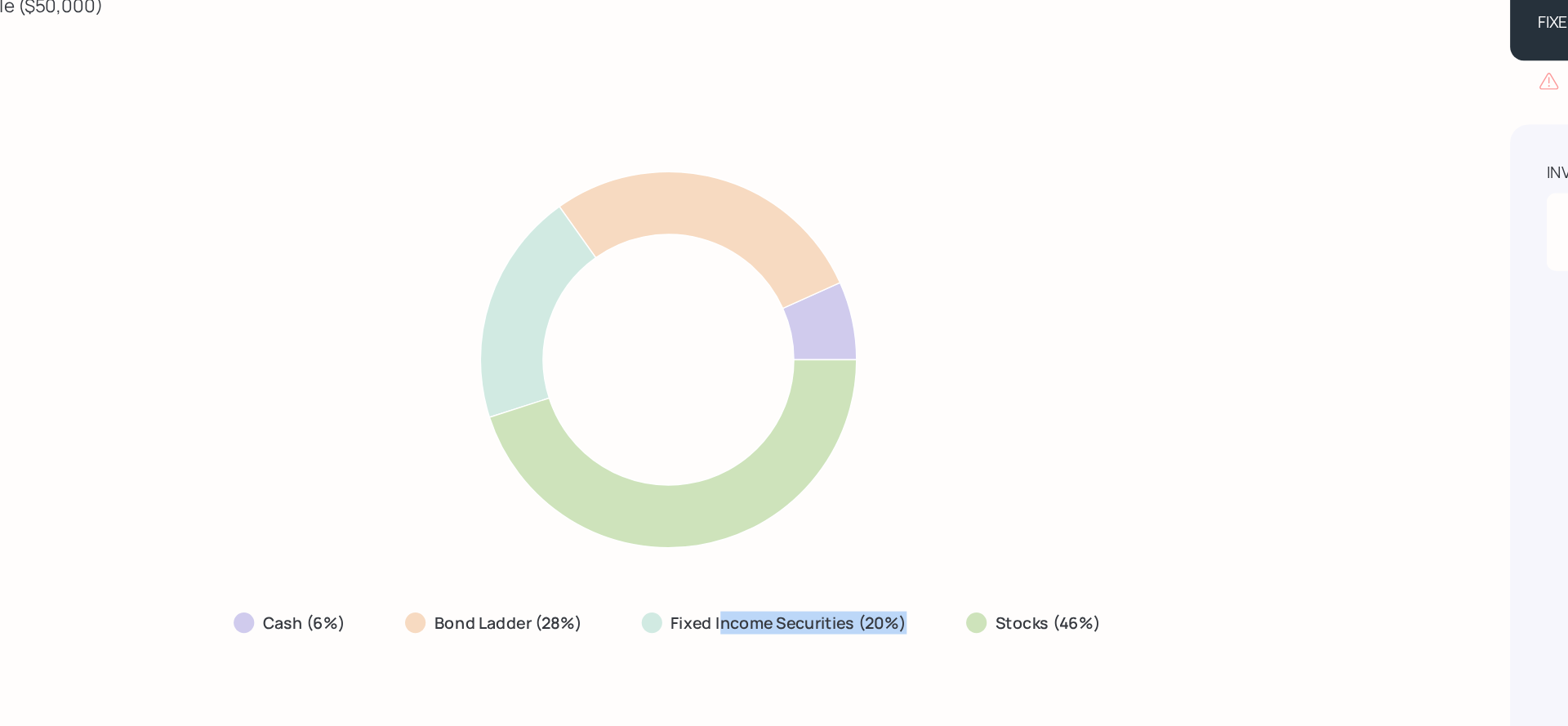
click at [624, 562] on div "Fixed Income Securities (20%)" at bounding box center [665, 555] width 219 height 30
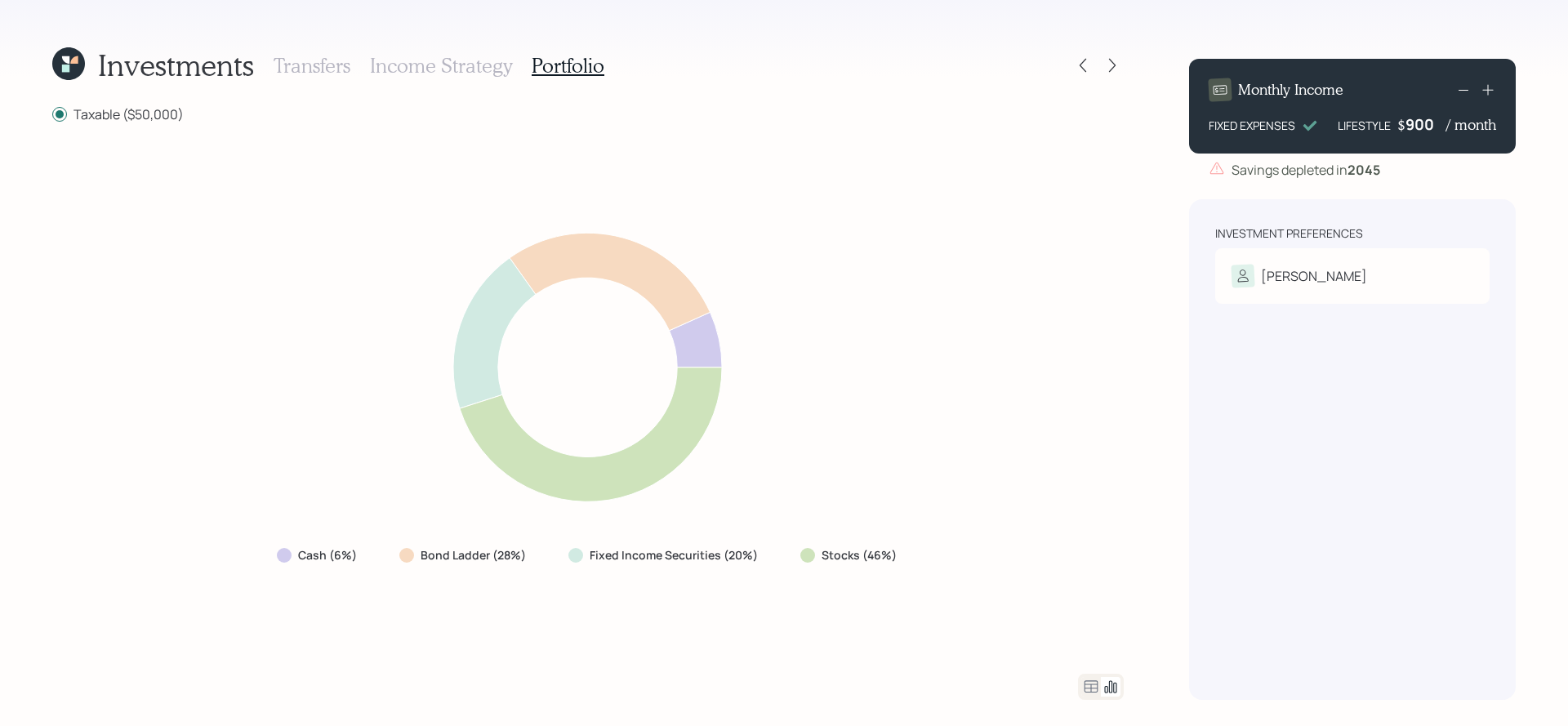
click at [1088, 684] on icon at bounding box center [1091, 686] width 19 height 19
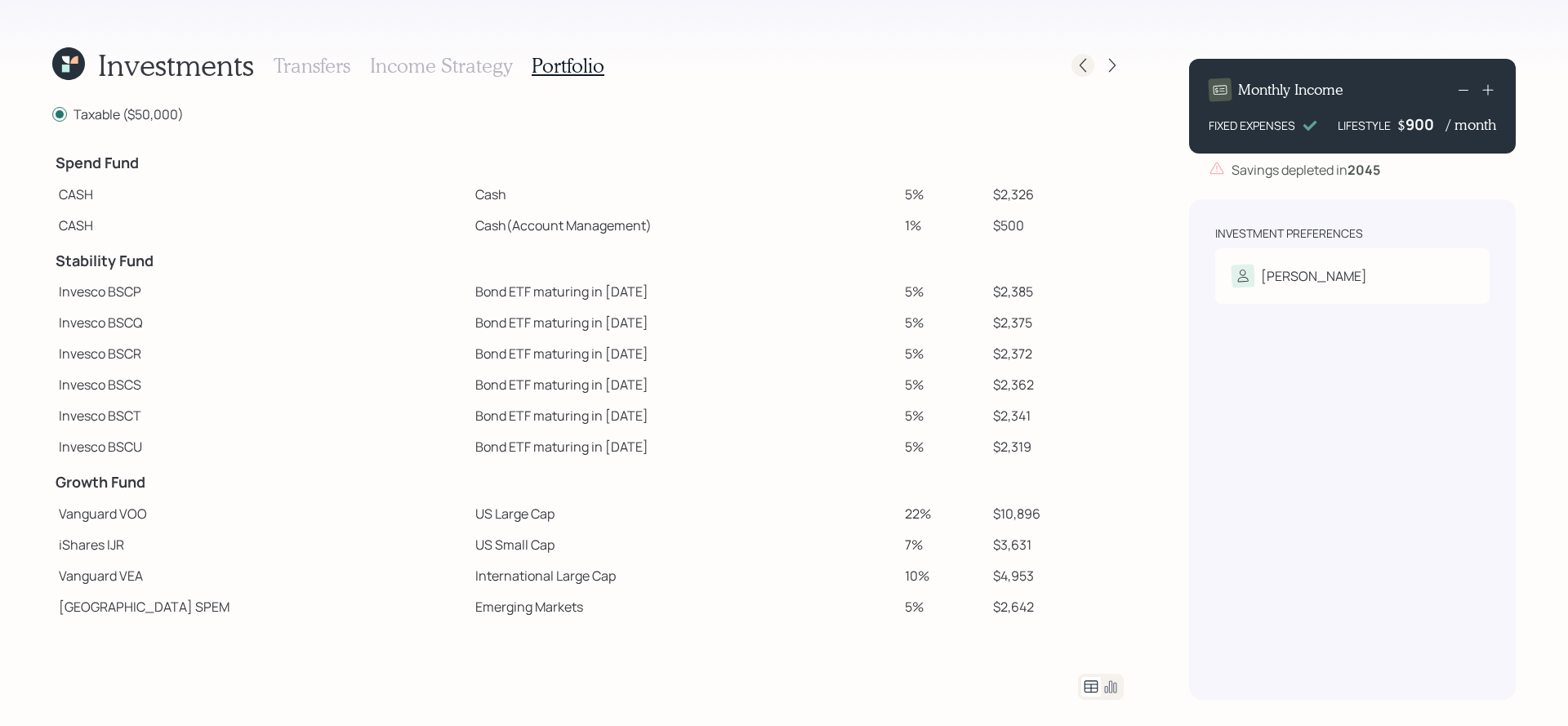
click at [1080, 55] on div at bounding box center [1083, 65] width 23 height 23
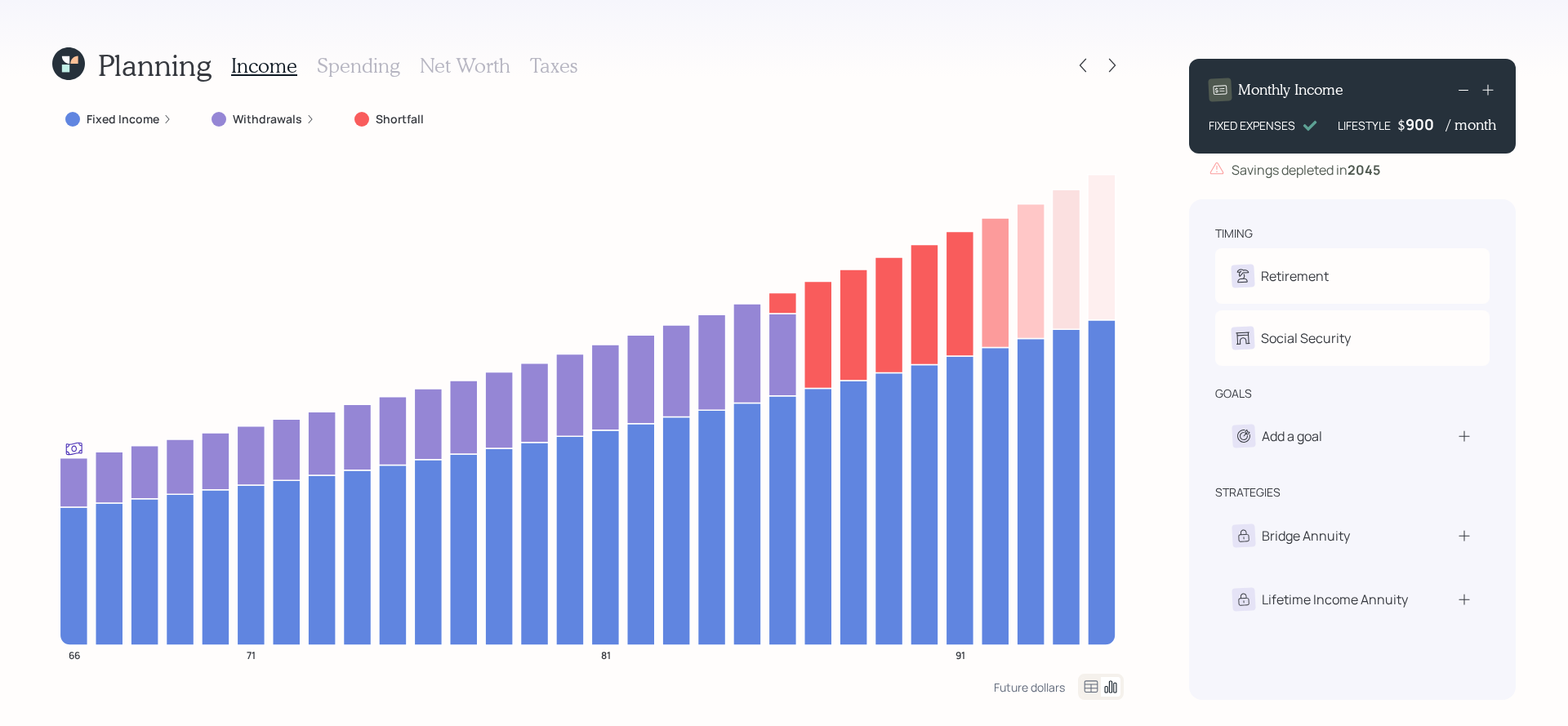
click at [1079, 53] on div "Planning Income Spending Net Worth Taxes" at bounding box center [588, 64] width 1072 height 39
click at [1081, 57] on div at bounding box center [1083, 65] width 23 height 23
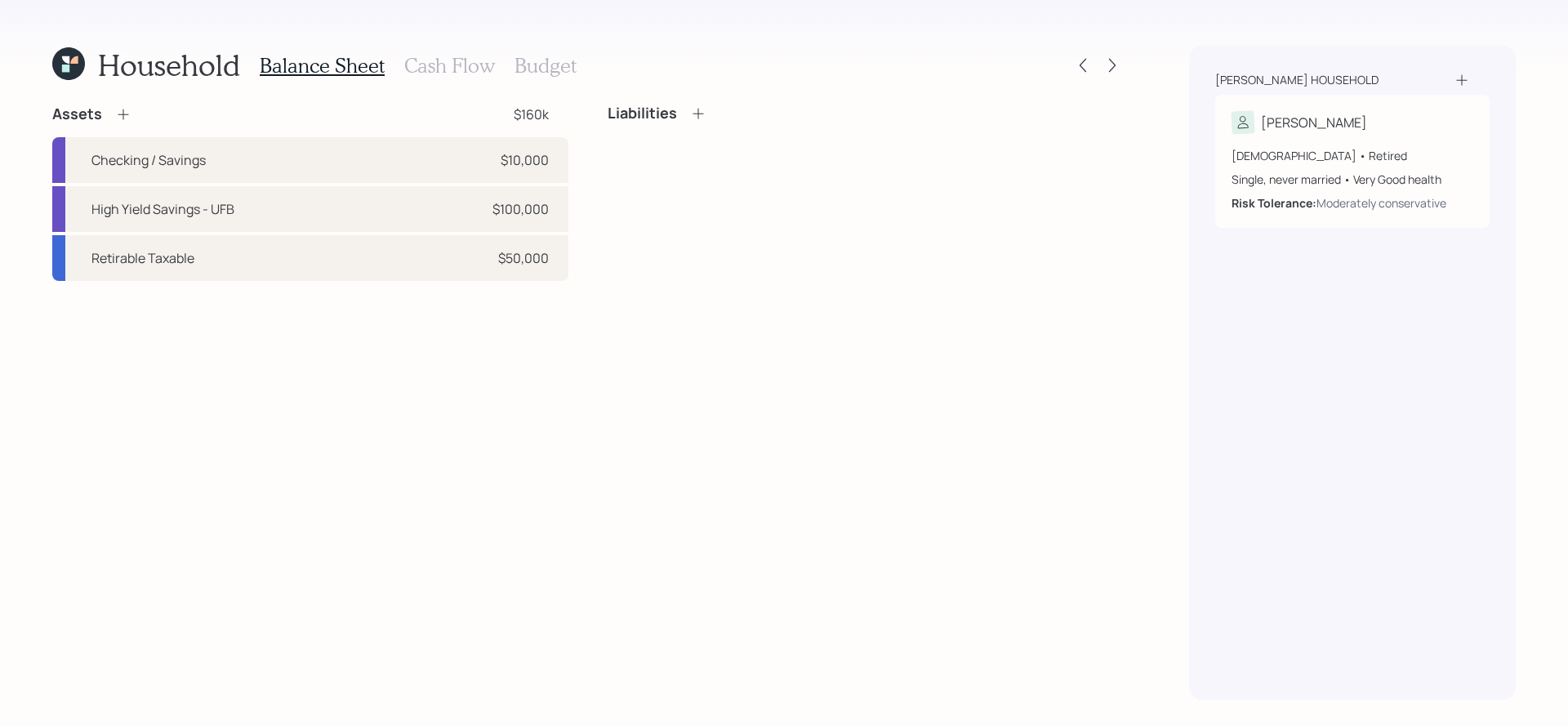
click at [548, 67] on h3 "Budget" at bounding box center [545, 65] width 62 height 24
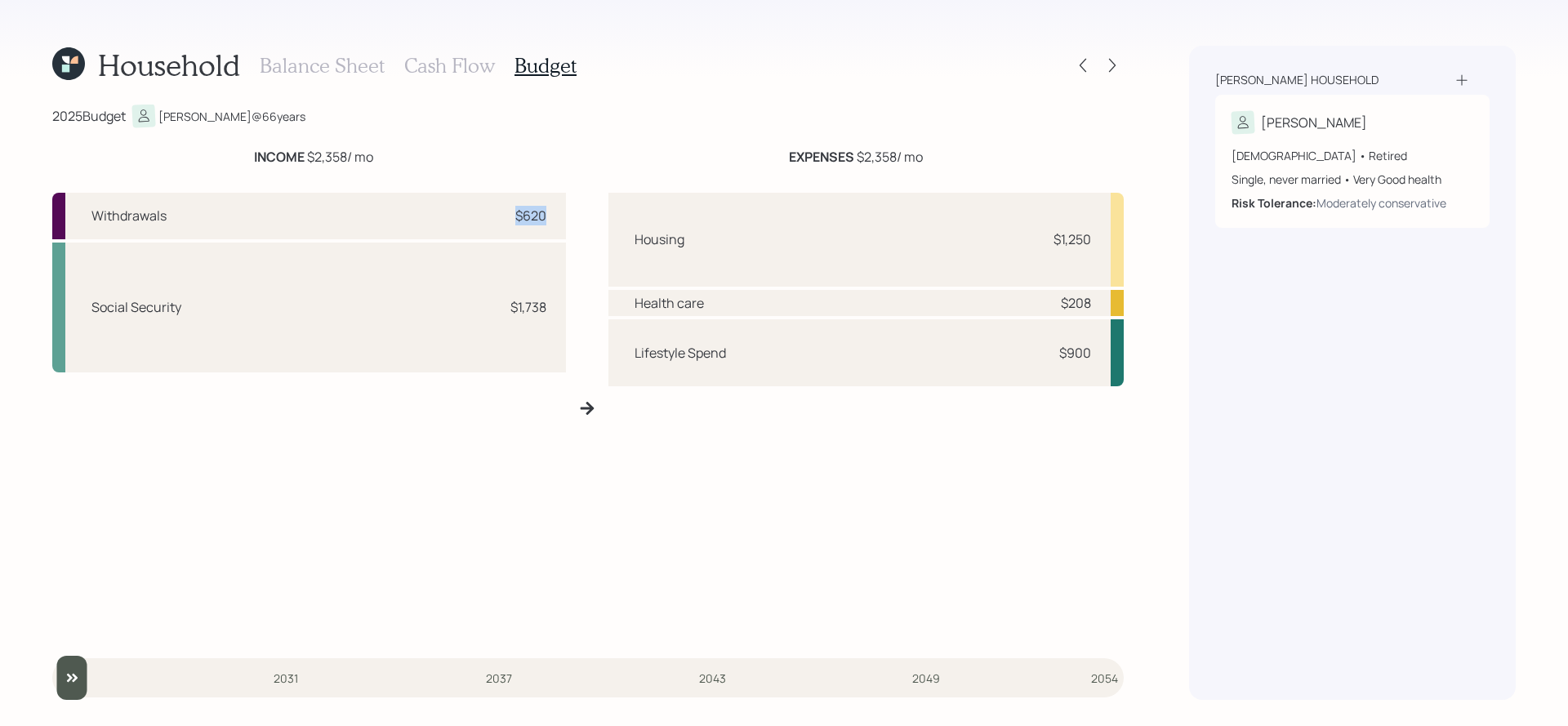
drag, startPoint x: 549, startPoint y: 221, endPoint x: 501, endPoint y: 222, distance: 48.0
click at [501, 222] on div "Withdrawals $620" at bounding box center [309, 215] width 514 height 46
click at [321, 70] on h3 "Balance Sheet" at bounding box center [322, 65] width 125 height 24
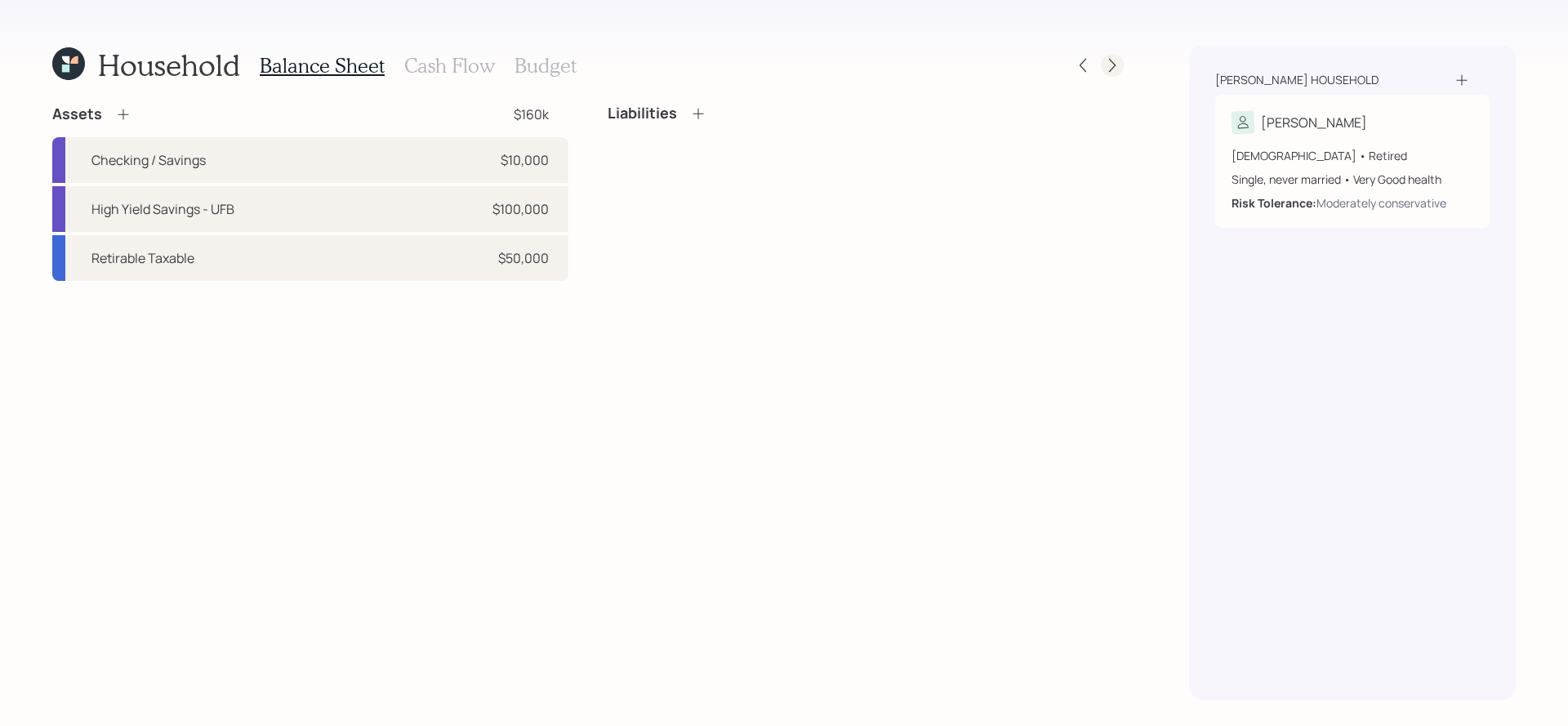
click at [1110, 76] on div at bounding box center [1113, 65] width 23 height 23
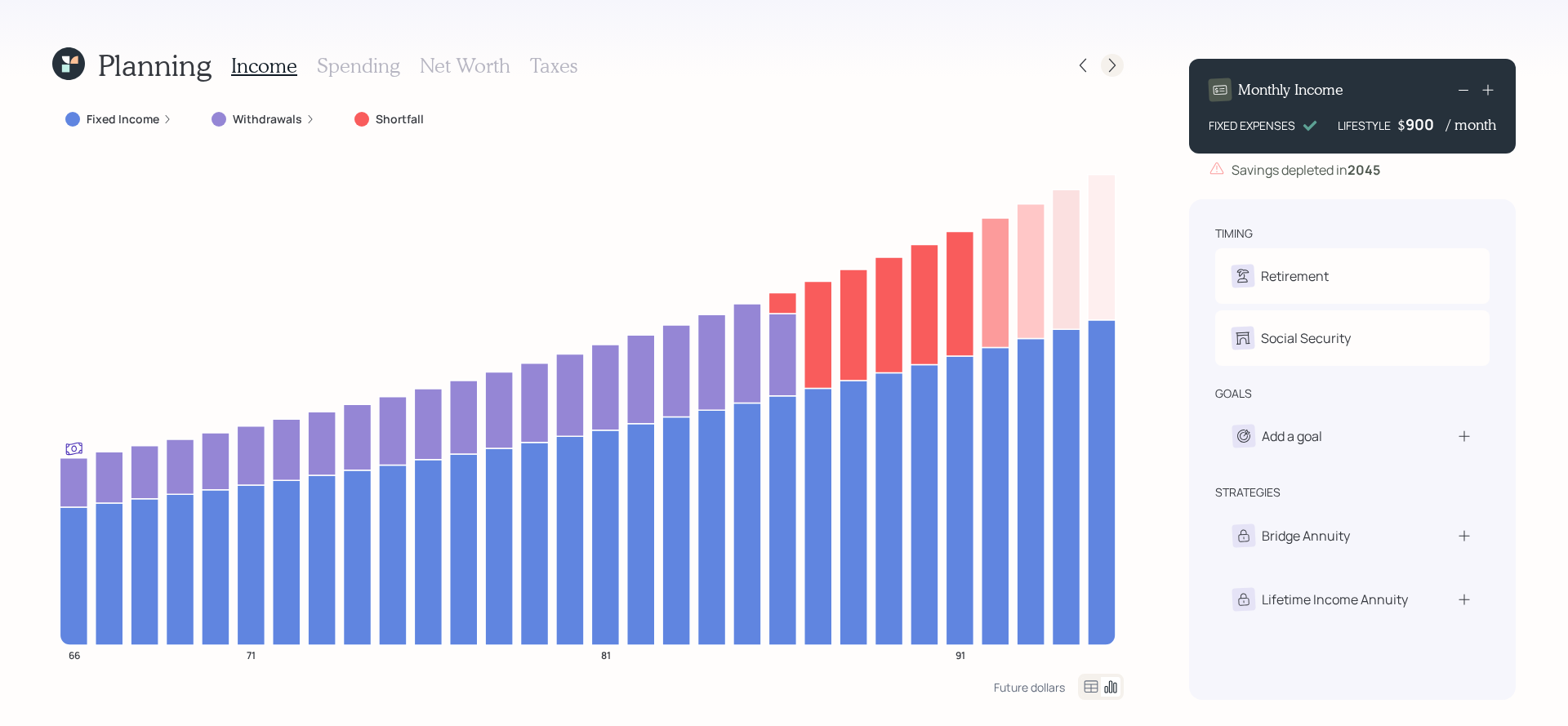
click at [1120, 62] on icon at bounding box center [1112, 65] width 17 height 17
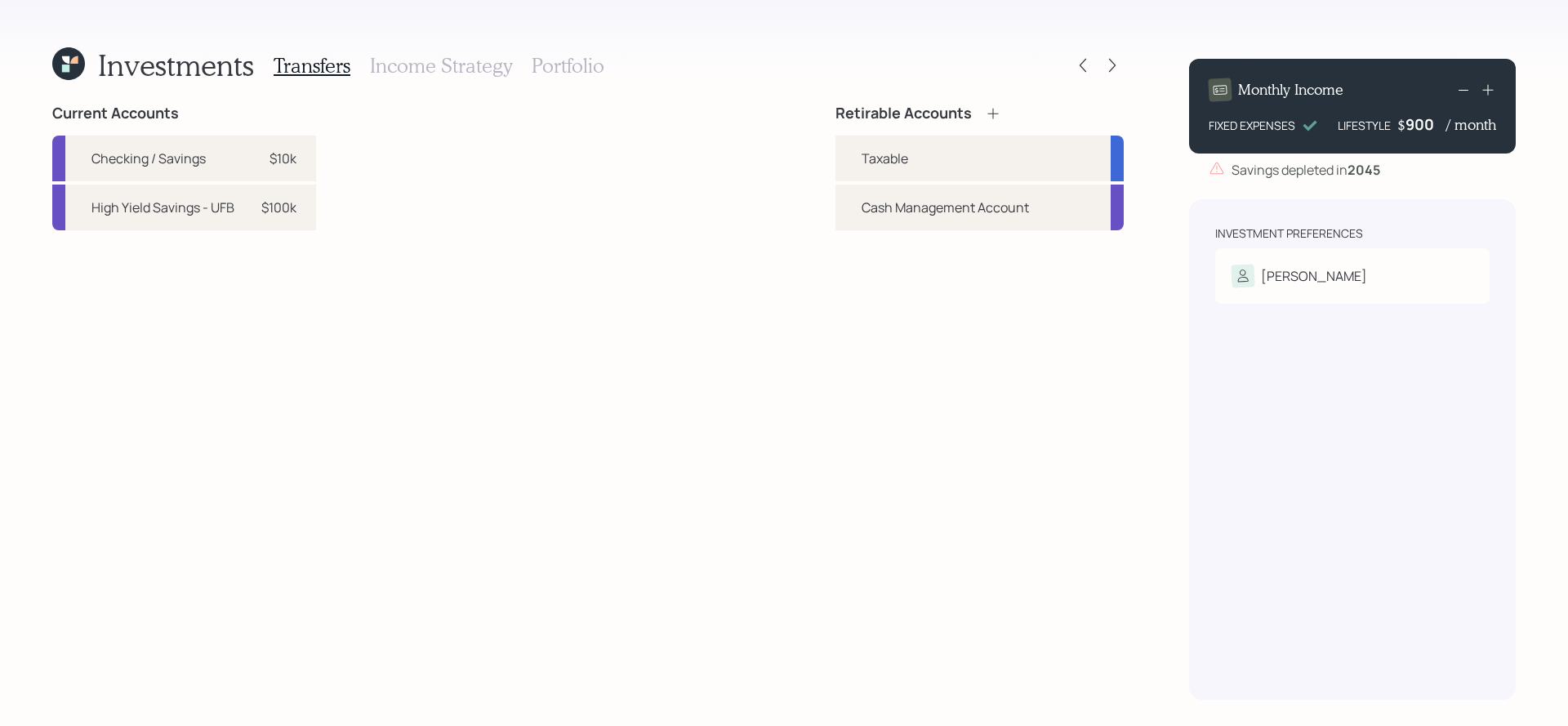
click at [562, 59] on h3 "Portfolio" at bounding box center [568, 65] width 72 height 24
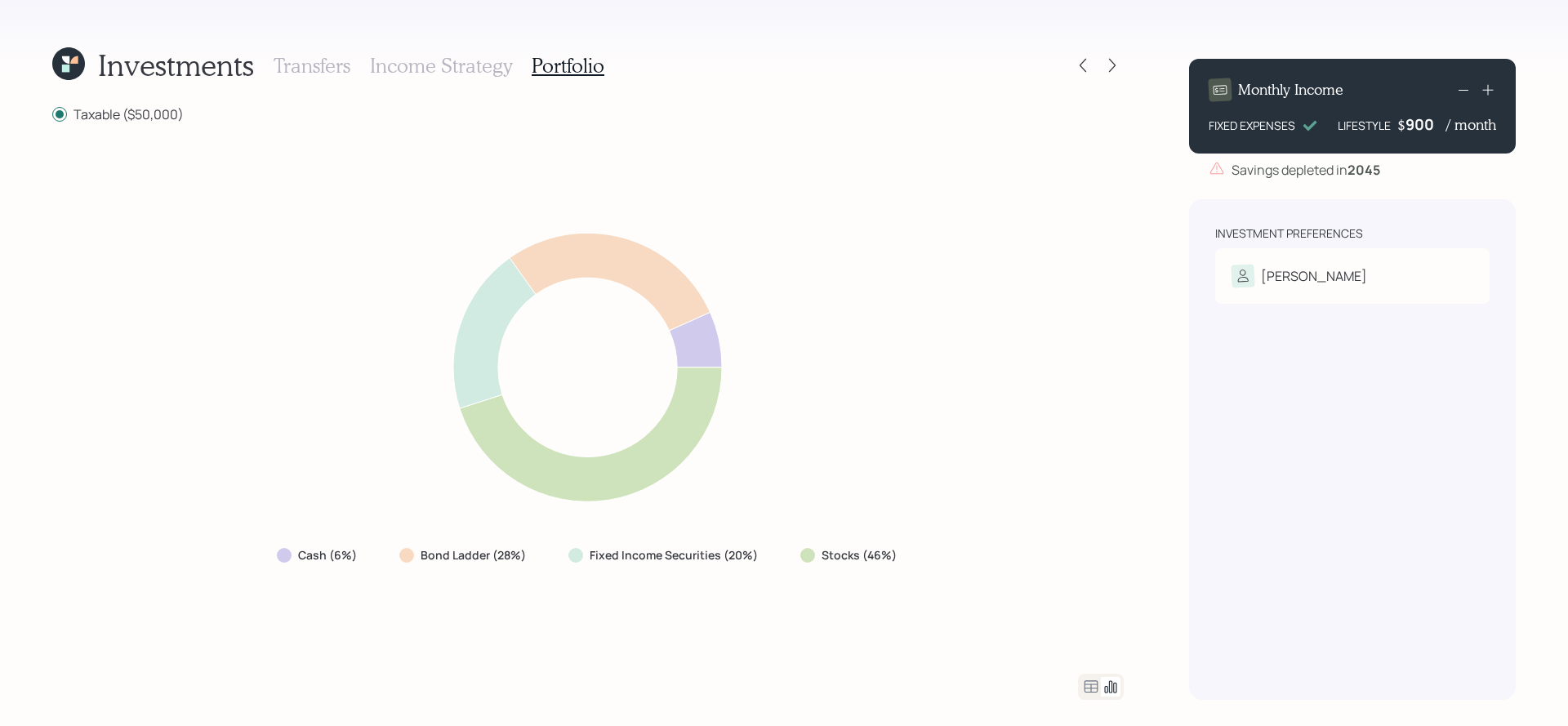
click at [1094, 689] on icon at bounding box center [1091, 686] width 19 height 19
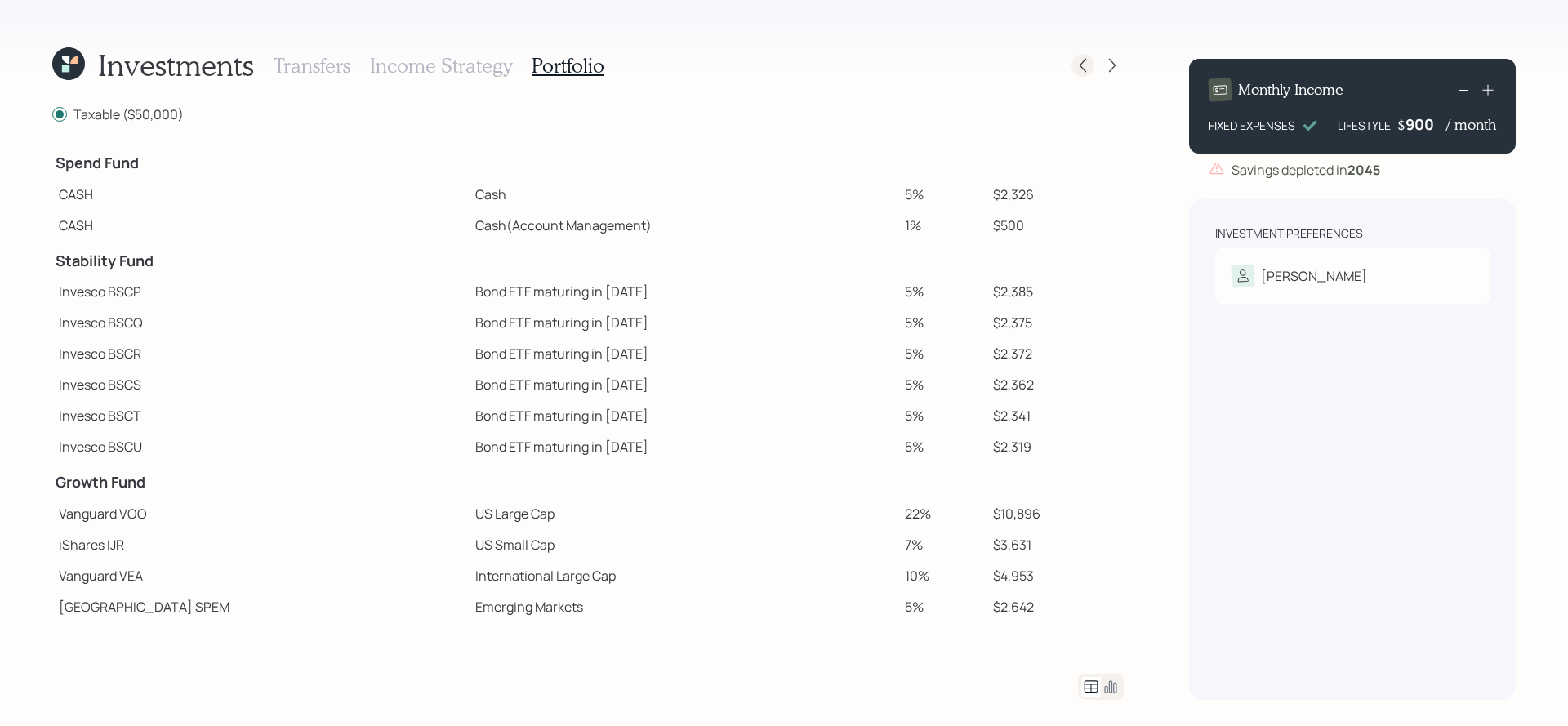
click at [1081, 64] on icon at bounding box center [1083, 65] width 17 height 17
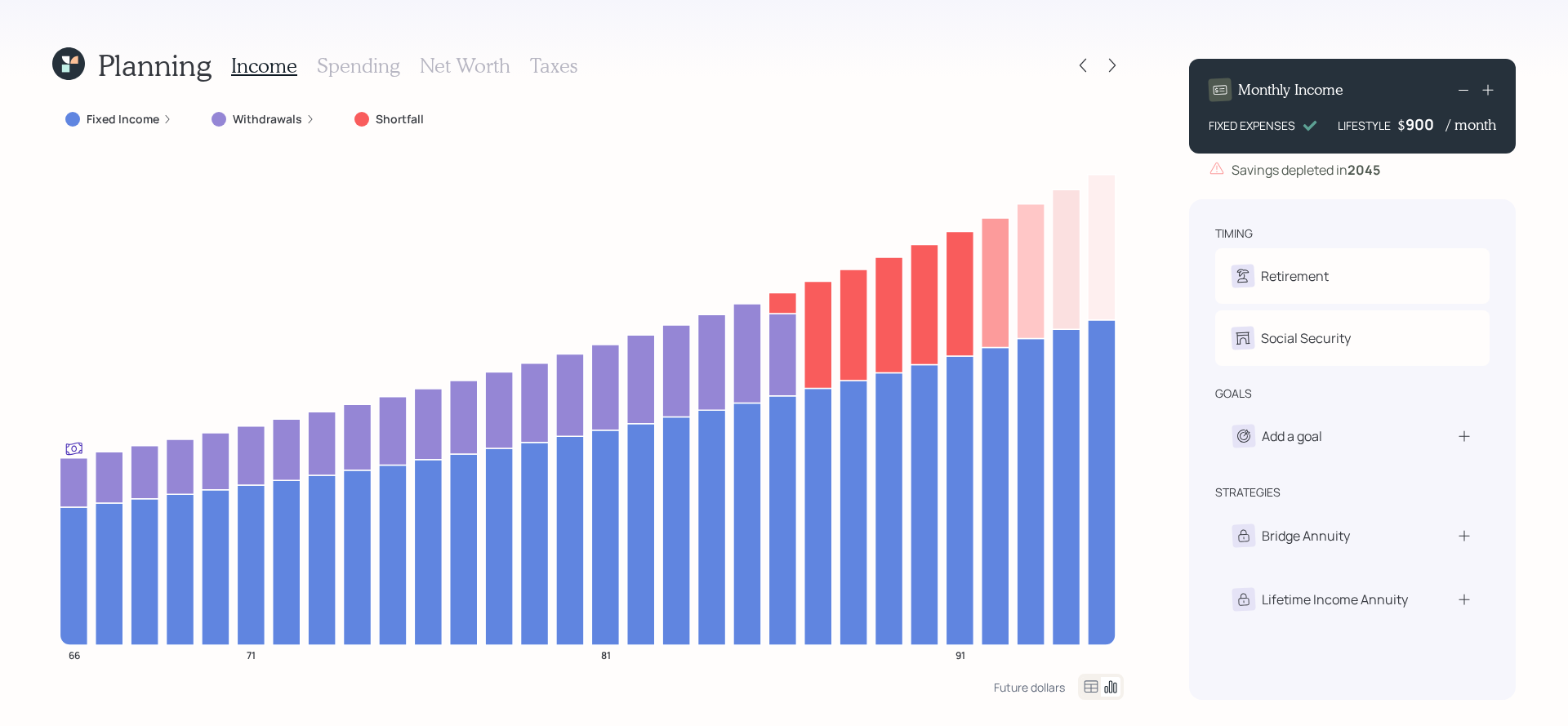
click at [1081, 64] on icon at bounding box center [1083, 65] width 17 height 17
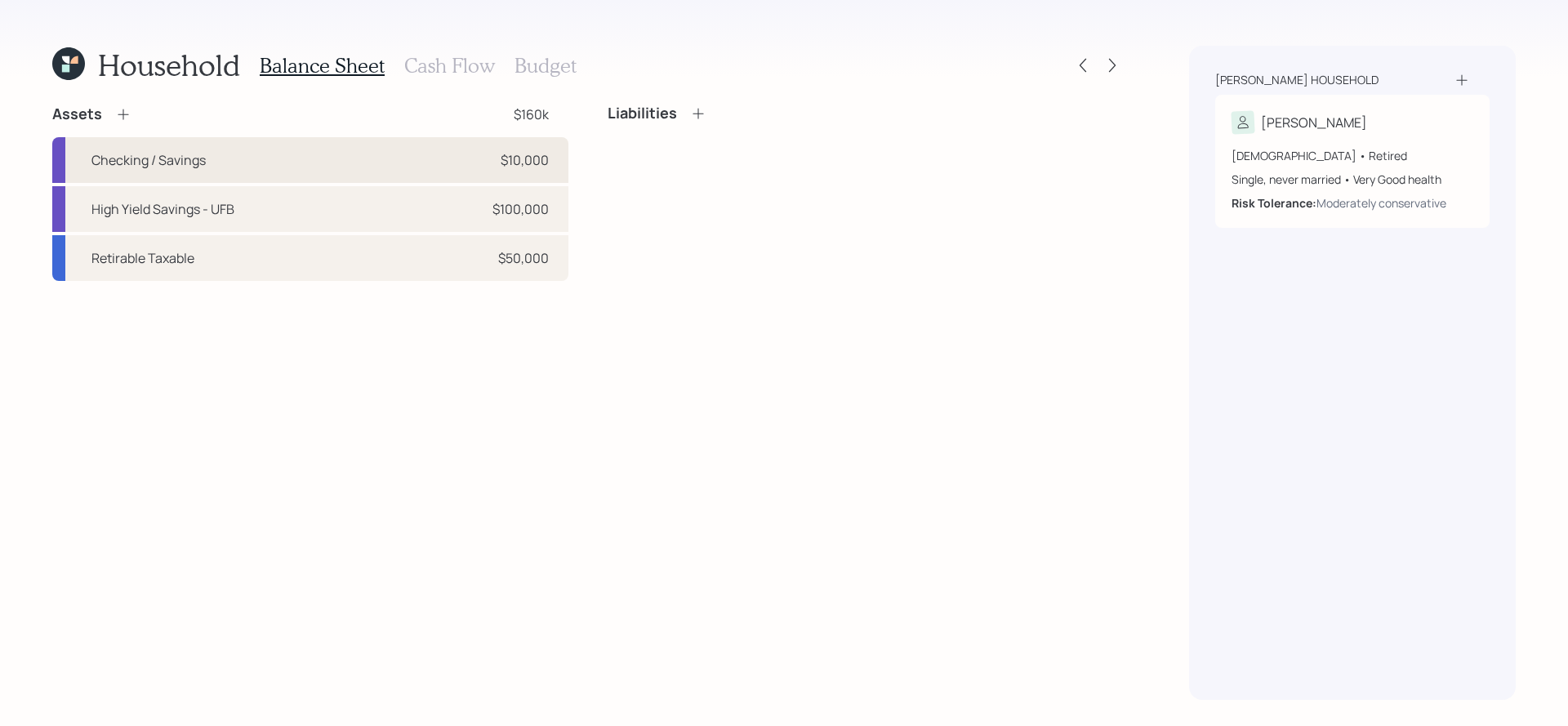
drag, startPoint x: 555, startPoint y: 159, endPoint x: 555, endPoint y: 169, distance: 10.0
click at [555, 169] on div "Checking / Savings $10,000" at bounding box center [310, 159] width 516 height 45
select select "cash"
click at [515, 71] on h3 "Budget" at bounding box center [545, 65] width 62 height 24
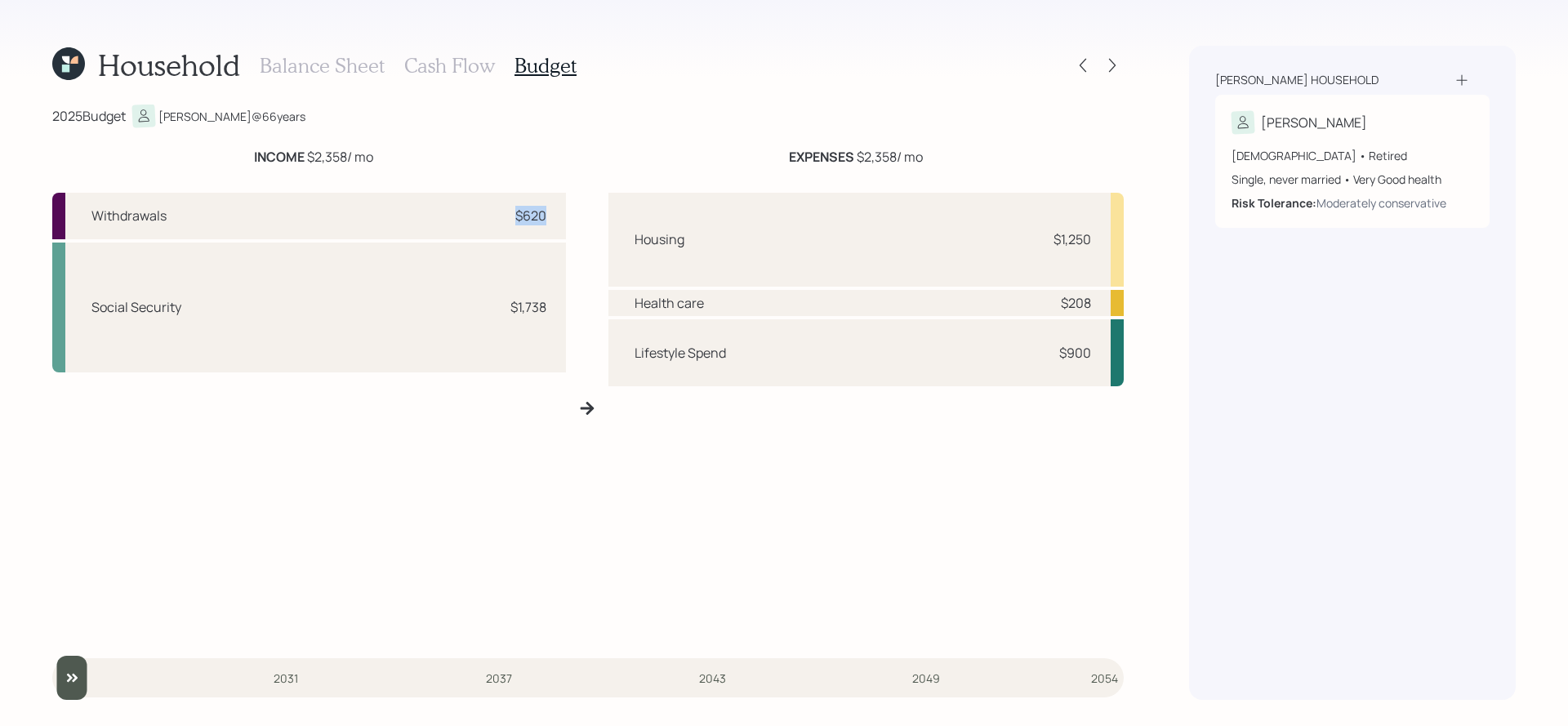
drag, startPoint x: 545, startPoint y: 214, endPoint x: 469, endPoint y: 214, distance: 76.0
click at [469, 214] on div "Withdrawals $620" at bounding box center [309, 215] width 514 height 46
click at [1073, 58] on div at bounding box center [1098, 65] width 52 height 23
click at [1077, 64] on icon at bounding box center [1083, 65] width 17 height 17
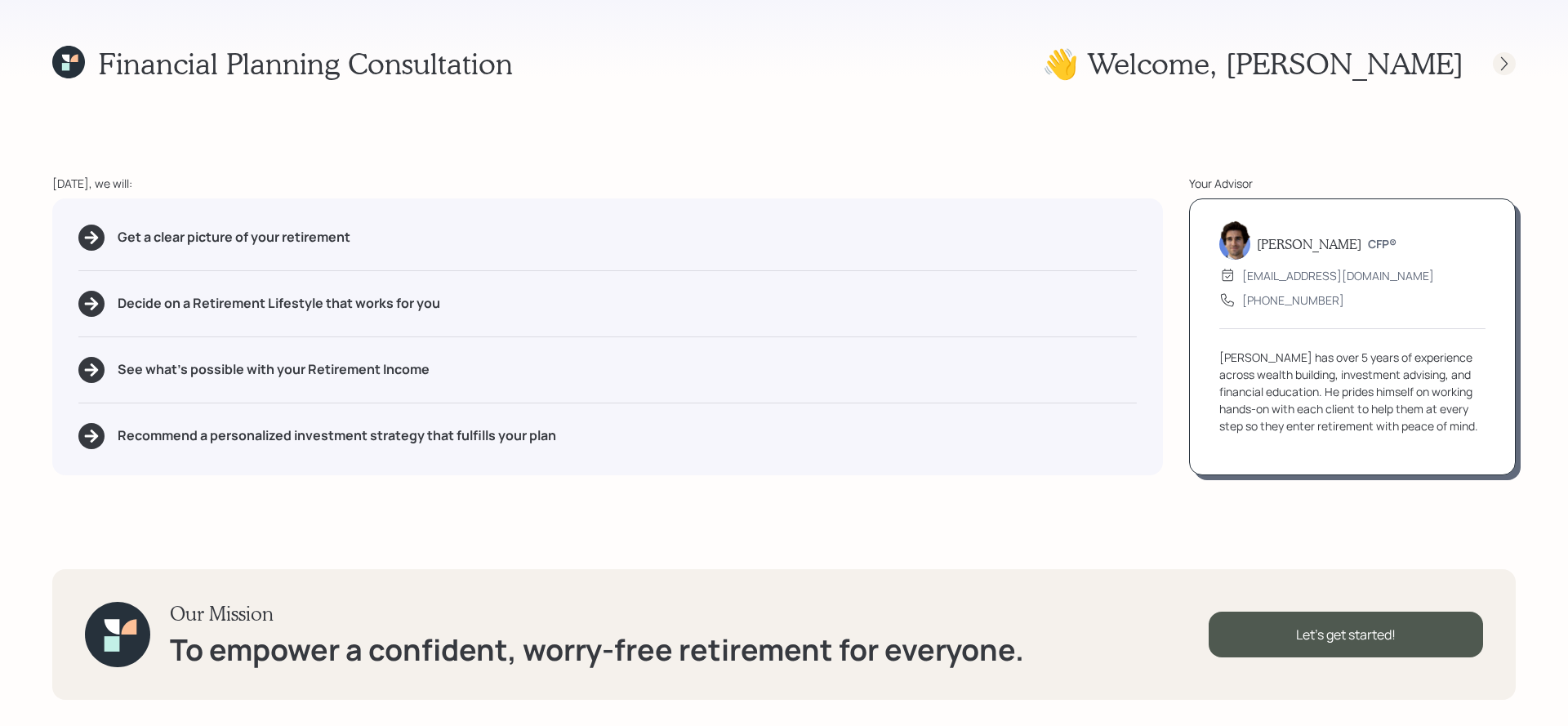
click at [1502, 69] on icon at bounding box center [1503, 64] width 6 height 14
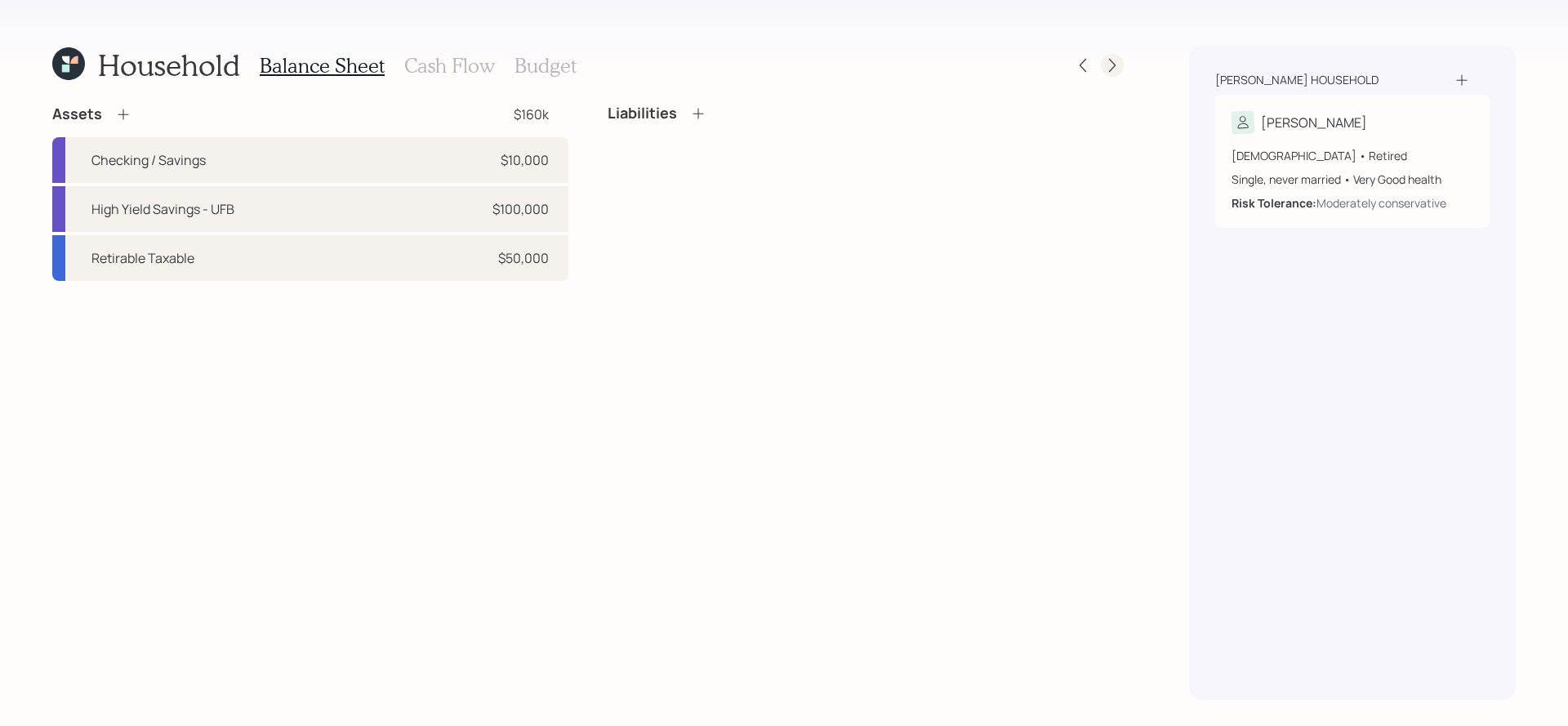
click at [1110, 67] on icon at bounding box center [1112, 65] width 17 height 17
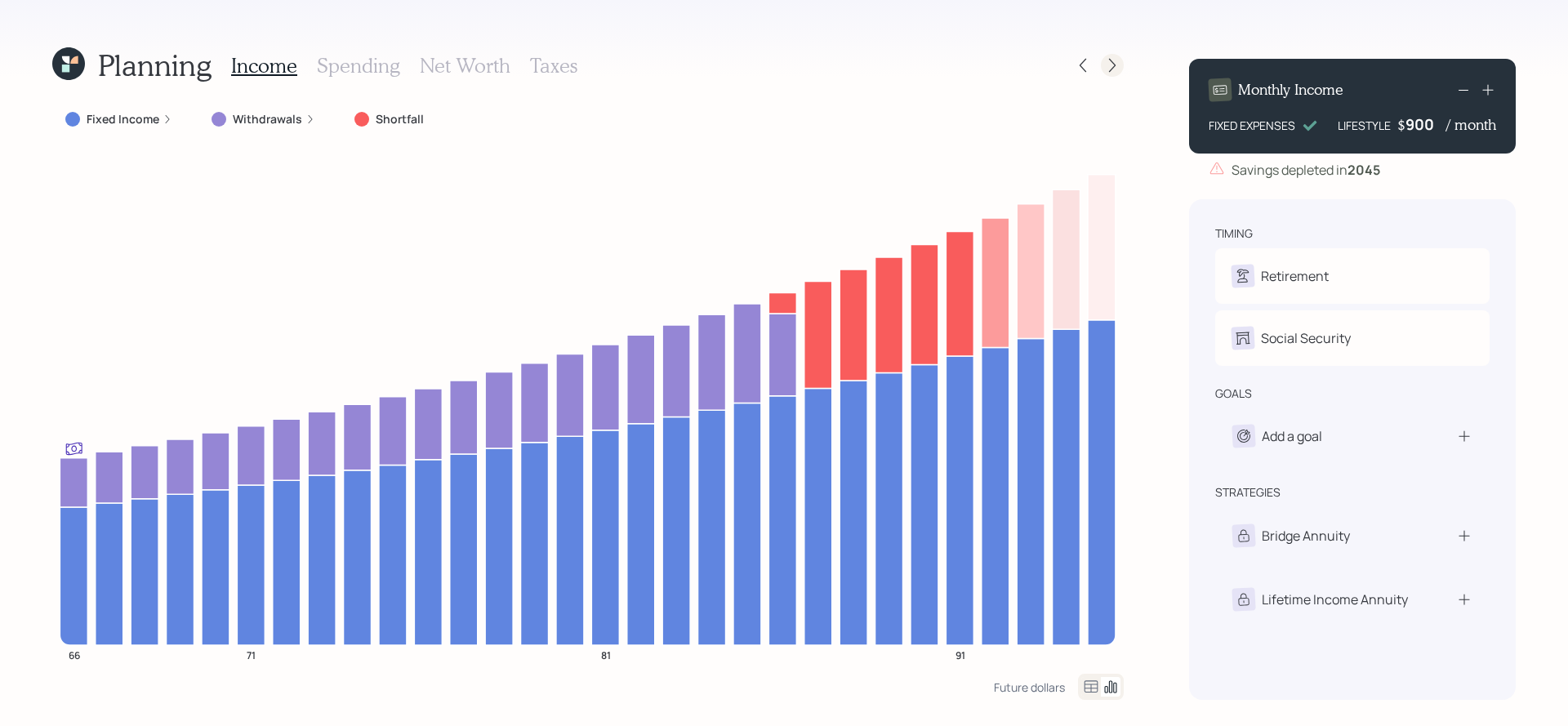
click at [1109, 71] on icon at bounding box center [1112, 65] width 17 height 17
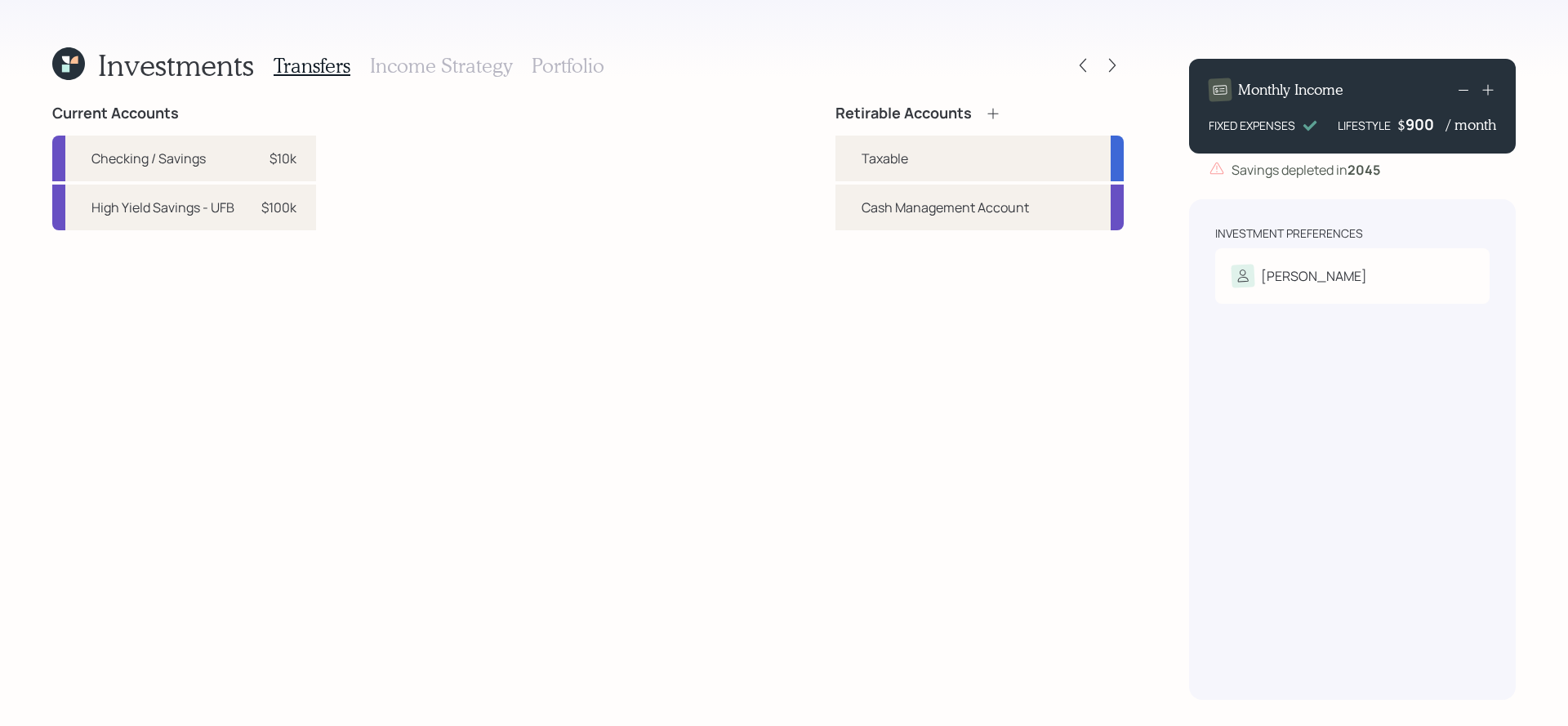
click at [530, 79] on div "Transfers Income Strategy Portfolio" at bounding box center [439, 64] width 331 height 39
click at [552, 71] on h3 "Portfolio" at bounding box center [568, 65] width 72 height 24
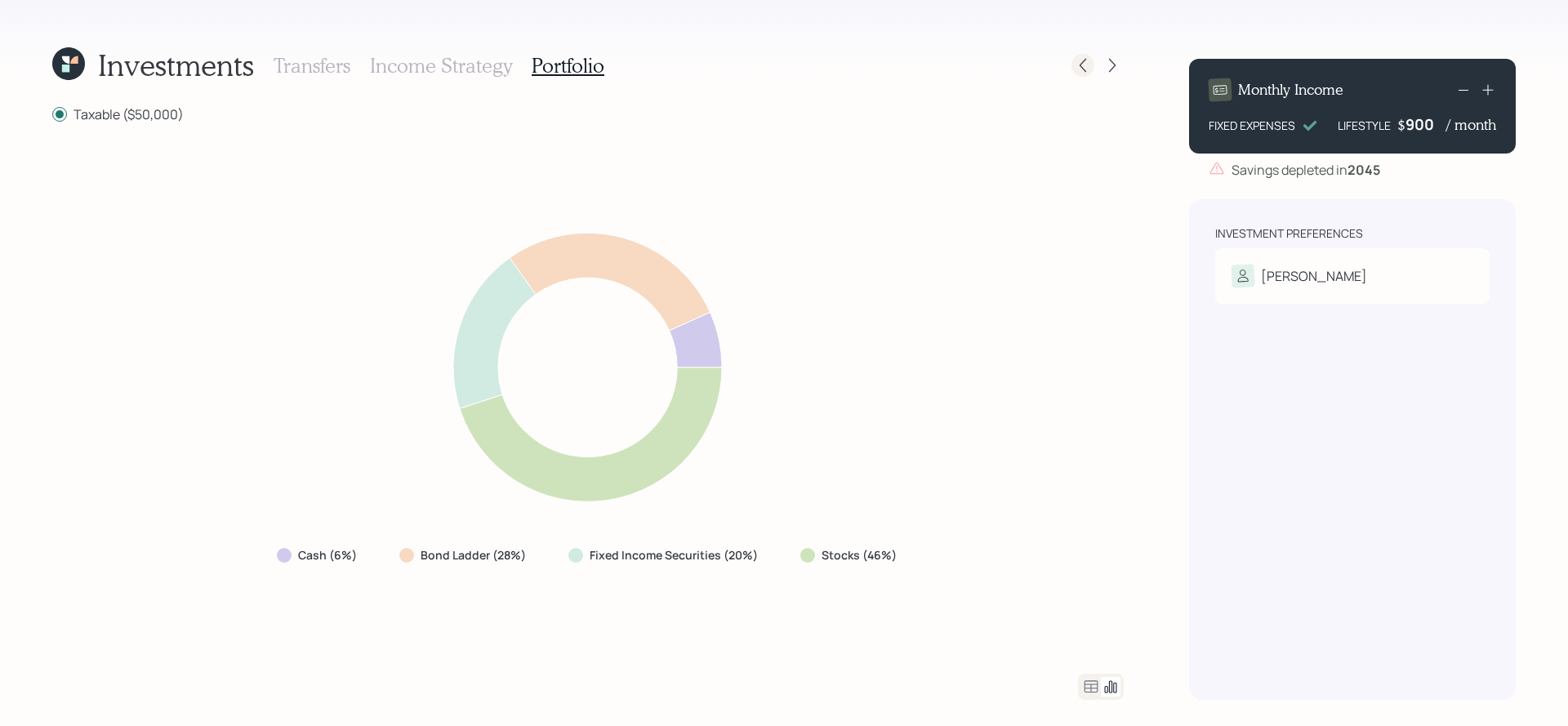
click at [1083, 68] on icon at bounding box center [1083, 65] width 17 height 17
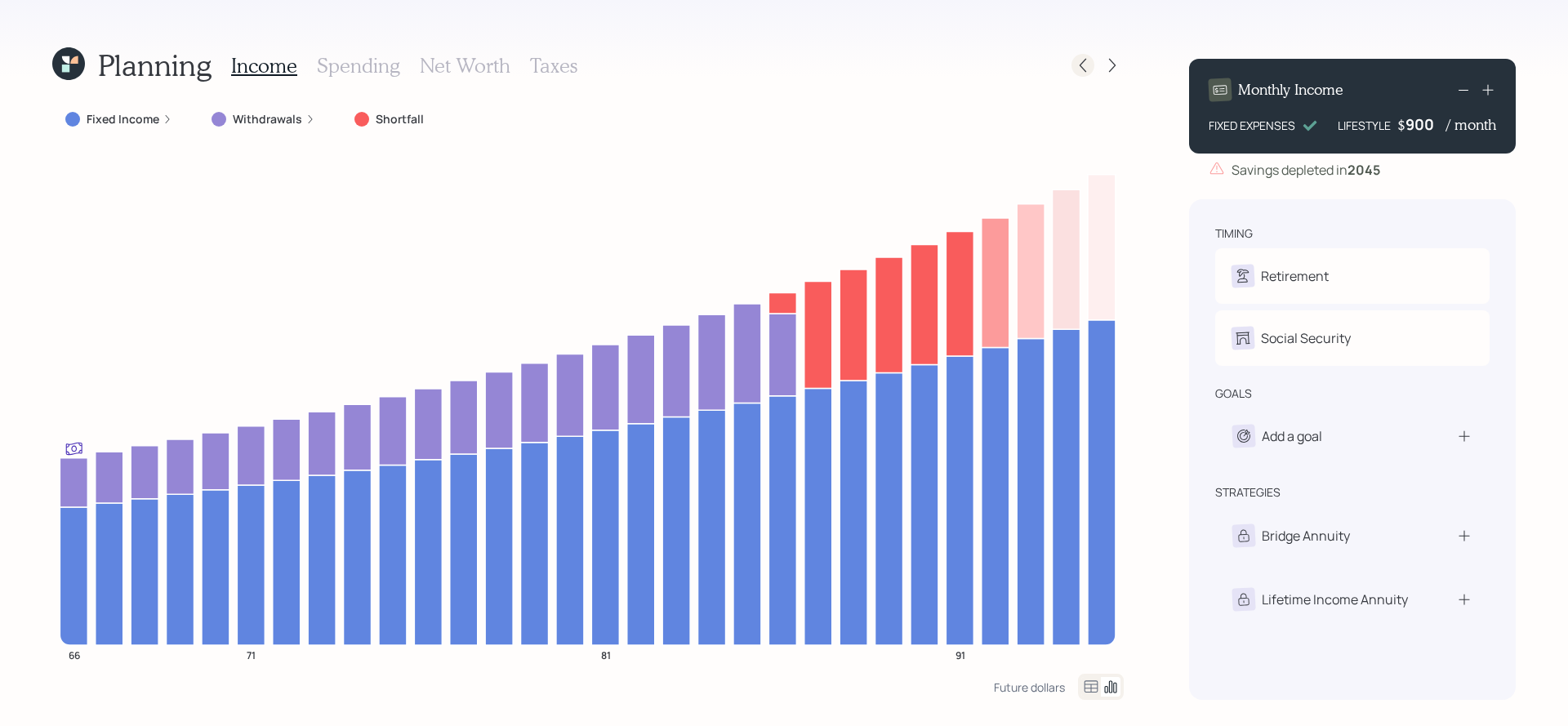
click at [1084, 64] on icon at bounding box center [1083, 65] width 17 height 17
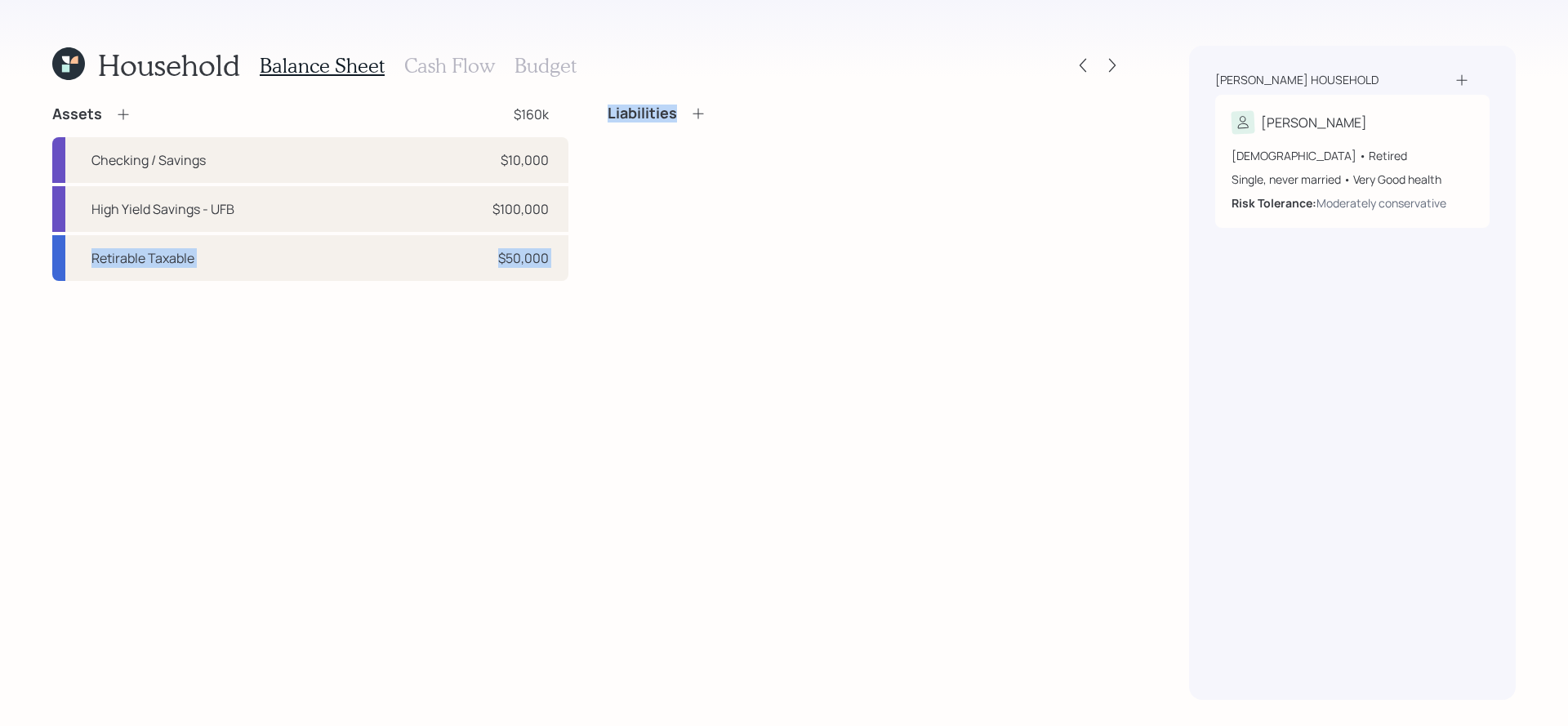
drag, startPoint x: 554, startPoint y: 207, endPoint x: 591, endPoint y: 213, distance: 37.5
click at [591, 213] on div "Assets $160k Checking / Savings $10,000 High Yield Savings - UFB $100,000 Retir…" at bounding box center [588, 193] width 1072 height 176
click at [706, 289] on div "Assets $160k Checking / Savings $10,000 High Yield Savings - UFB $100,000 Retir…" at bounding box center [588, 402] width 1072 height 595
click at [1114, 58] on icon at bounding box center [1112, 65] width 17 height 17
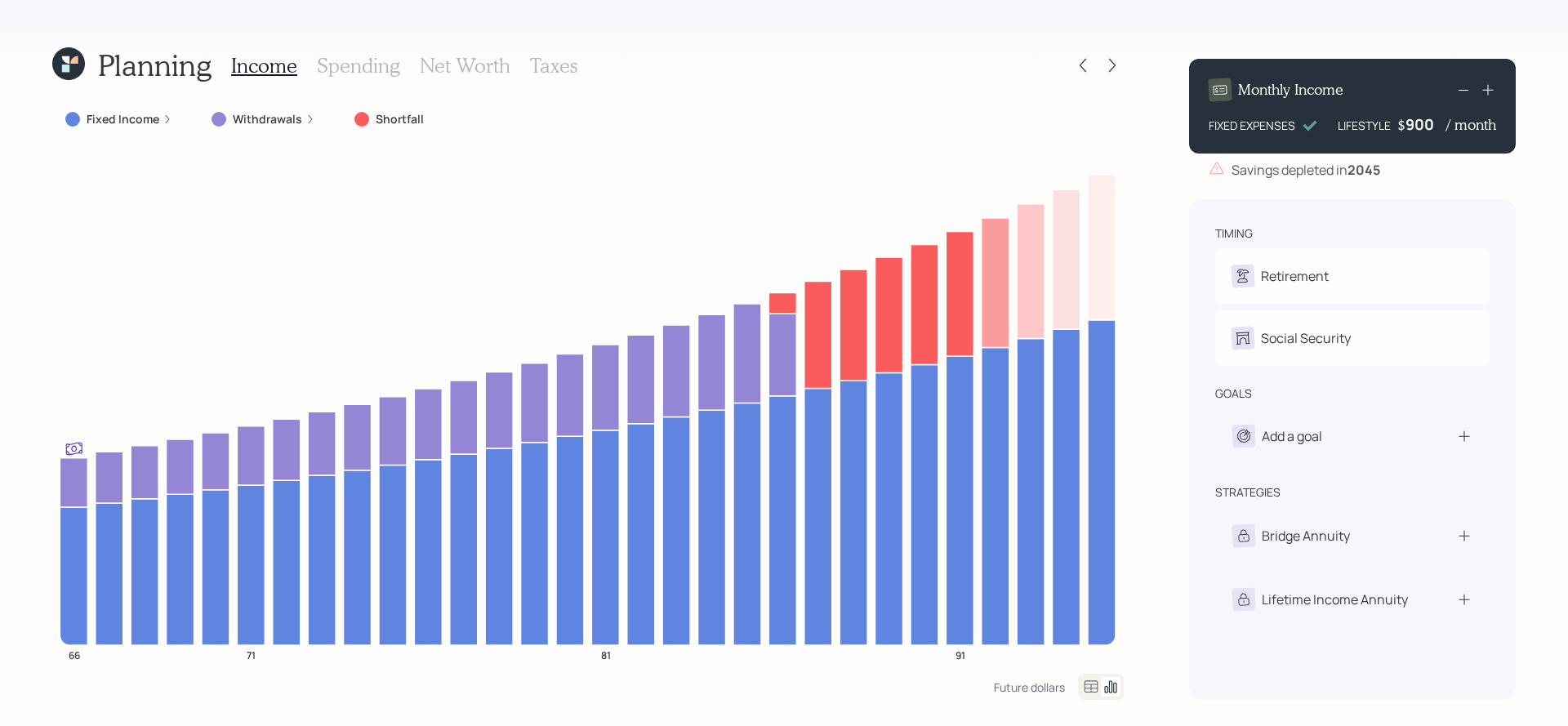
click at [1114, 58] on icon at bounding box center [1112, 65] width 17 height 17
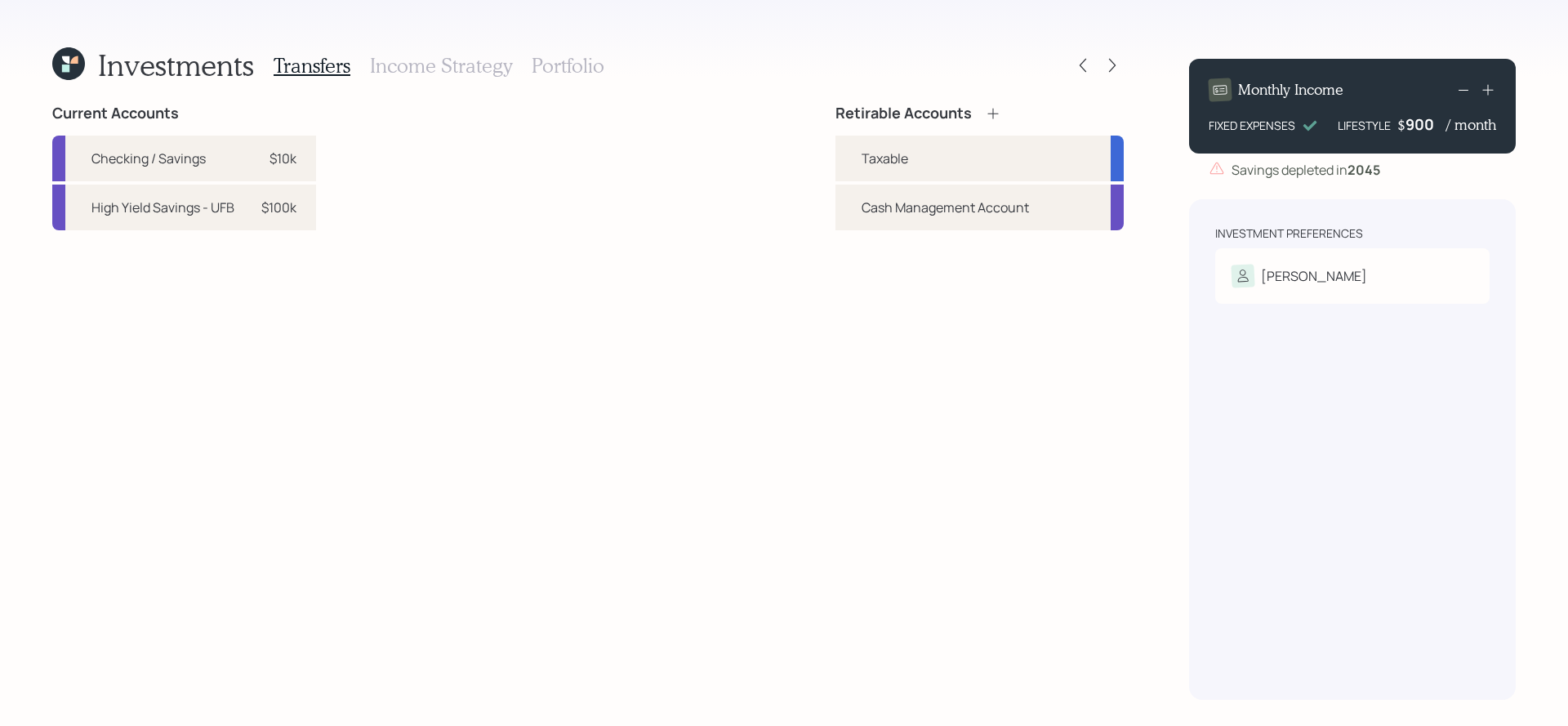
click at [1114, 58] on icon at bounding box center [1112, 65] width 17 height 17
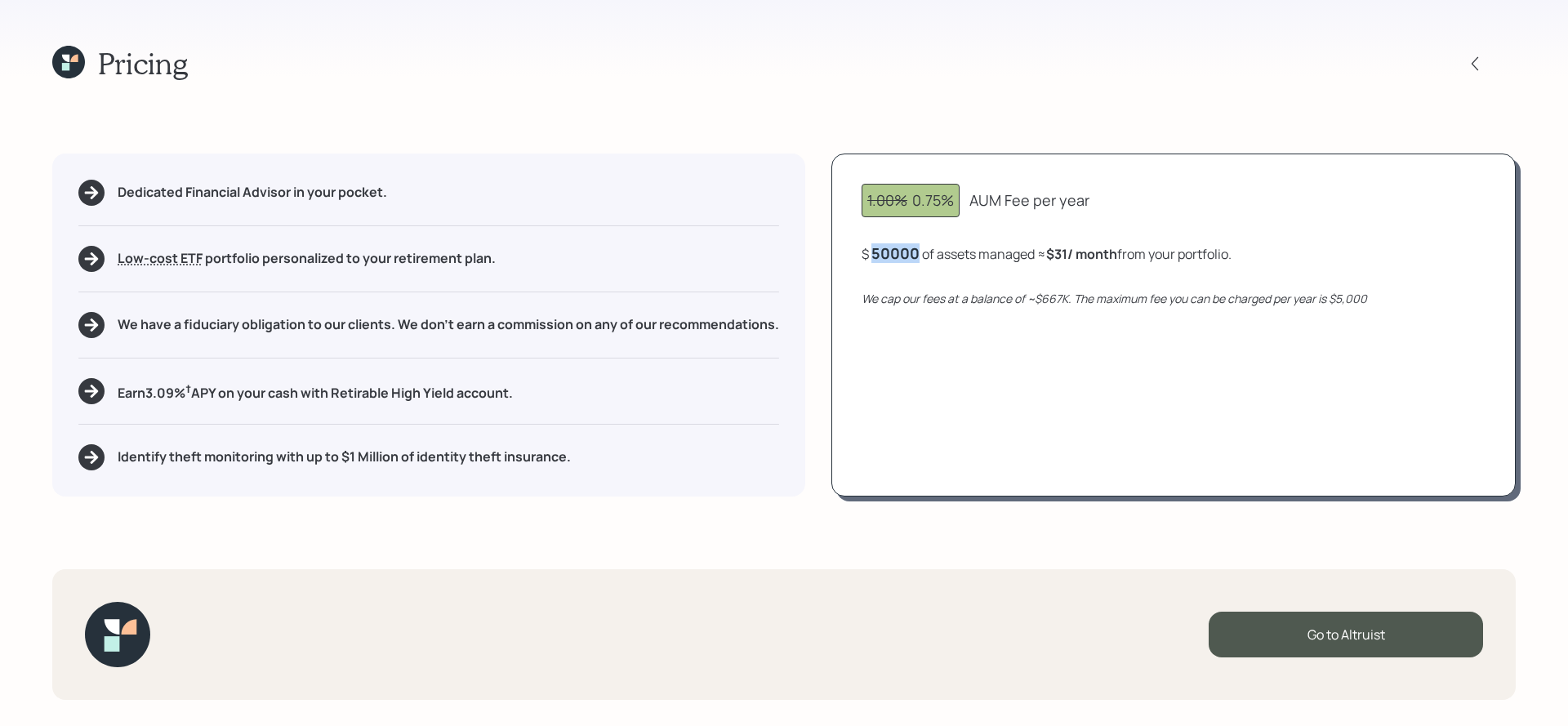
drag, startPoint x: 925, startPoint y: 253, endPoint x: 812, endPoint y: 252, distance: 113.0
click at [812, 252] on div "Dedicated Financial Advisor in your pocket. Low-cost ETF Retirable uses diversi…" at bounding box center [784, 324] width 1463 height 343
click at [928, 265] on div "1.00% 0.75% AUM Fee per year $ 50,000 of assets managed ≈ $31 / month from your…" at bounding box center [1173, 324] width 685 height 343
drag, startPoint x: 1076, startPoint y: 255, endPoint x: 1055, endPoint y: 255, distance: 21.0
click at [1055, 255] on b "$31 / month" at bounding box center [1085, 254] width 71 height 18
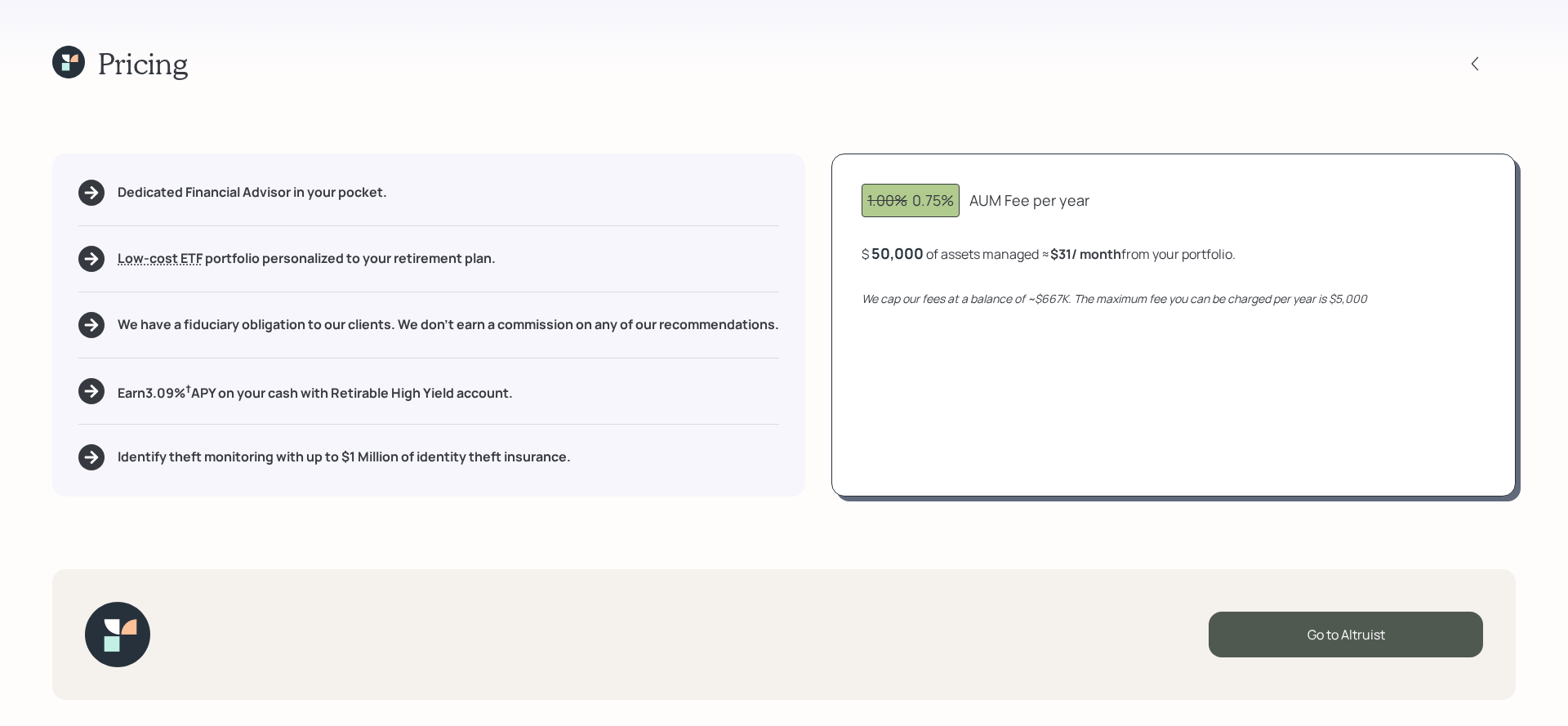
click at [9, 60] on div "Pricing Dedicated Financial Advisor in your pocket. Low-cost ETF Retirable uses…" at bounding box center [784, 363] width 1568 height 726
click at [62, 64] on icon at bounding box center [65, 66] width 7 height 7
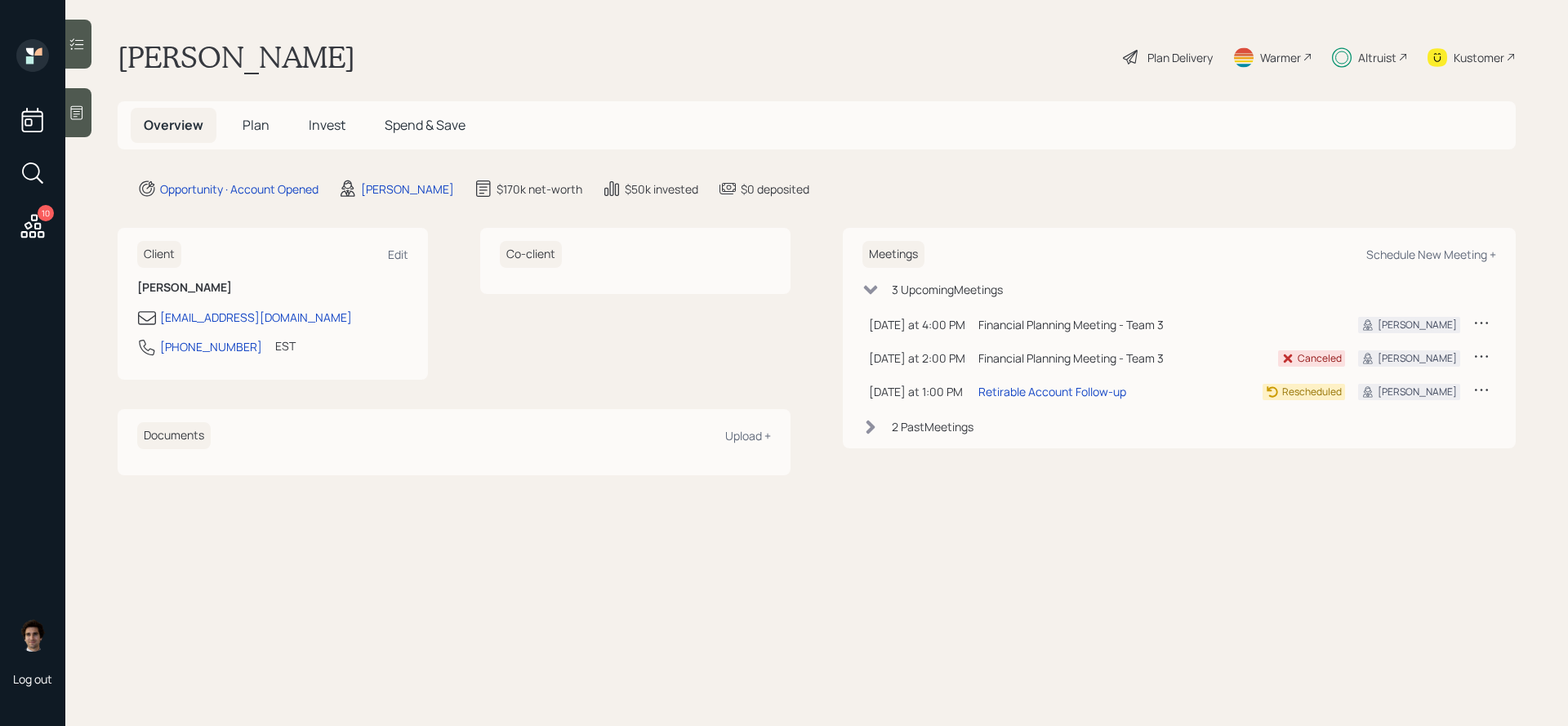
click at [312, 115] on h5 "Invest" at bounding box center [327, 126] width 63 height 35
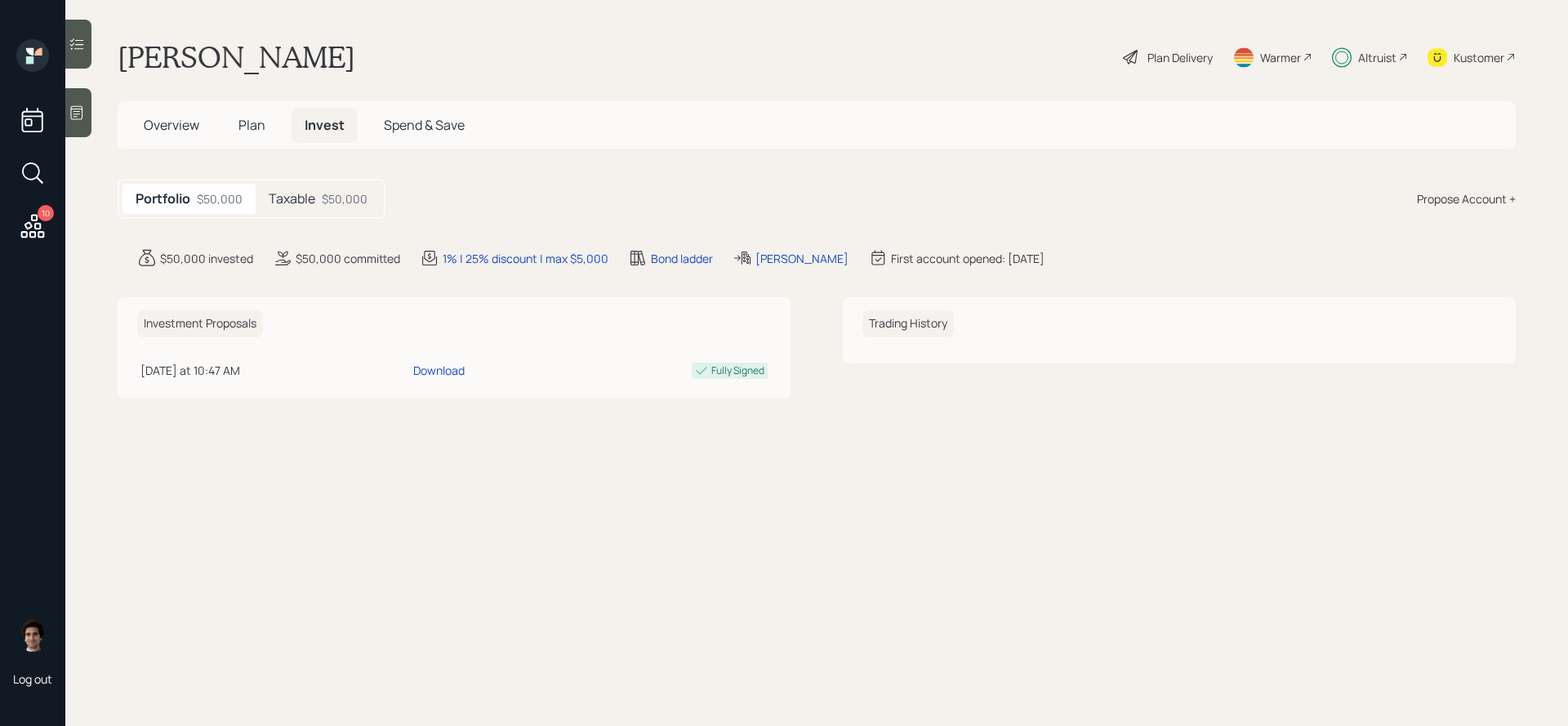
click at [317, 200] on div "Taxable $50,000" at bounding box center [317, 199] width 125 height 31
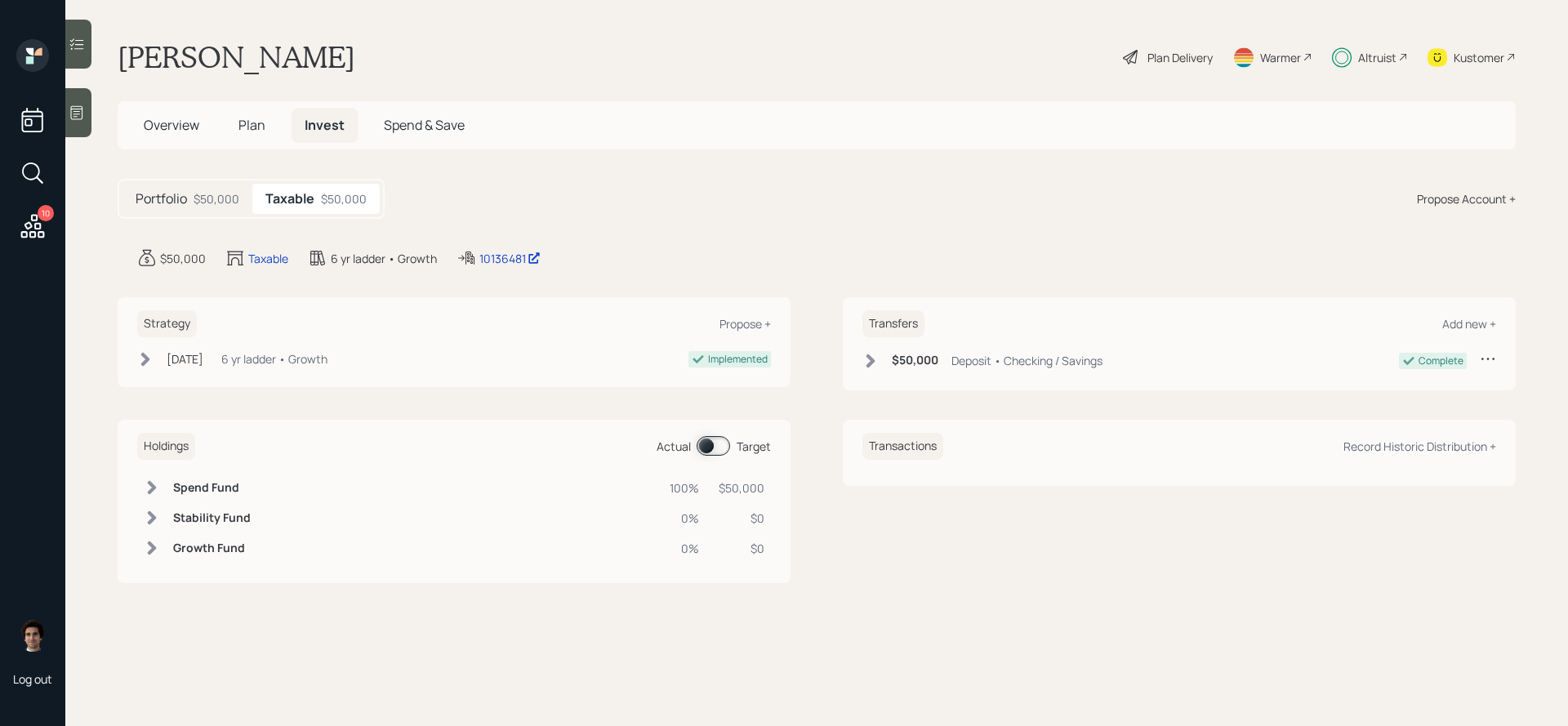
click at [718, 452] on span at bounding box center [713, 445] width 33 height 19
click at [43, 236] on icon at bounding box center [32, 225] width 24 height 24
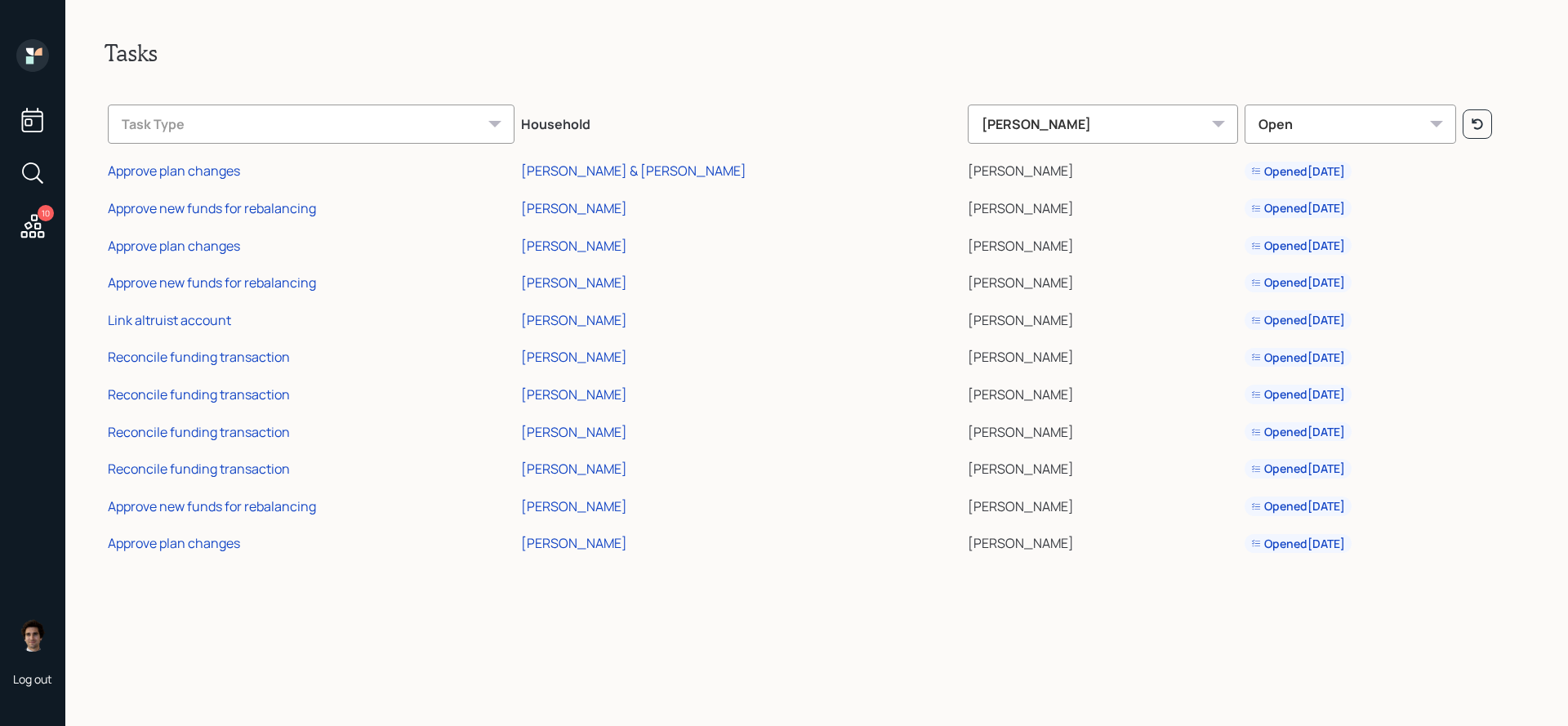
click at [326, 55] on h2 "Tasks" at bounding box center [816, 53] width 1424 height 28
click at [371, 66] on div "Tasks Task Type Household [PERSON_NAME] Open Approve plan changes [PERSON_NAME]…" at bounding box center [816, 363] width 1503 height 726
click at [44, 172] on icon at bounding box center [33, 173] width 30 height 30
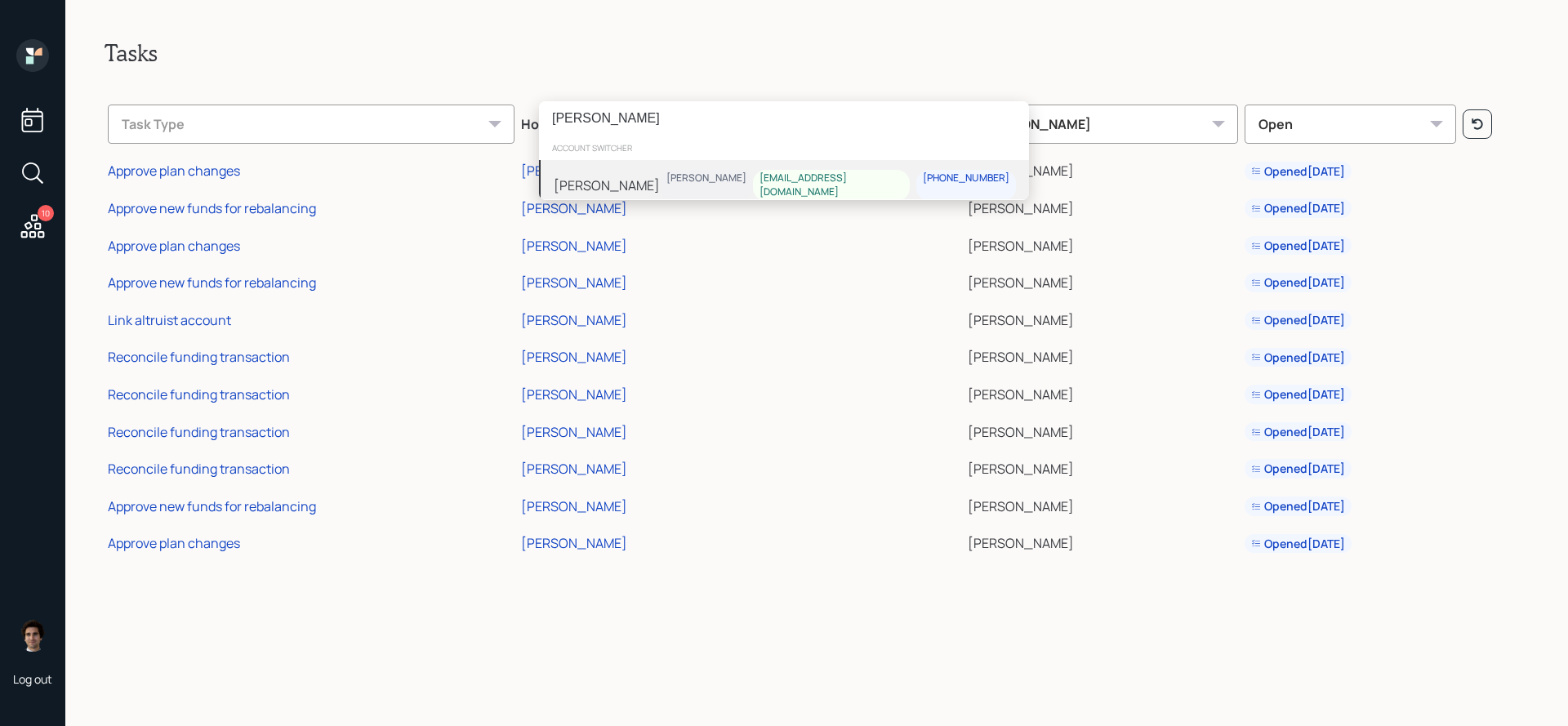
type input "[PERSON_NAME]"
click at [668, 181] on div "[PERSON_NAME] [PERSON_NAME] [EMAIL_ADDRESS][DOMAIN_NAME] [PHONE_NUMBER]" at bounding box center [784, 186] width 490 height 51
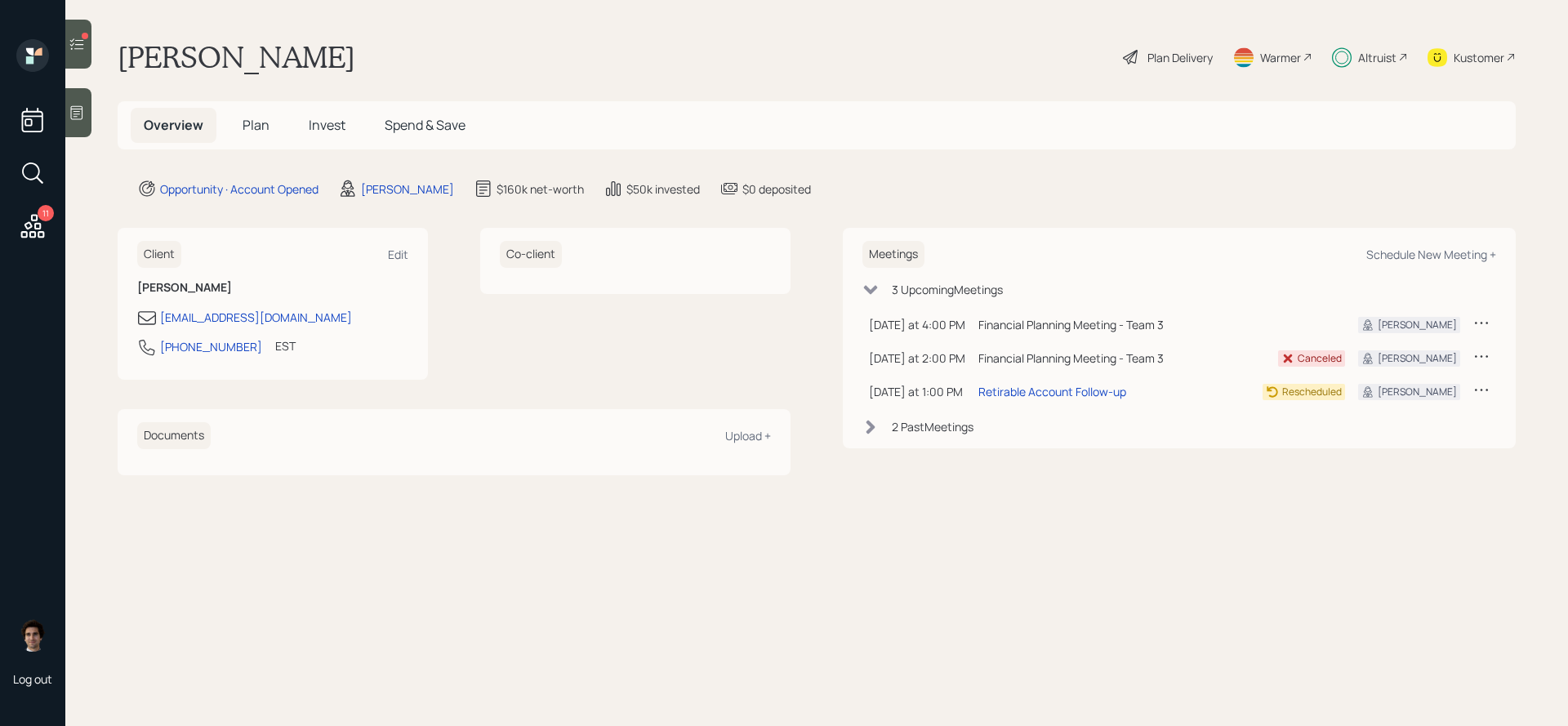
click at [313, 130] on span "Invest" at bounding box center [327, 125] width 37 height 18
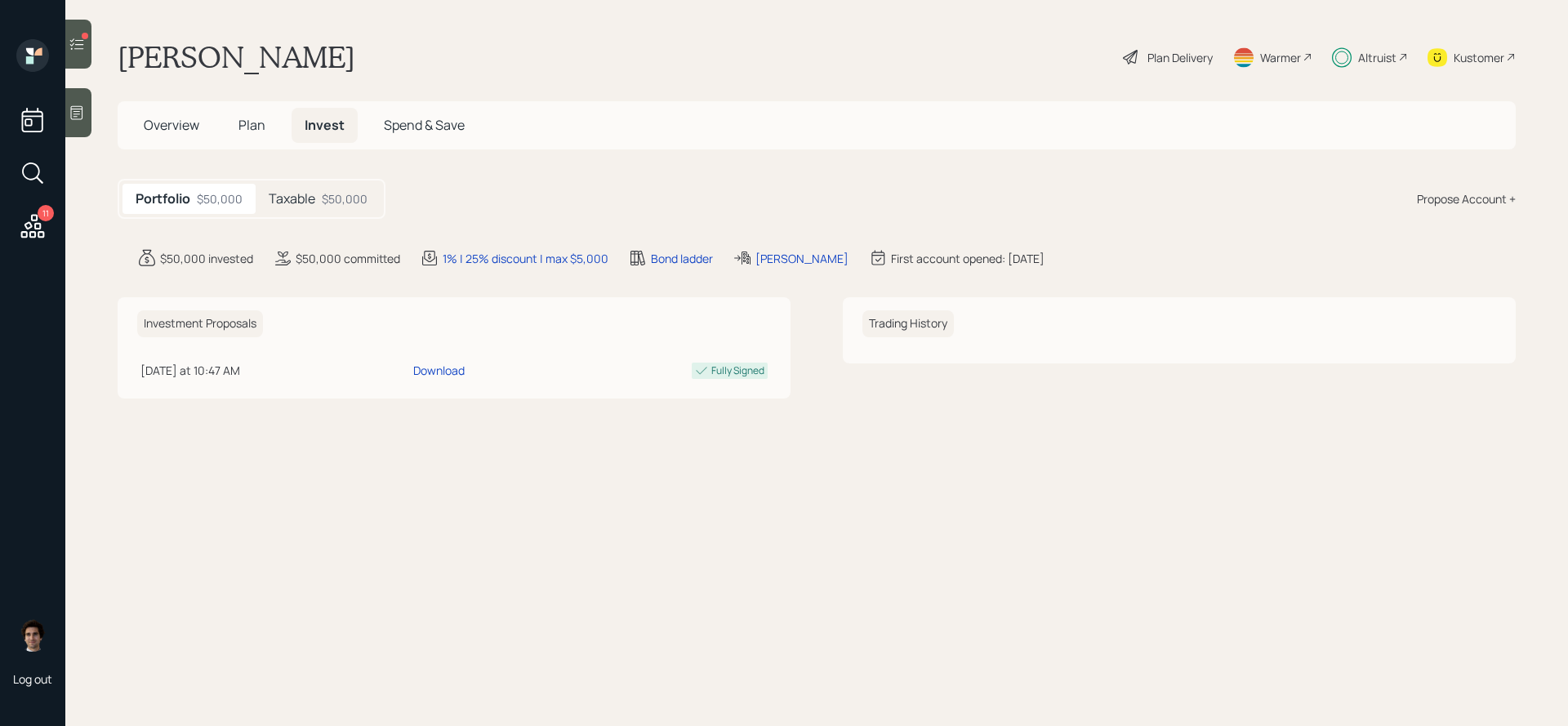
click at [266, 196] on div "Taxable $50,000" at bounding box center [317, 199] width 125 height 31
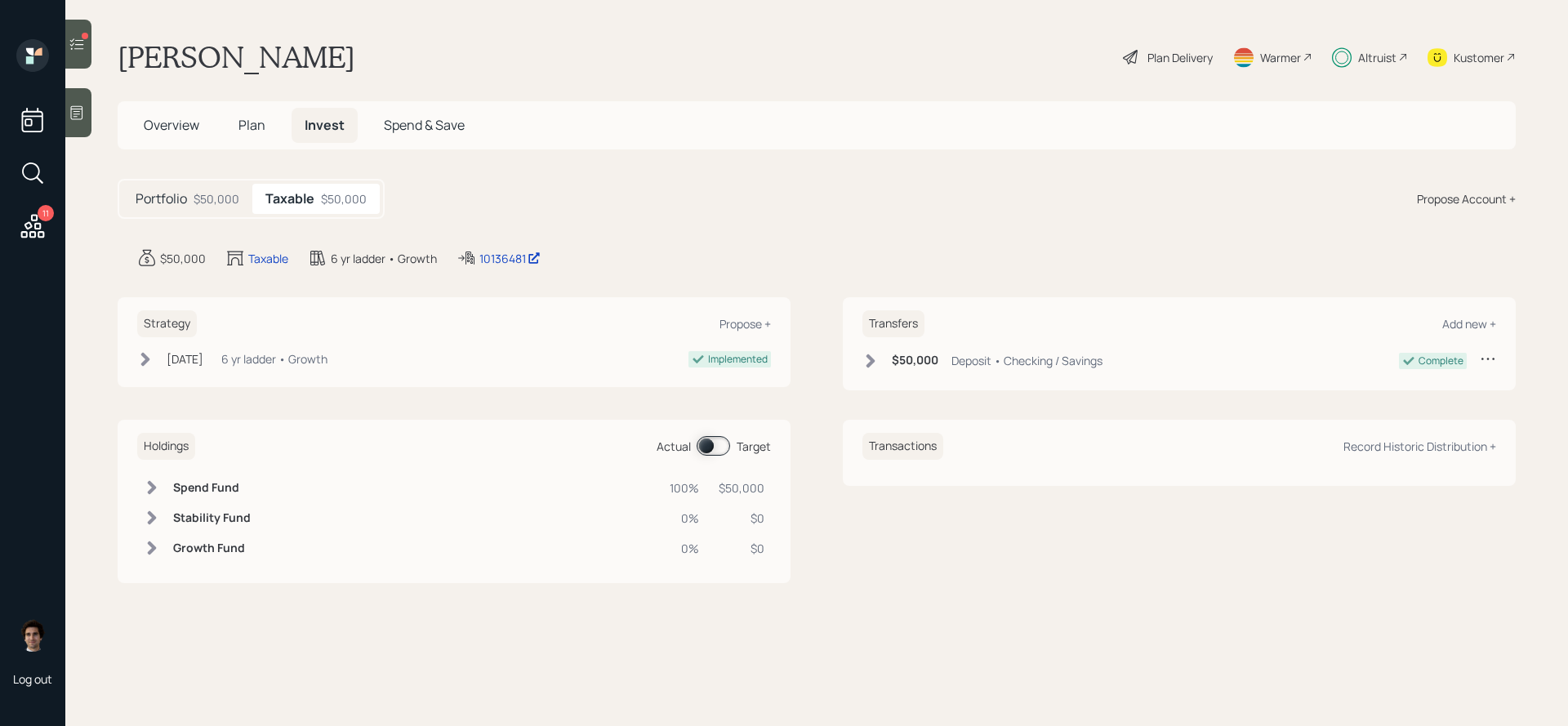
click at [170, 370] on div "Sep 4, 2025 Thursday, September 4, 2025 2:49 PM EDT 6 yr ladder • Growth Implem…" at bounding box center [453, 362] width 634 height 24
click at [170, 362] on div "[DATE]" at bounding box center [185, 359] width 37 height 17
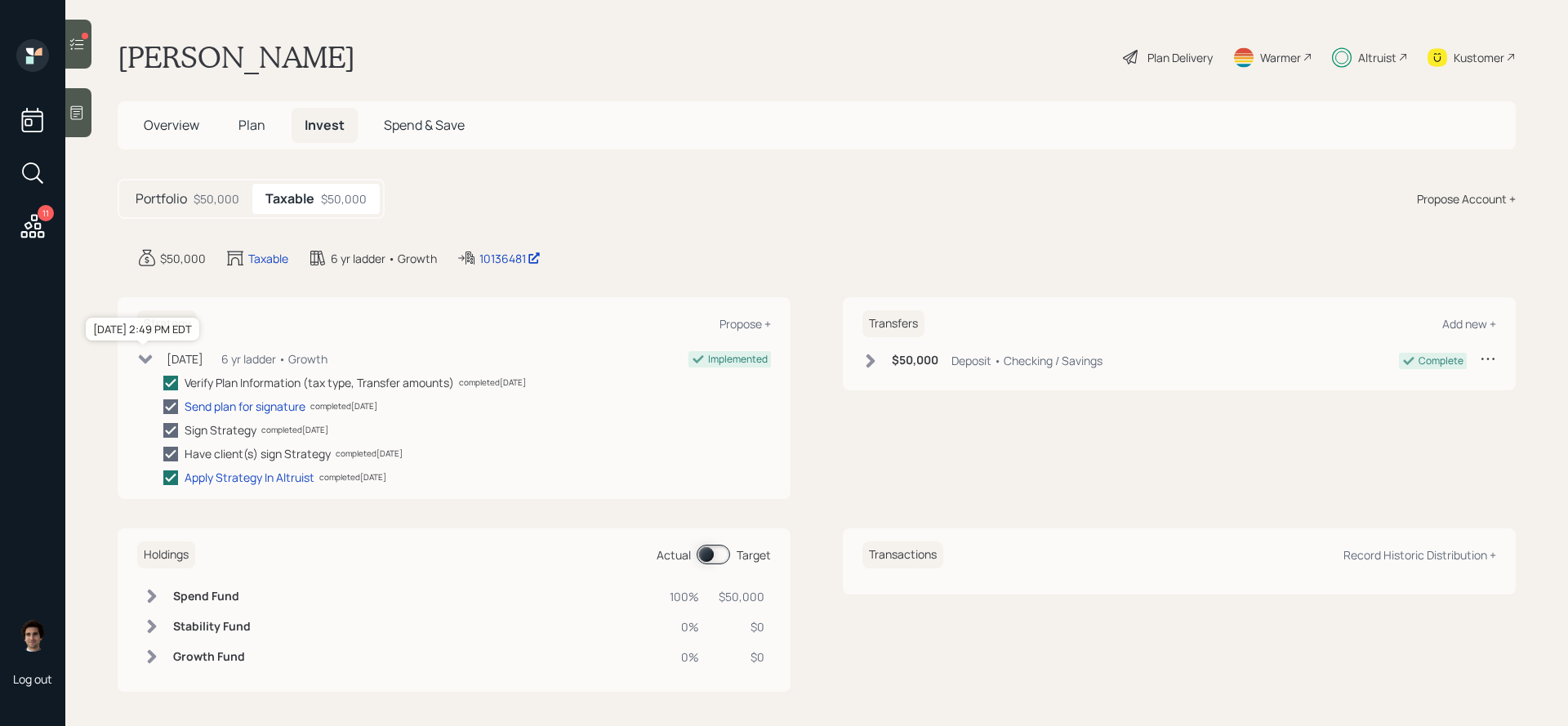
click at [170, 362] on div "[DATE]" at bounding box center [185, 359] width 37 height 17
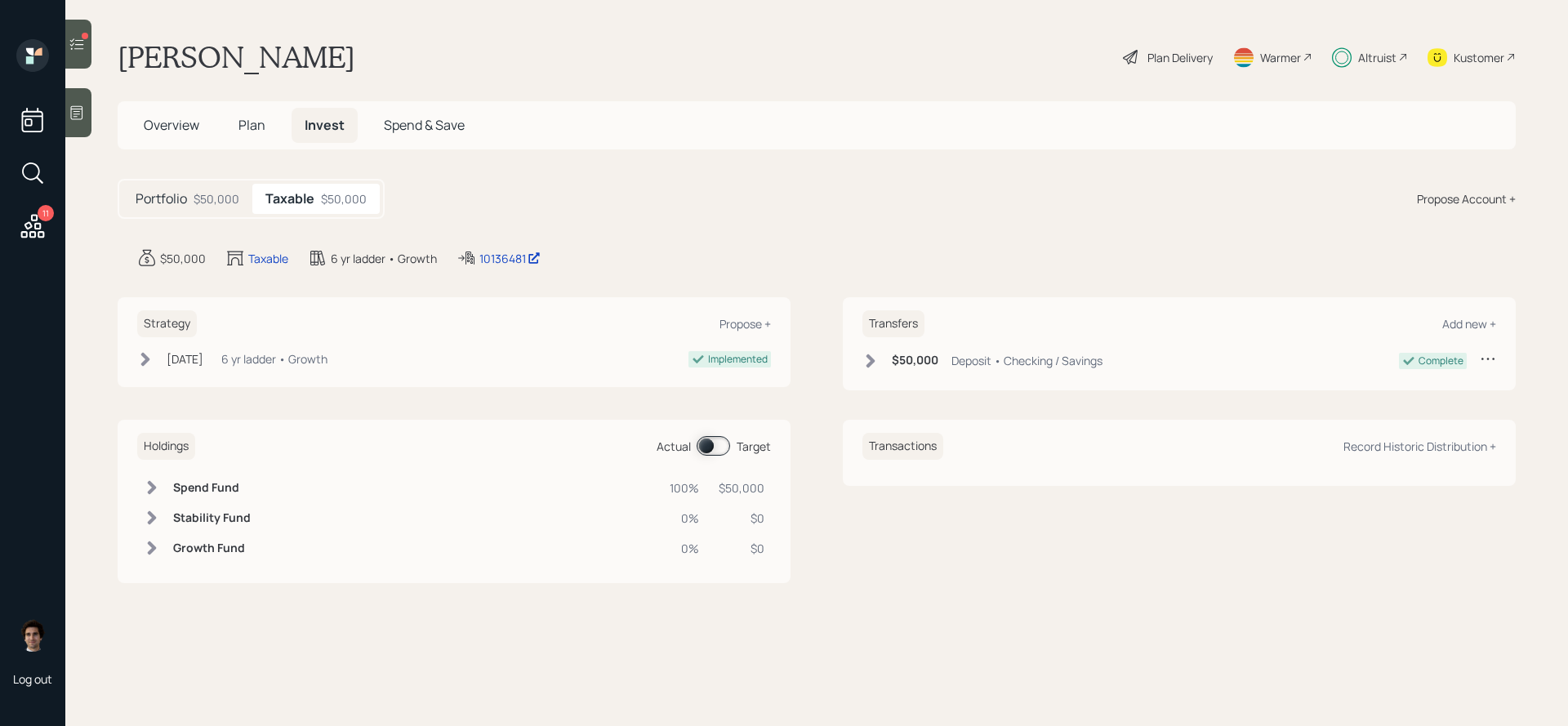
click at [945, 349] on div "Transfers Add new + $50,000 Deposit • Checking / Savings Complete" at bounding box center [1180, 343] width 673 height 93
click at [945, 363] on div "$50,000 Deposit • Checking / Savings" at bounding box center [982, 360] width 240 height 20
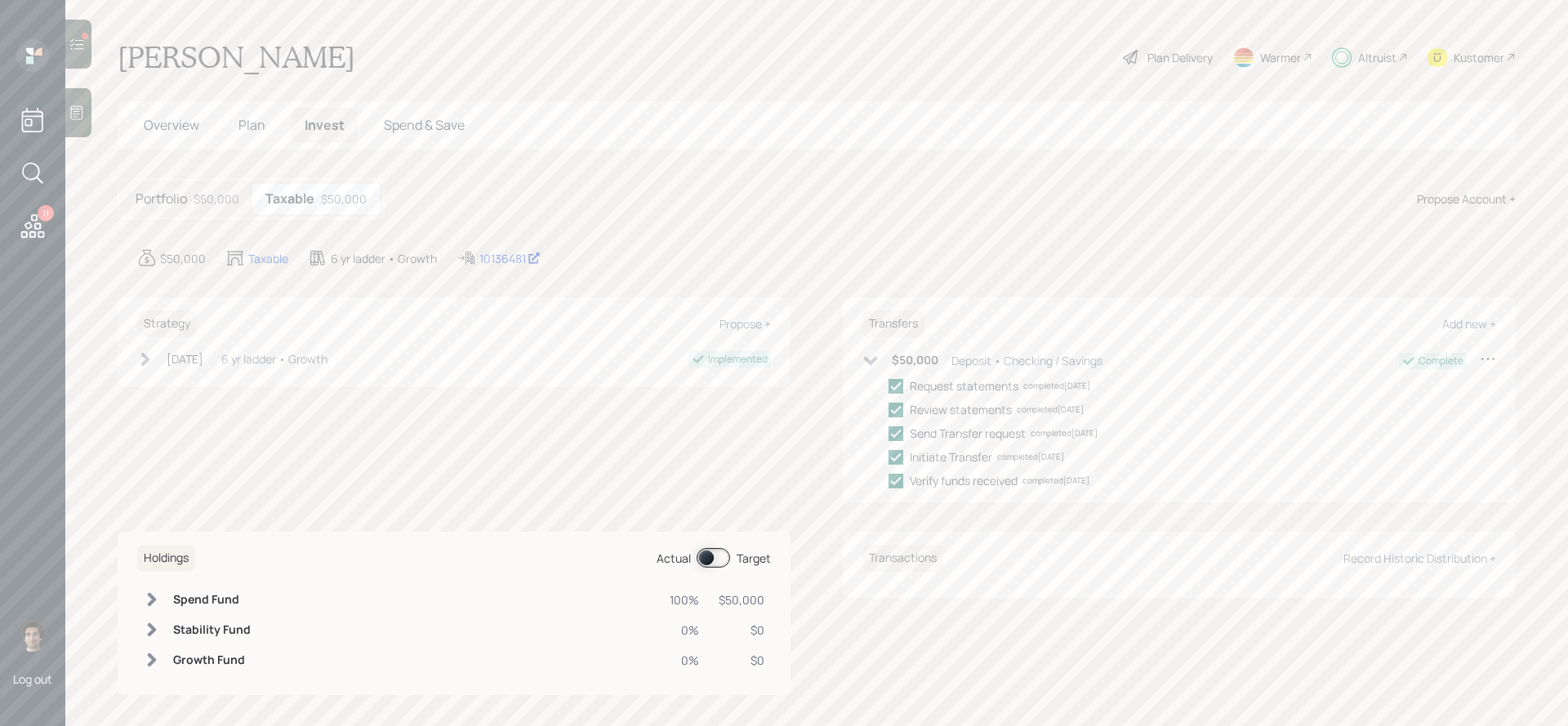
click at [945, 363] on div "$50,000 Deposit • Checking / Savings" at bounding box center [982, 360] width 240 height 20
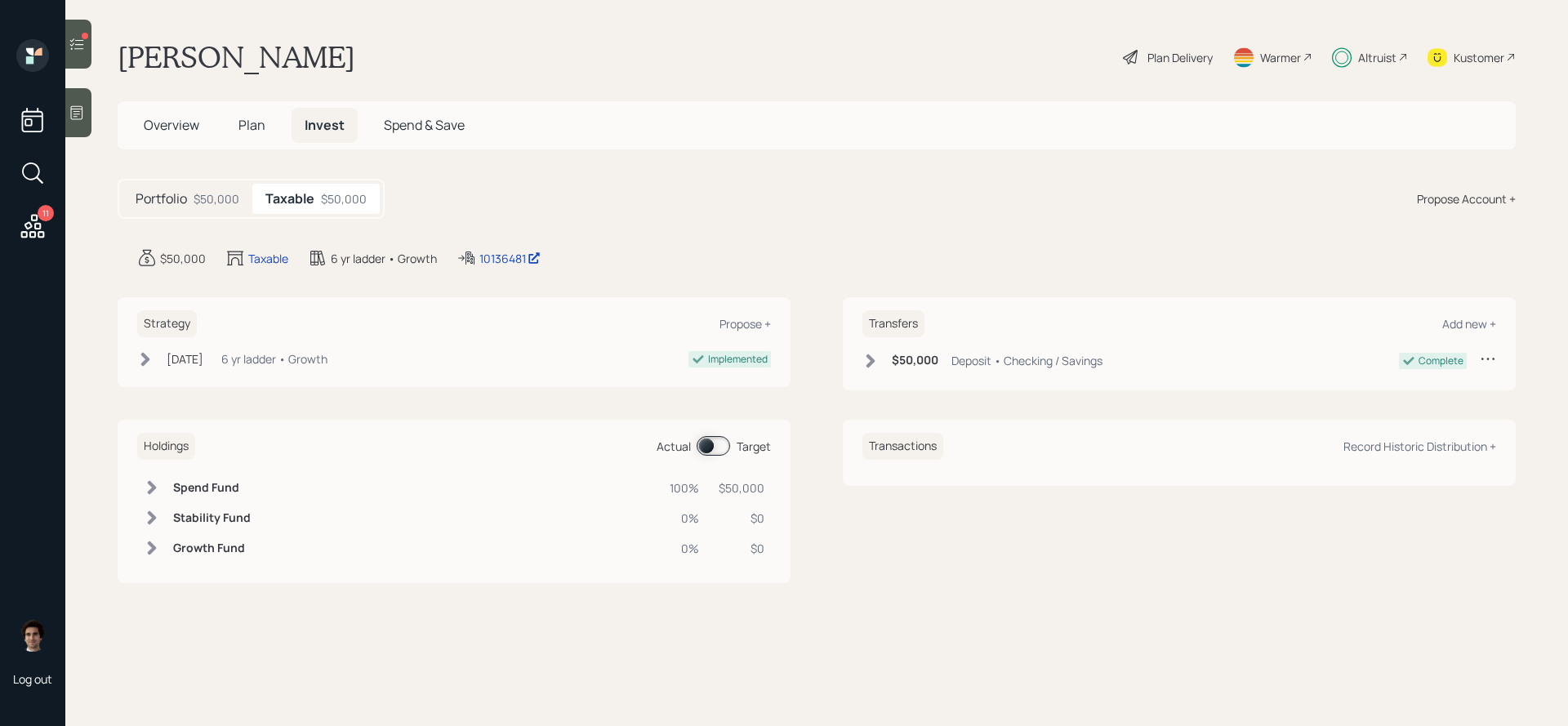
click at [160, 197] on h5 "Portfolio" at bounding box center [160, 199] width 51 height 16
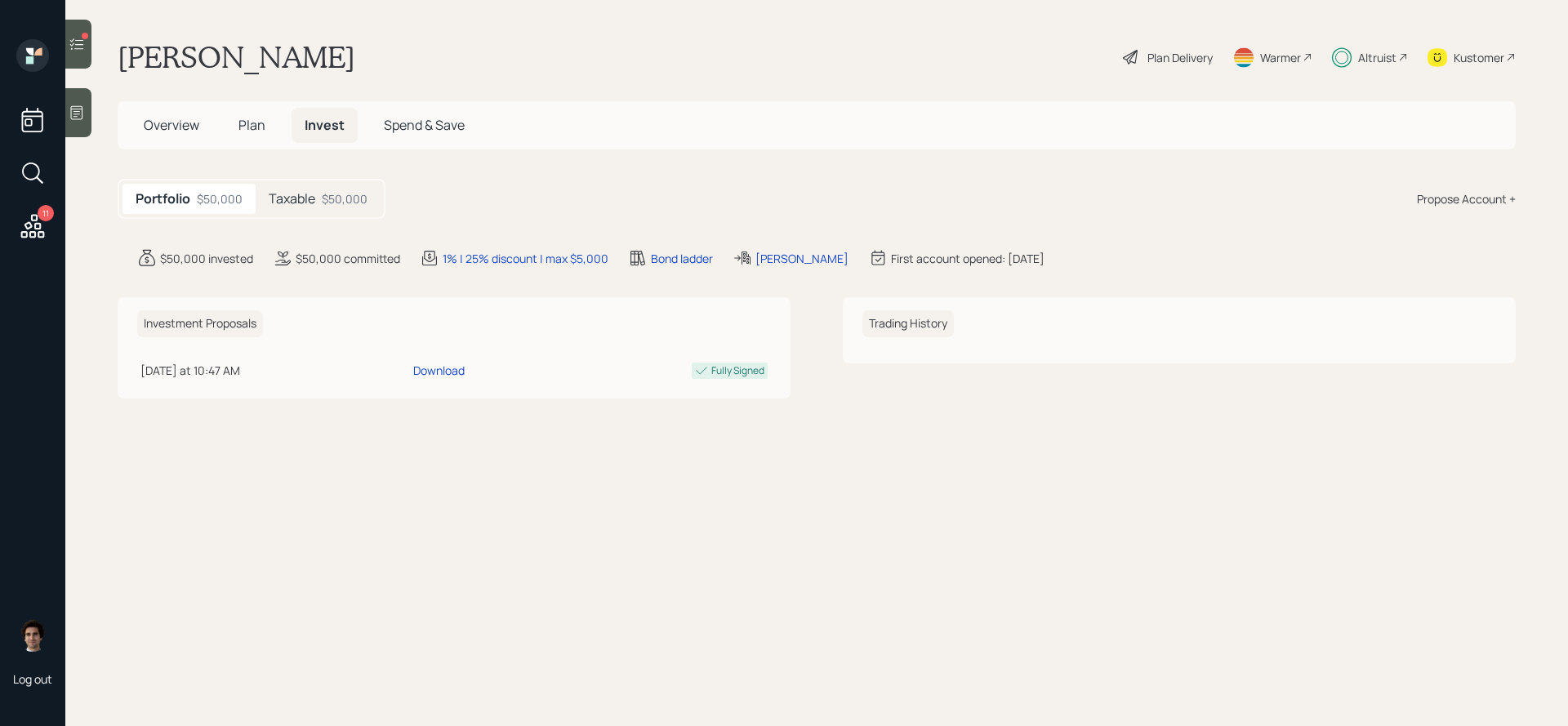
click at [222, 112] on div "Overview Plan Invest Spend & Save" at bounding box center [304, 126] width 347 height 35
click at [269, 120] on h5 "Plan" at bounding box center [251, 126] width 53 height 35
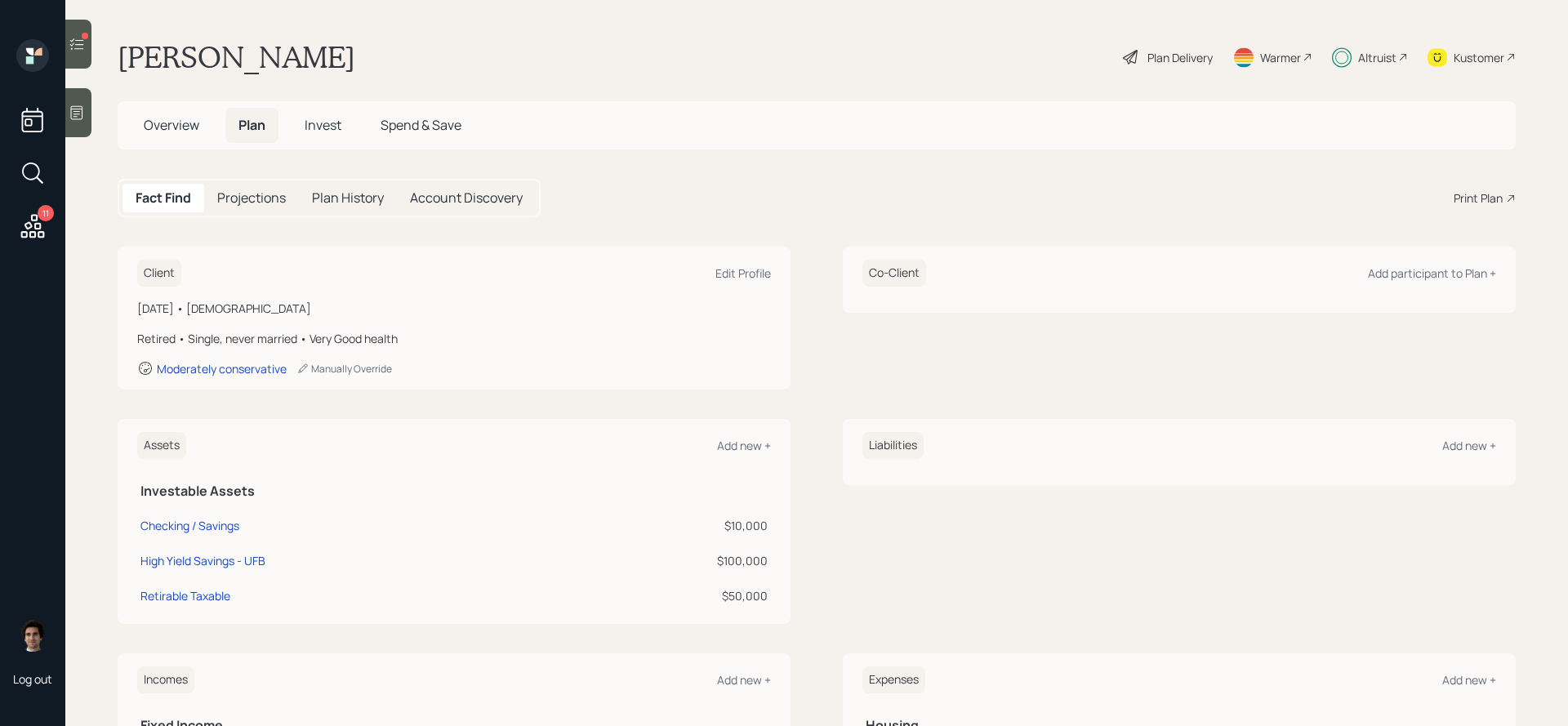
click at [235, 133] on h5 "Plan" at bounding box center [251, 126] width 53 height 35
click at [235, 565] on div "High Yield Savings - UFB" at bounding box center [202, 560] width 125 height 17
select select "cash"
click at [213, 522] on div "Checking / Savings" at bounding box center [189, 526] width 99 height 17
select select "cash"
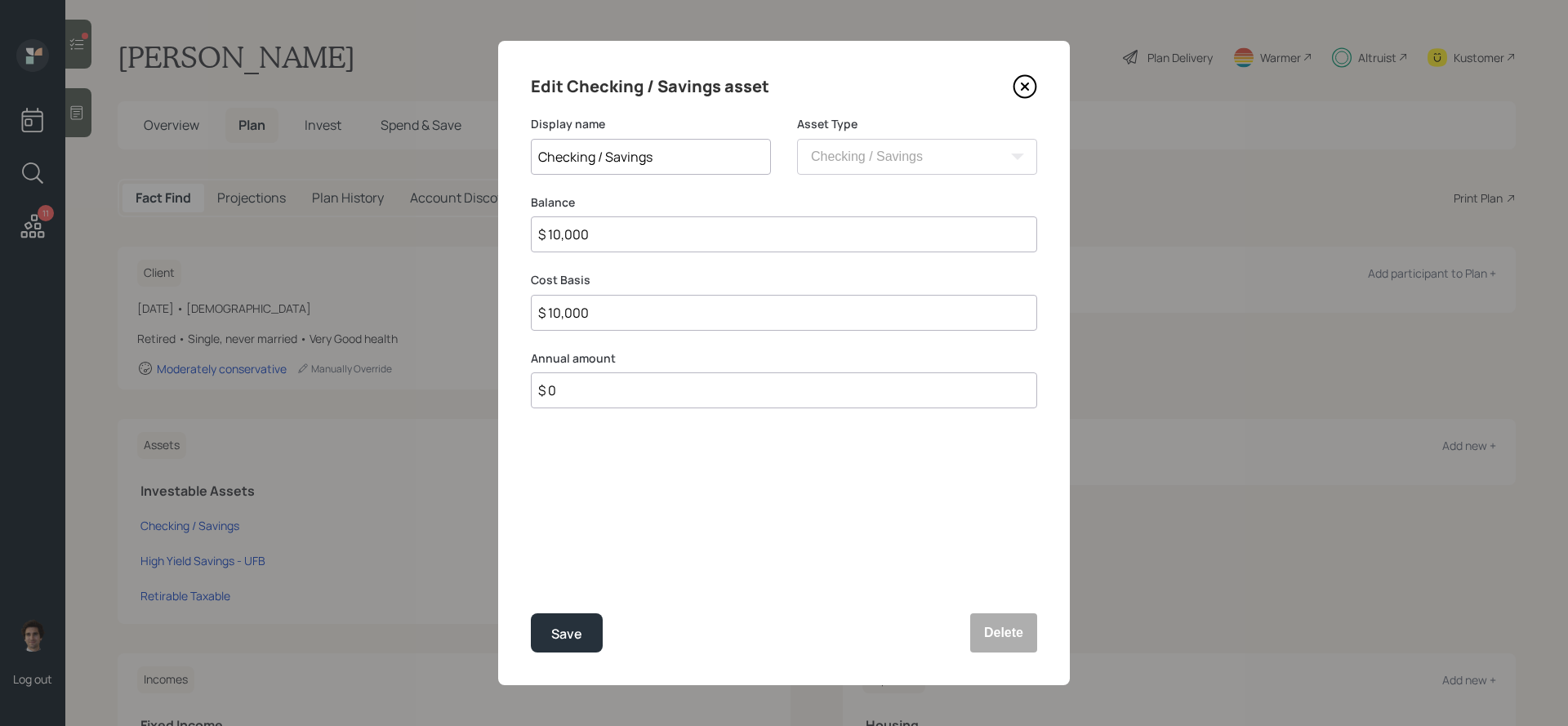
drag, startPoint x: 767, startPoint y: 235, endPoint x: 380, endPoint y: 245, distance: 387.1
click at [380, 245] on div "Edit Checking / Savings asset Display name Checking / Savings Asset Type SEP IR…" at bounding box center [784, 363] width 1568 height 726
type input "$ 1,000"
type input "$ 100"
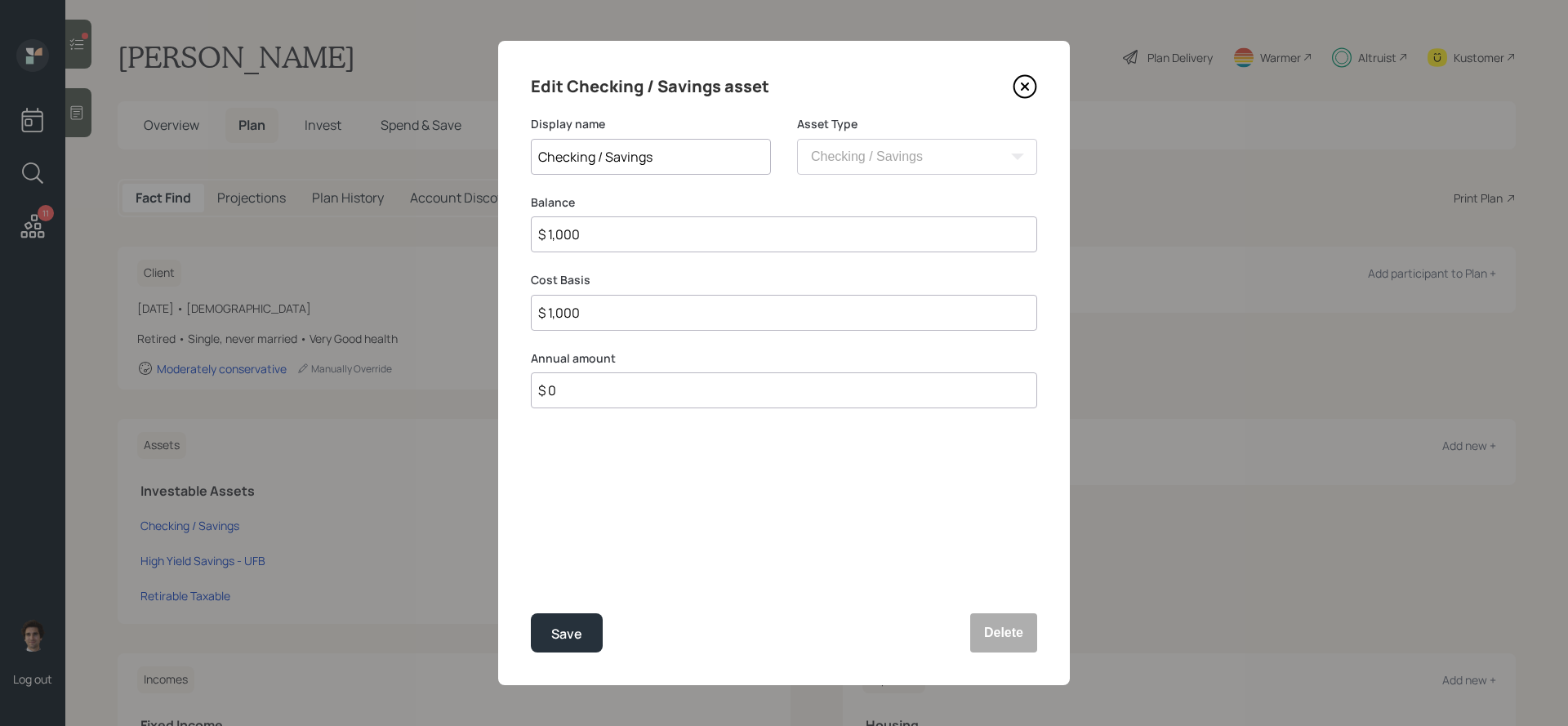
type input "$ 100"
type input "$ 10"
type input "$ 1"
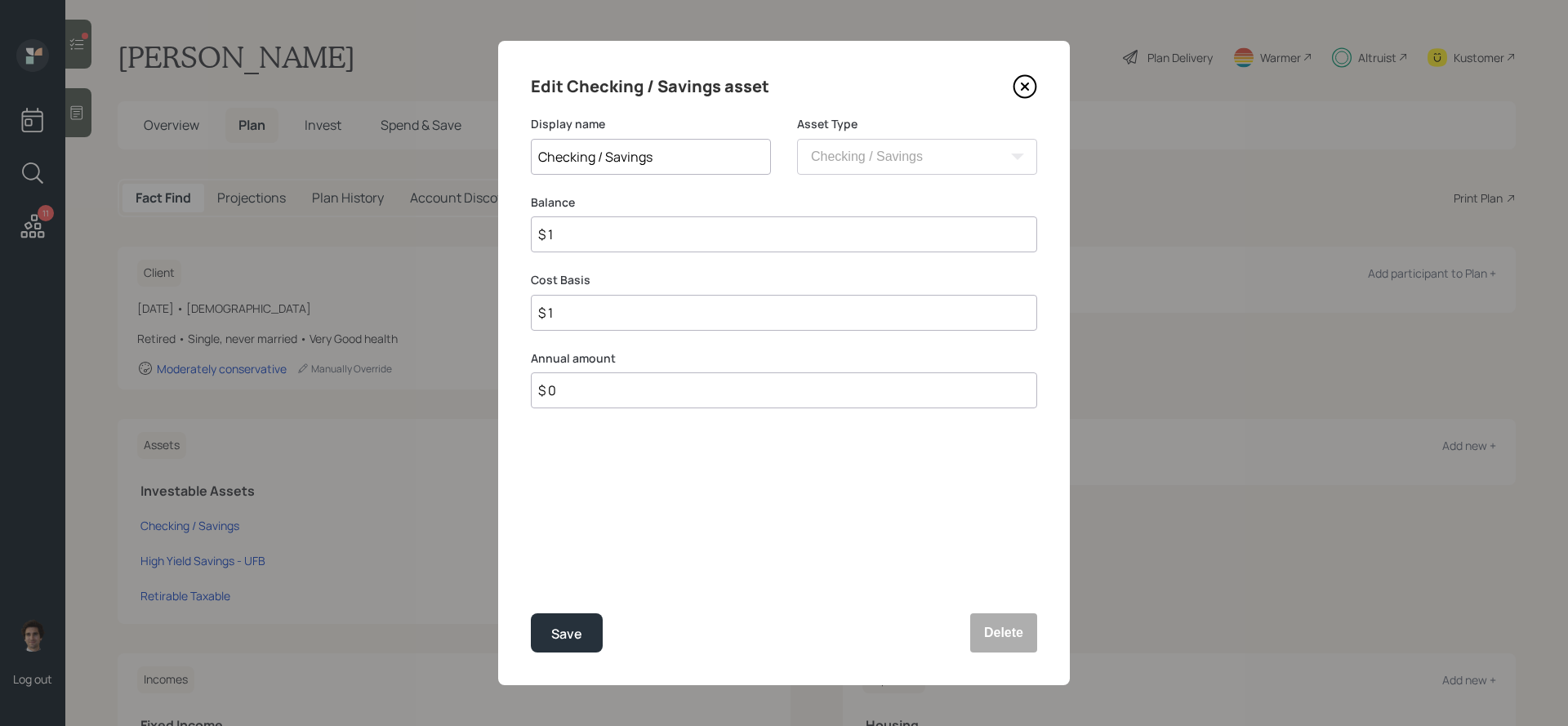
type input "$"
type input "$ 2"
type input "$ 20"
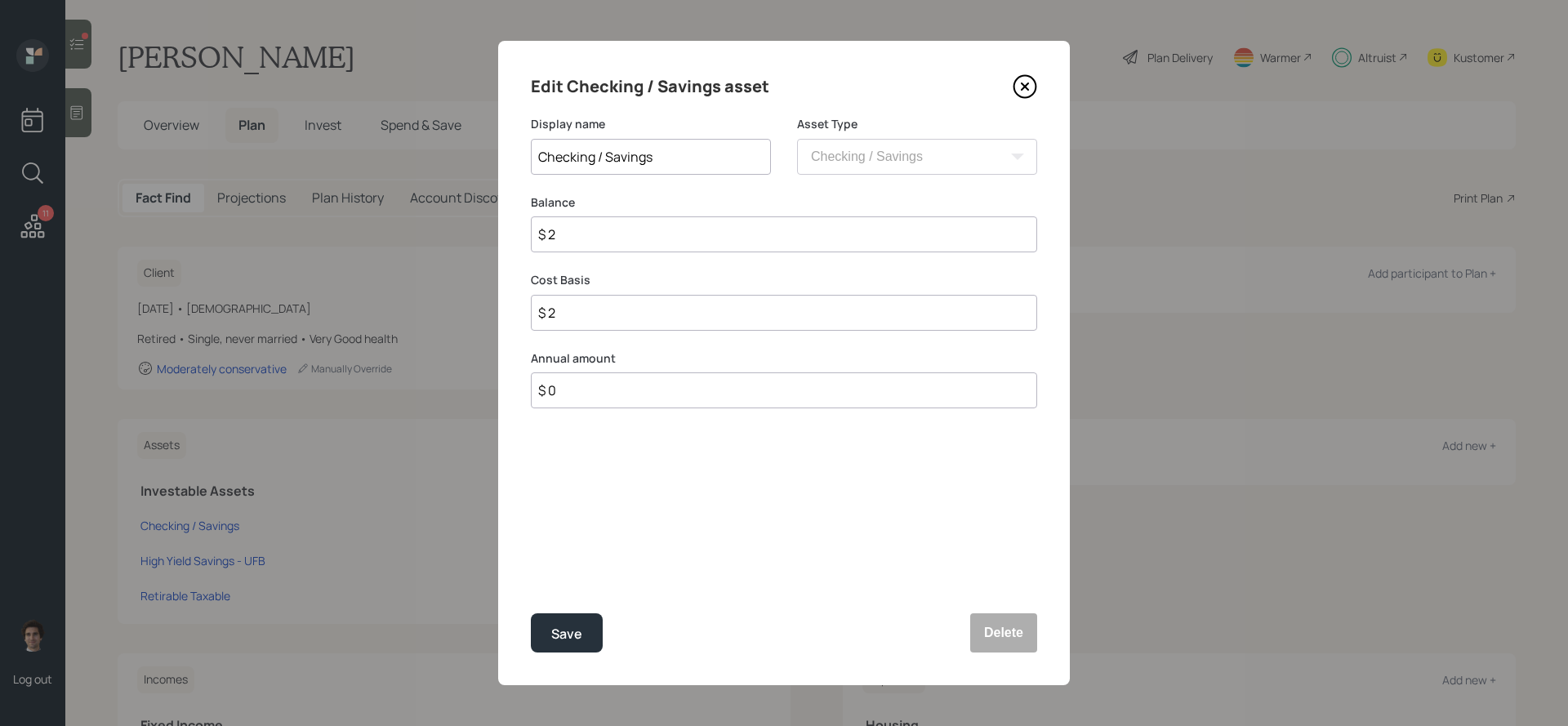
type input "$ 20"
type input "$ 200"
type input "$ 2,000"
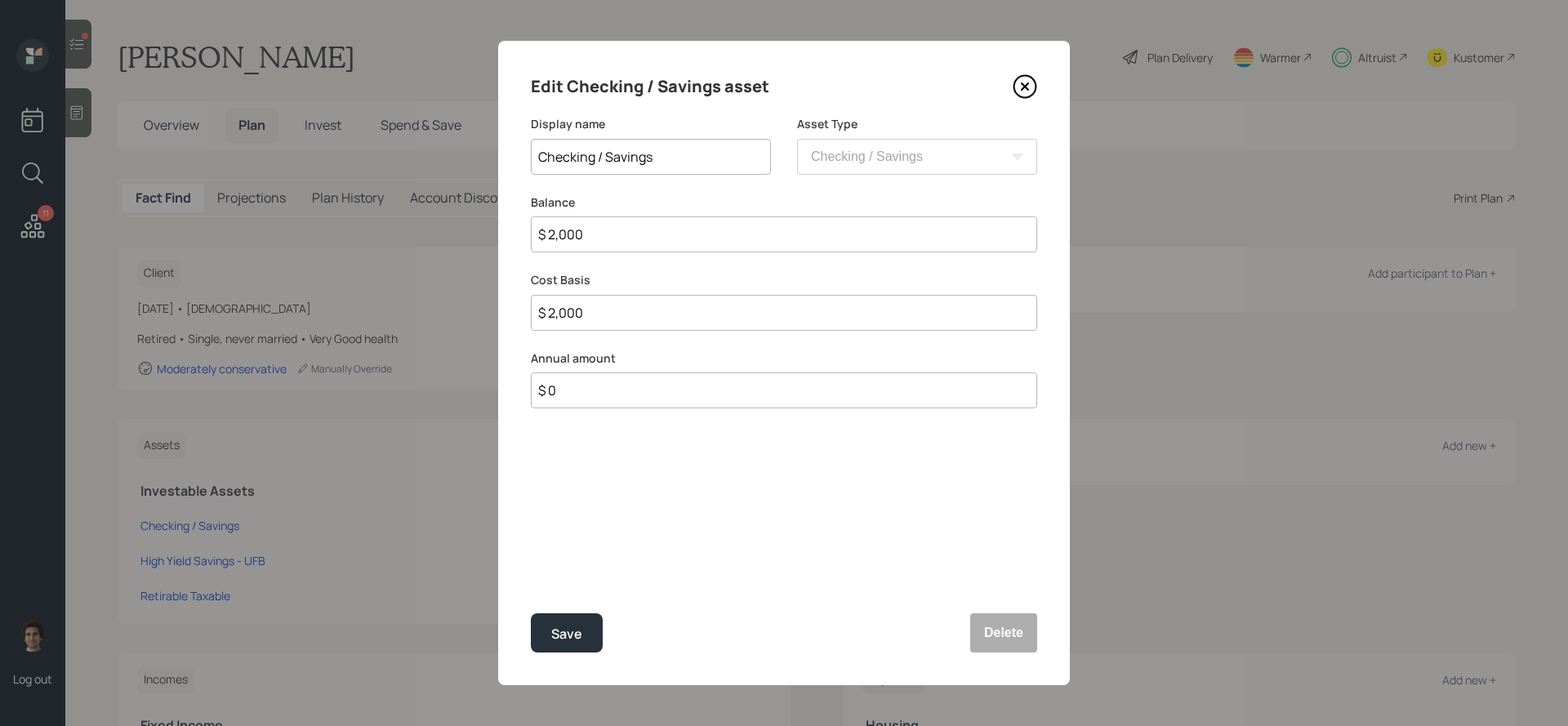
type input "$ 20,000"
click at [531, 613] on button "Save" at bounding box center [567, 632] width 72 height 39
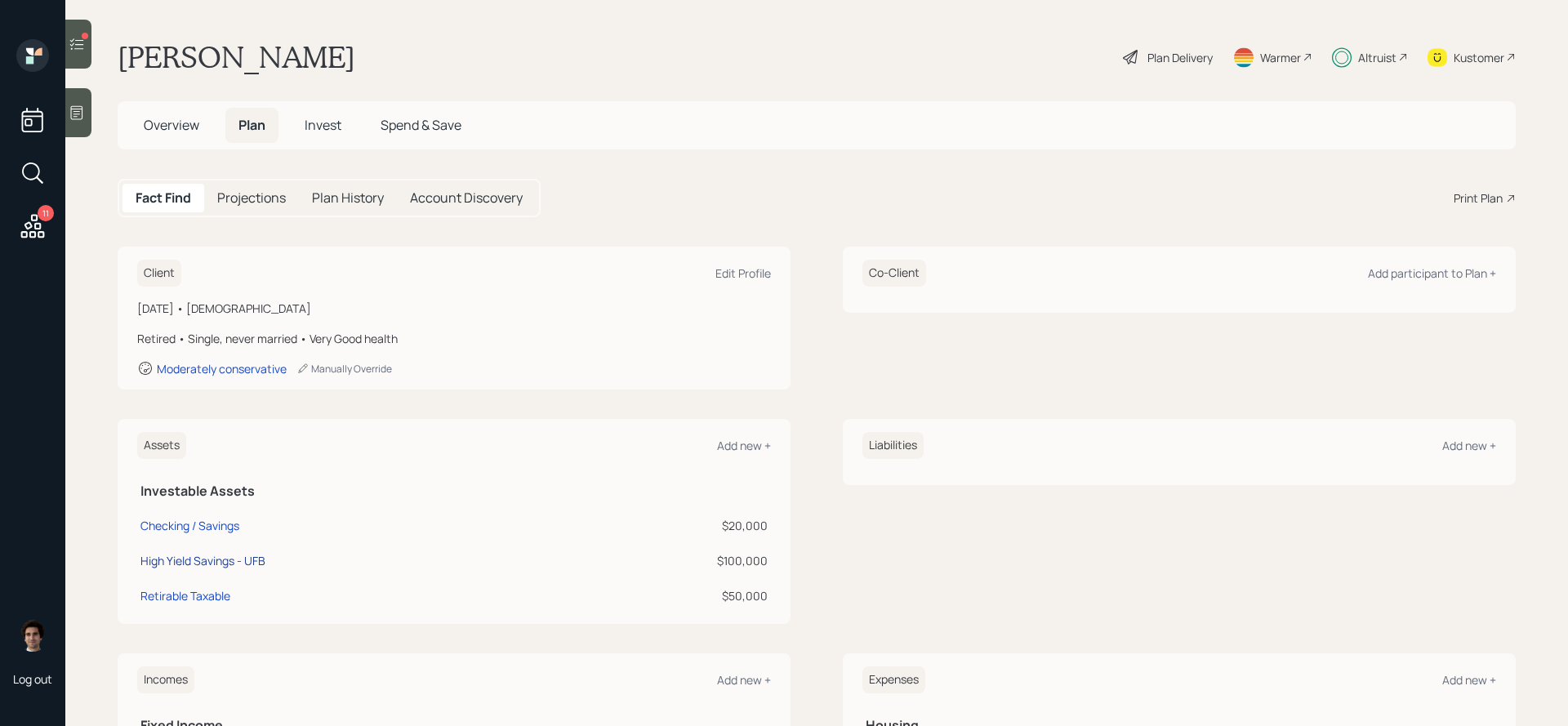
click at [246, 562] on div "High Yield Savings - UFB" at bounding box center [202, 560] width 125 height 17
select select "cash"
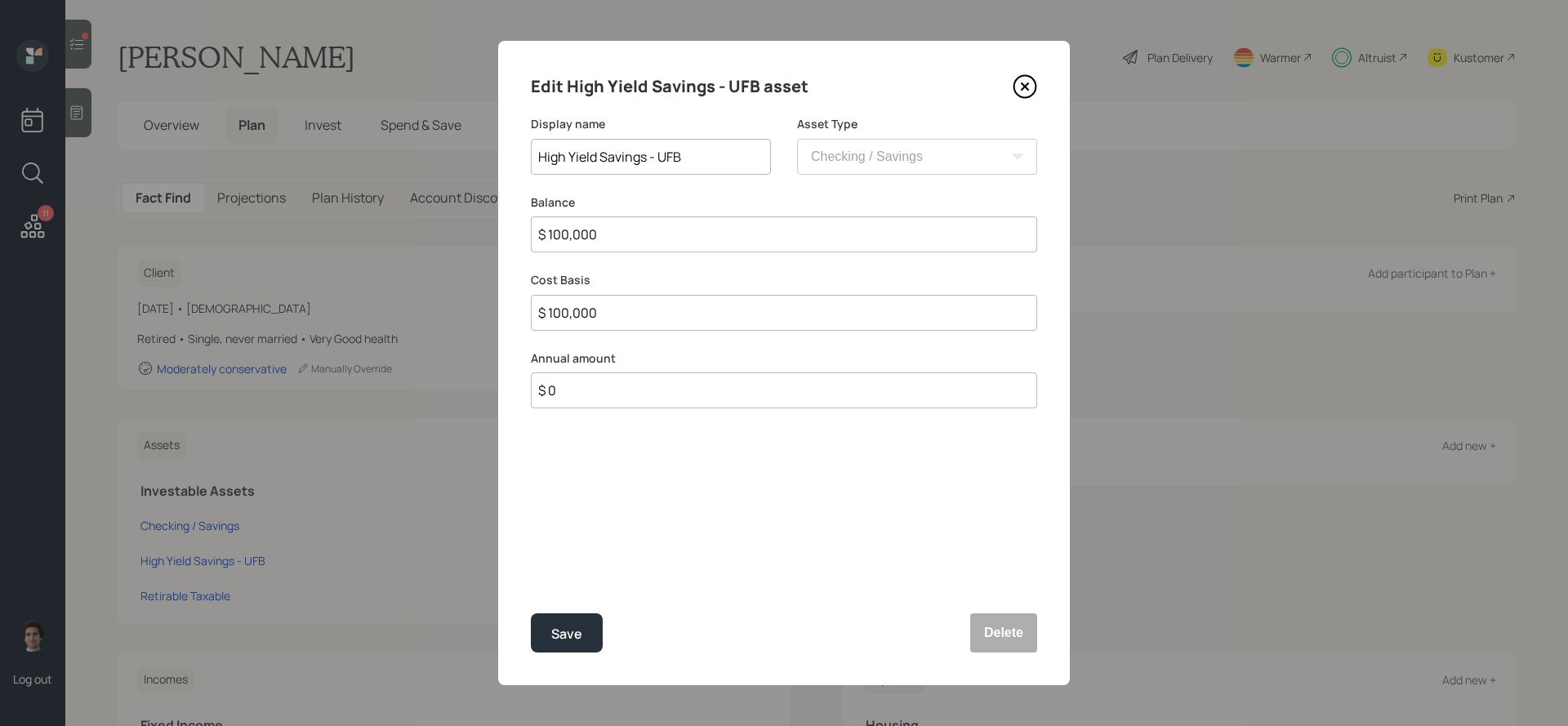
drag, startPoint x: 685, startPoint y: 239, endPoint x: 337, endPoint y: 192, distance: 351.2
click at [337, 192] on div "Edit High Yield Savings - UFB asset Display name High Yield Savings - UFB Asset…" at bounding box center [784, 363] width 1568 height 726
type input "$ 9"
type input "$ 90"
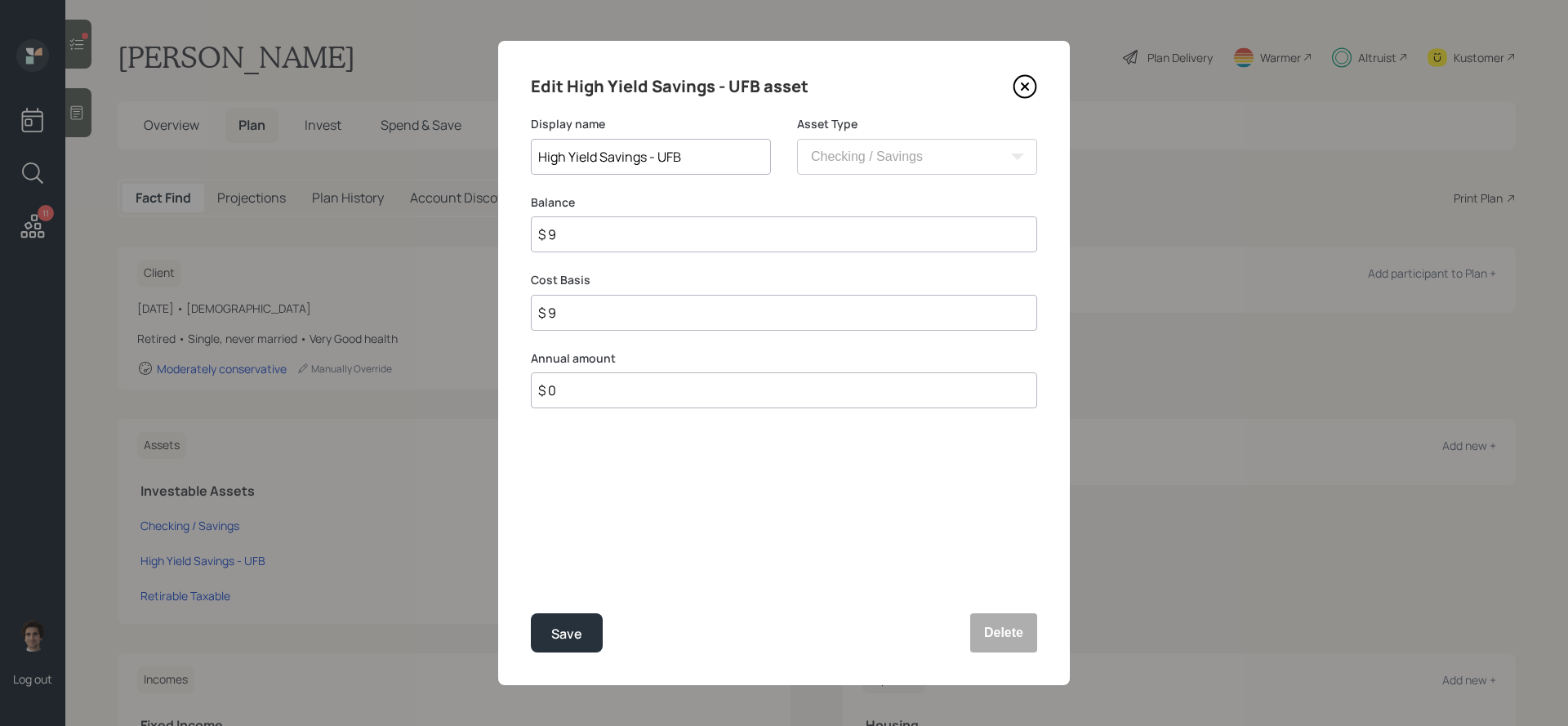
type input "$ 90"
type input "$ 900"
type input "$ 9,000"
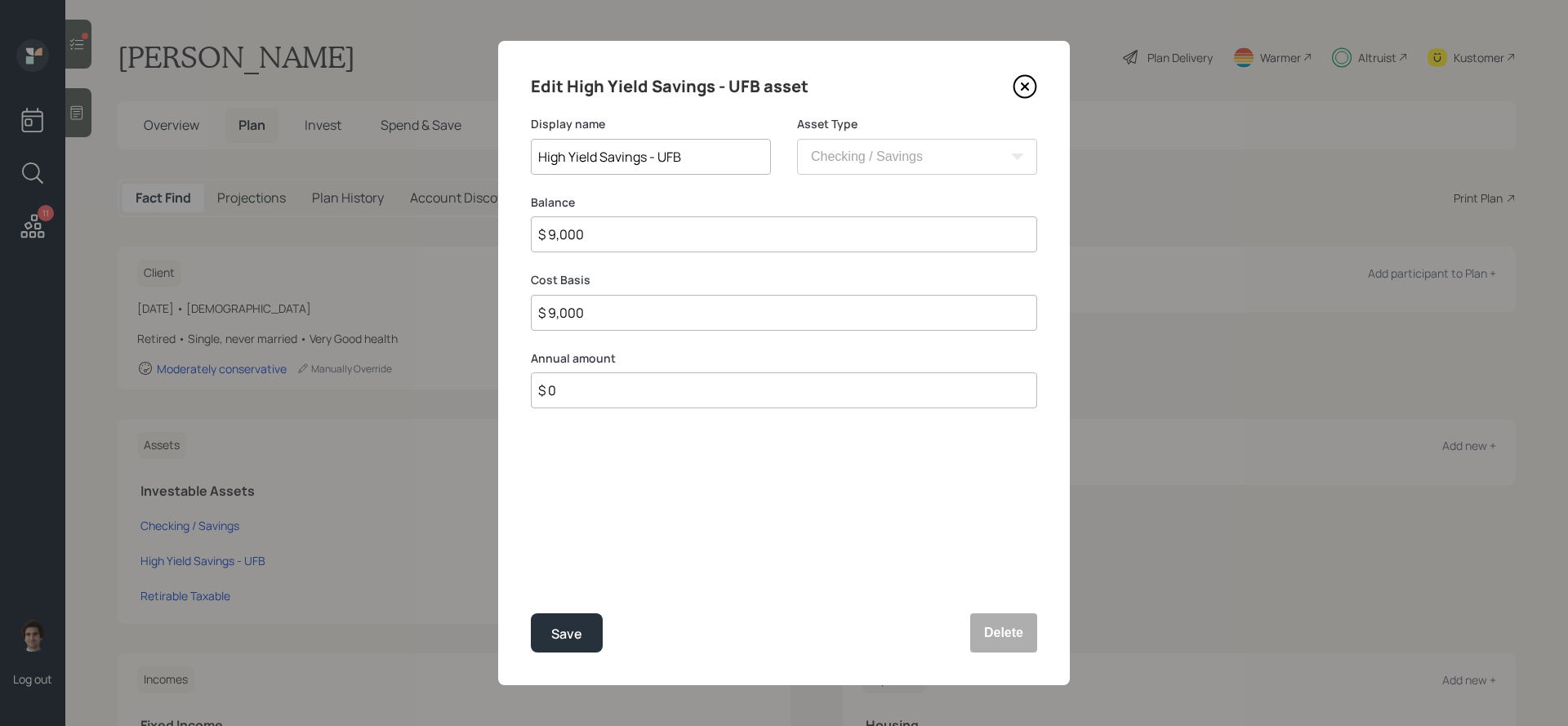
type input "$ 90,000"
click at [531, 613] on button "Save" at bounding box center [567, 632] width 72 height 39
